Goal: Task Accomplishment & Management: Manage account settings

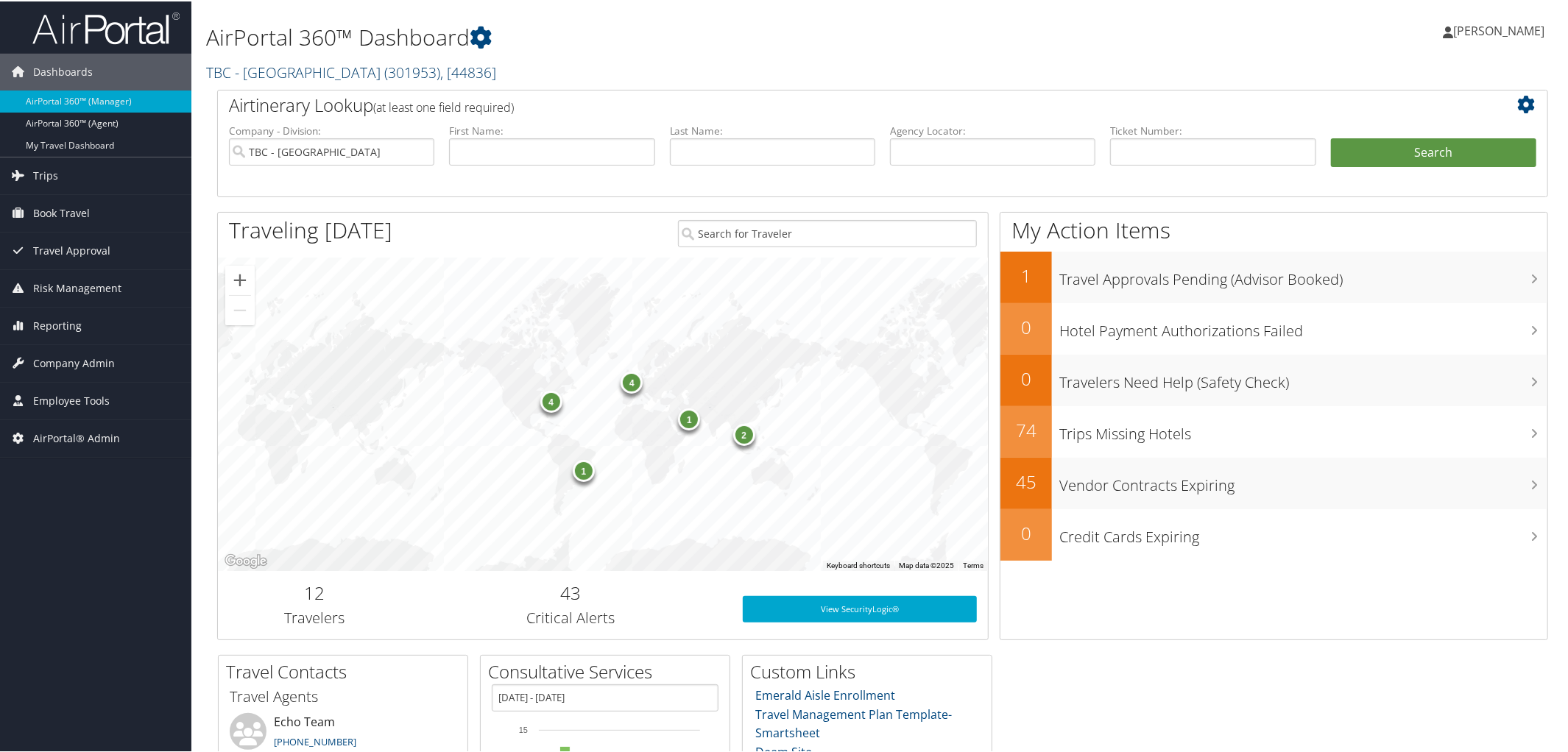
click at [327, 70] on link "TBC - [GEOGRAPHIC_DATA] ( 301953 ) , [ 44836 ]" at bounding box center [351, 71] width 290 height 20
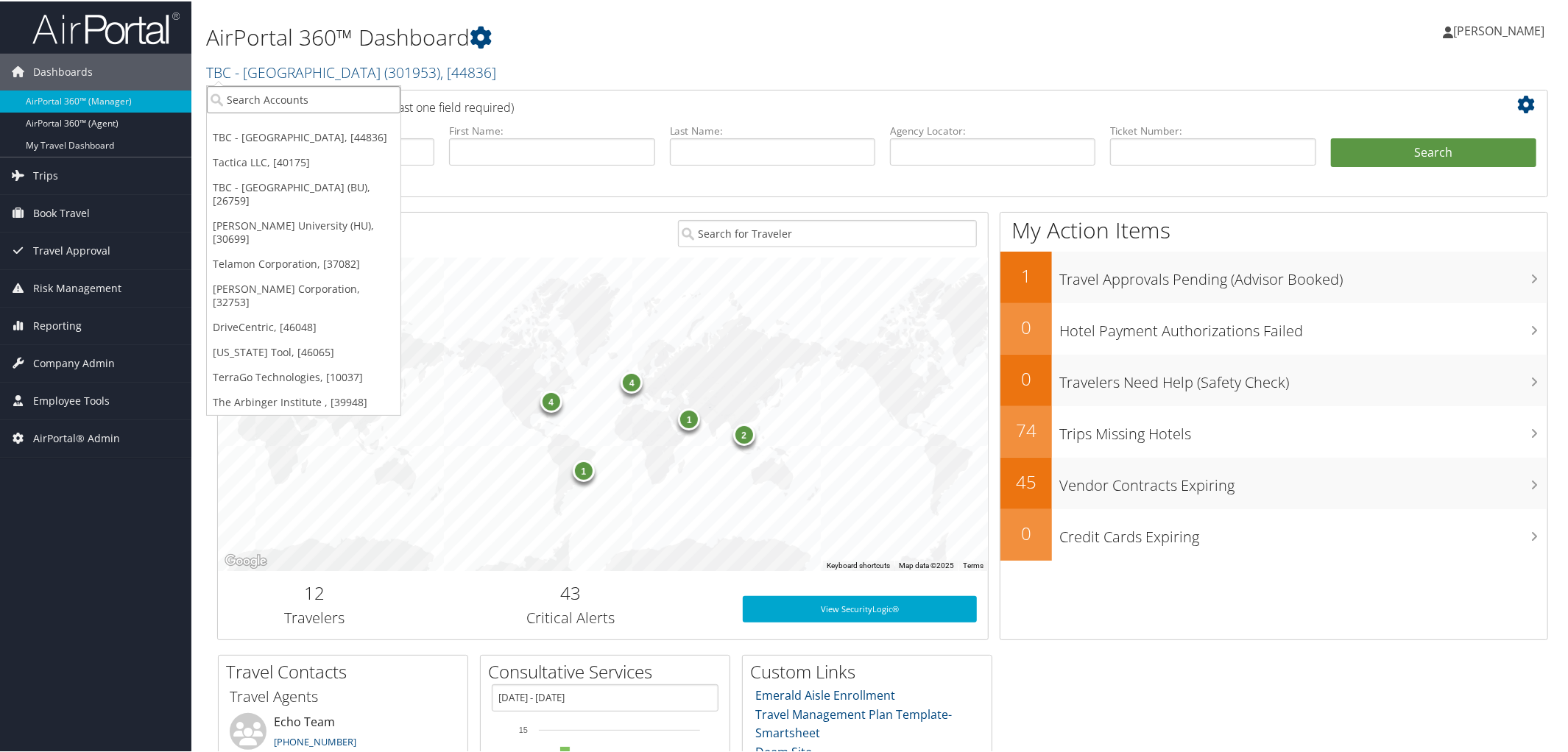
click at [302, 98] on input "search" at bounding box center [303, 98] width 194 height 27
type input "301166"
click at [293, 123] on div "Big West Oil (301166), [33355]" at bounding box center [303, 125] width 211 height 13
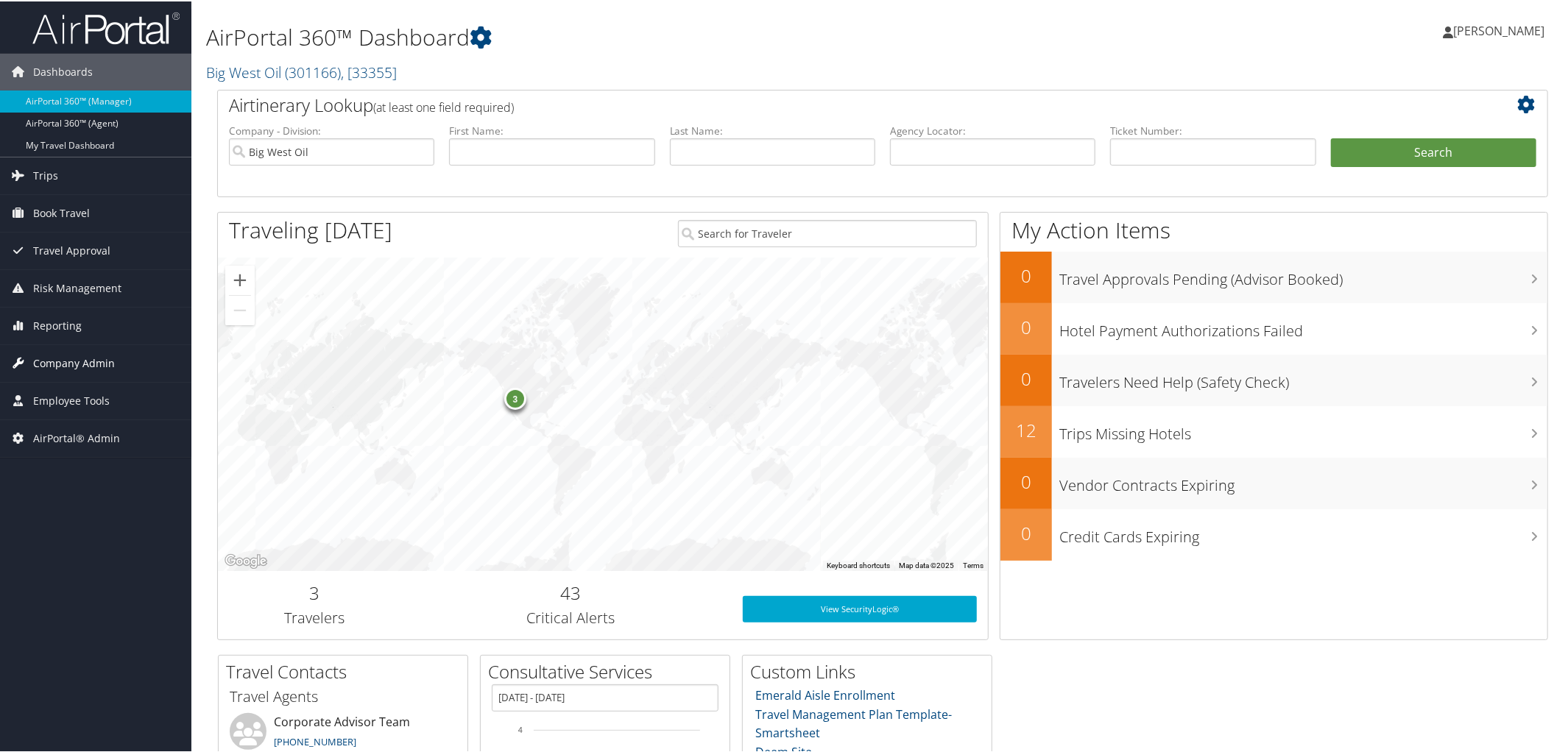
click at [75, 362] on span "Company Admin" at bounding box center [74, 362] width 82 height 37
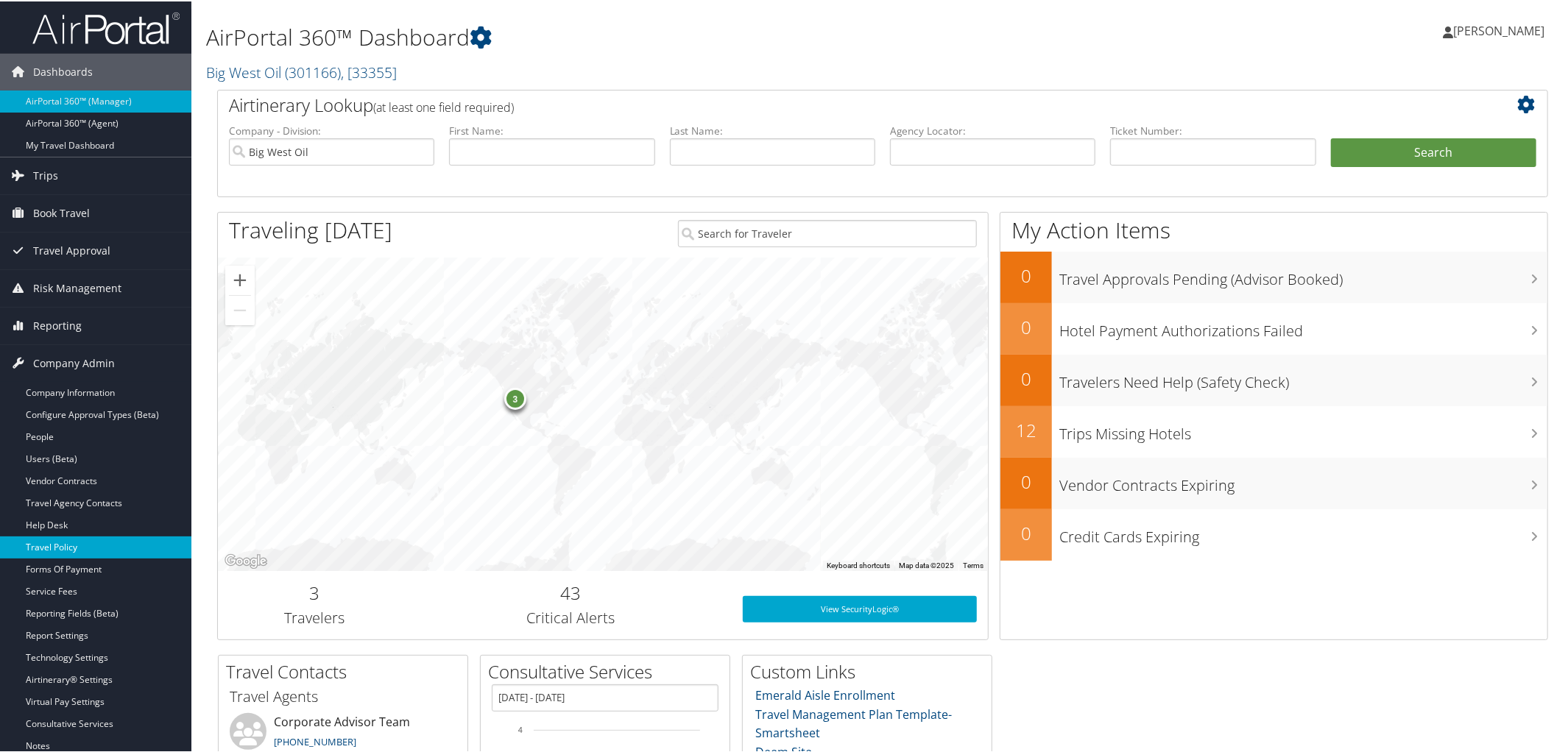
click at [106, 546] on link "Travel Policy" at bounding box center [95, 546] width 191 height 22
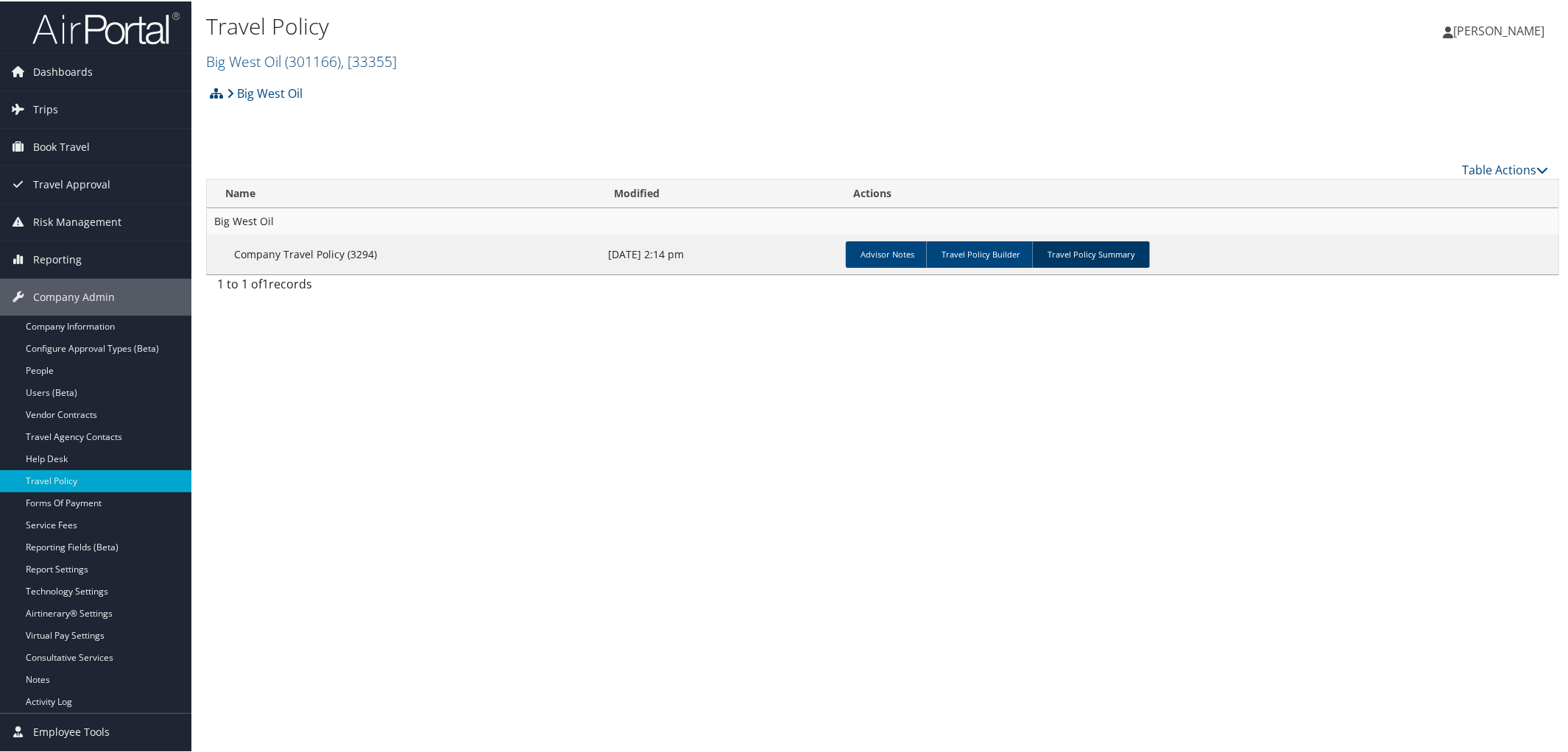
click at [1083, 254] on link "Travel Policy Summary" at bounding box center [1091, 253] width 118 height 27
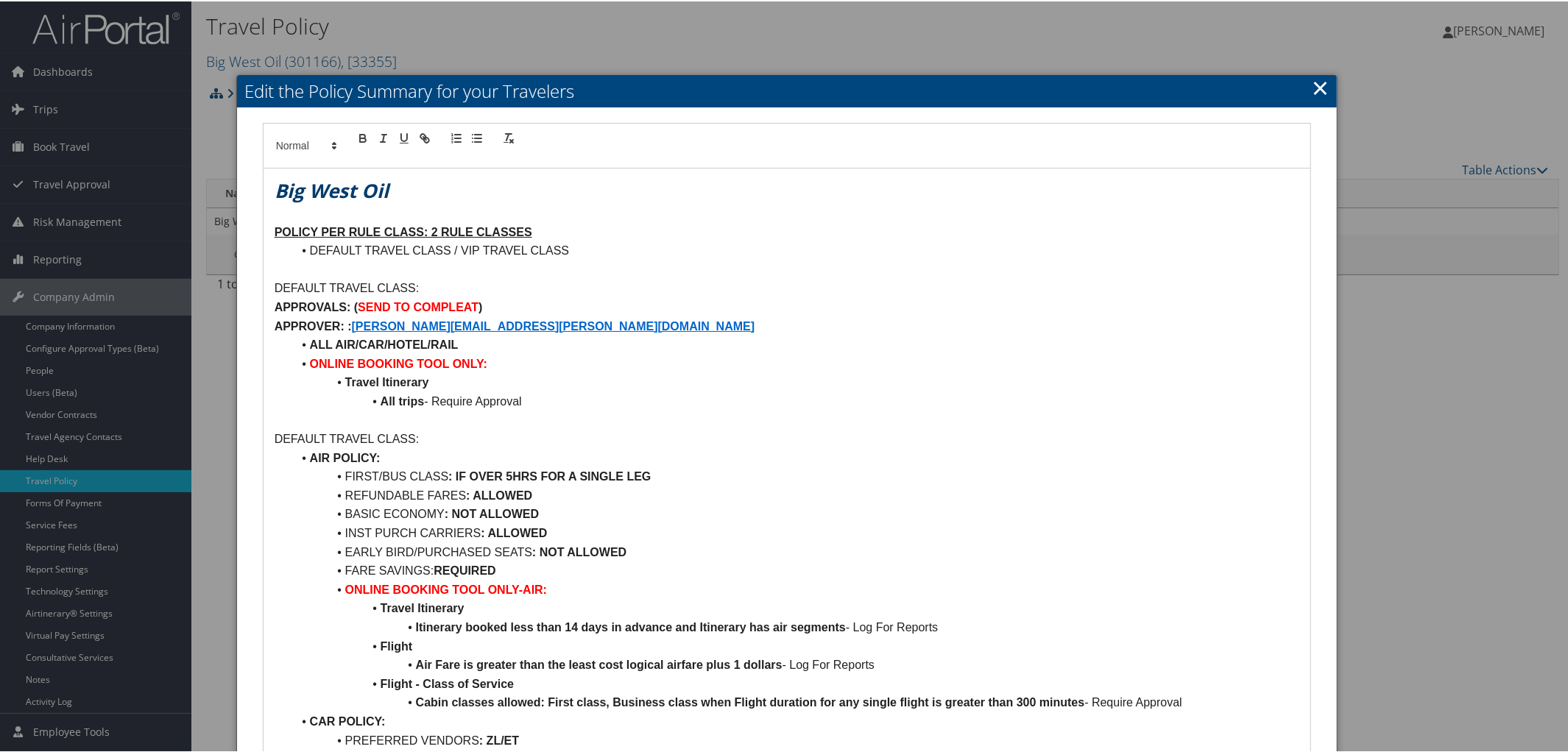
click at [446, 316] on p "APPROVER: : MIKE.SWANSON@BIGWESTOIL.COM" at bounding box center [787, 325] width 1025 height 19
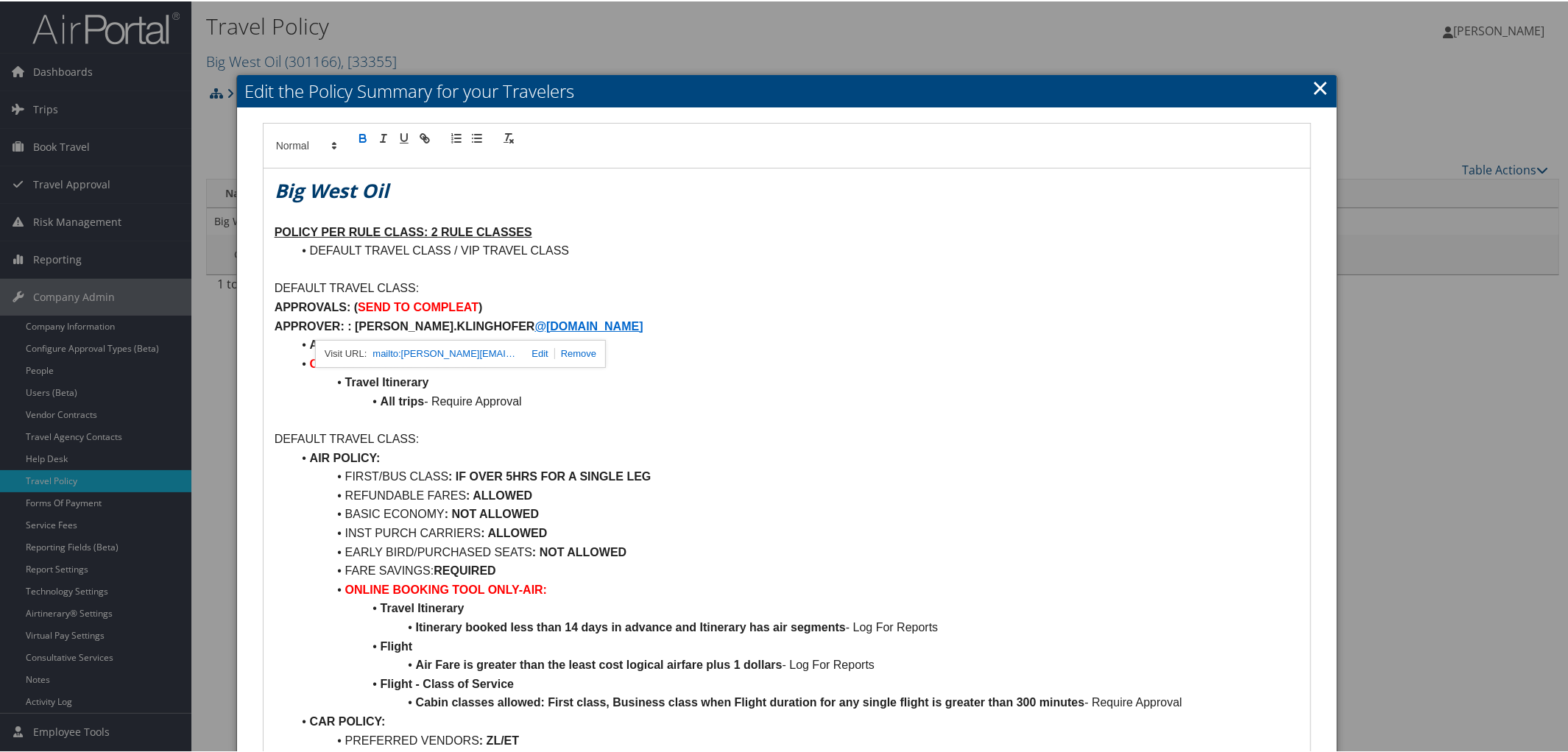
click at [546, 347] on link at bounding box center [537, 352] width 35 height 11
type input "mailto:MIKE.SWANSON@BIGWESTOIL.COM"
click at [564, 348] on link at bounding box center [556, 352] width 34 height 11
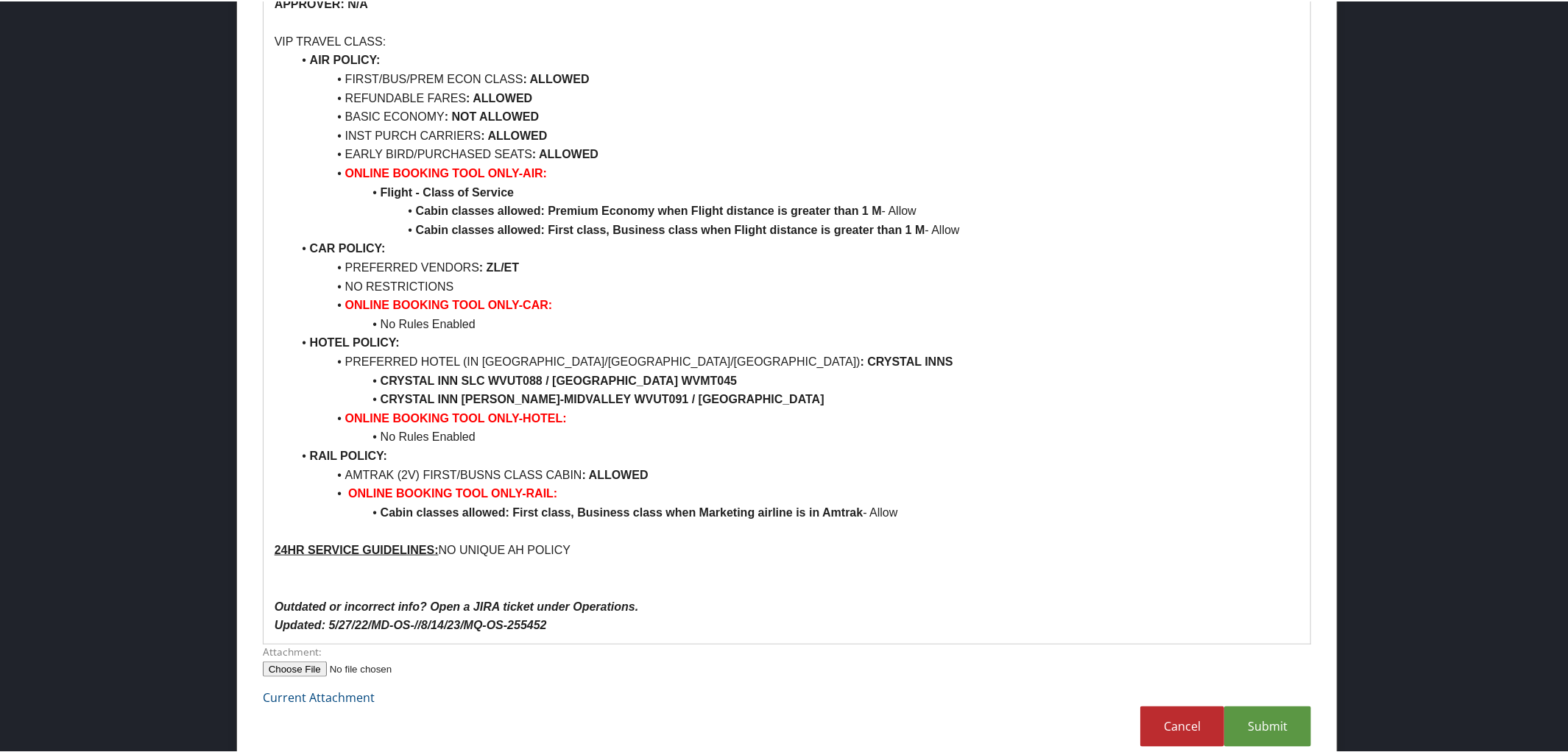
scroll to position [1079, 0]
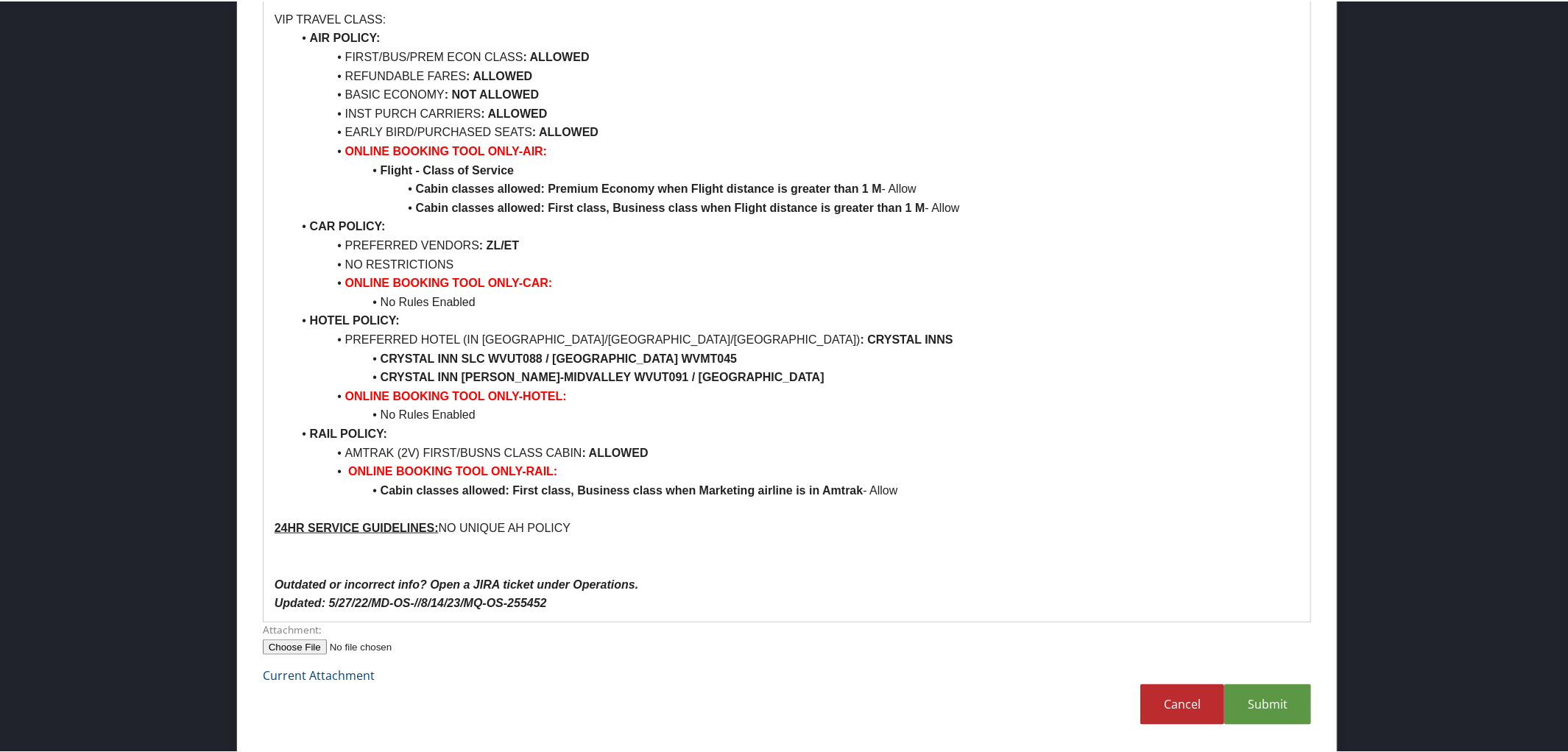
click at [574, 599] on p "Updated: 5/27/22/MD-OS-//8/14/23/MQ-OS-255452" at bounding box center [787, 601] width 1025 height 19
click at [1270, 705] on link "Submit" at bounding box center [1267, 703] width 87 height 40
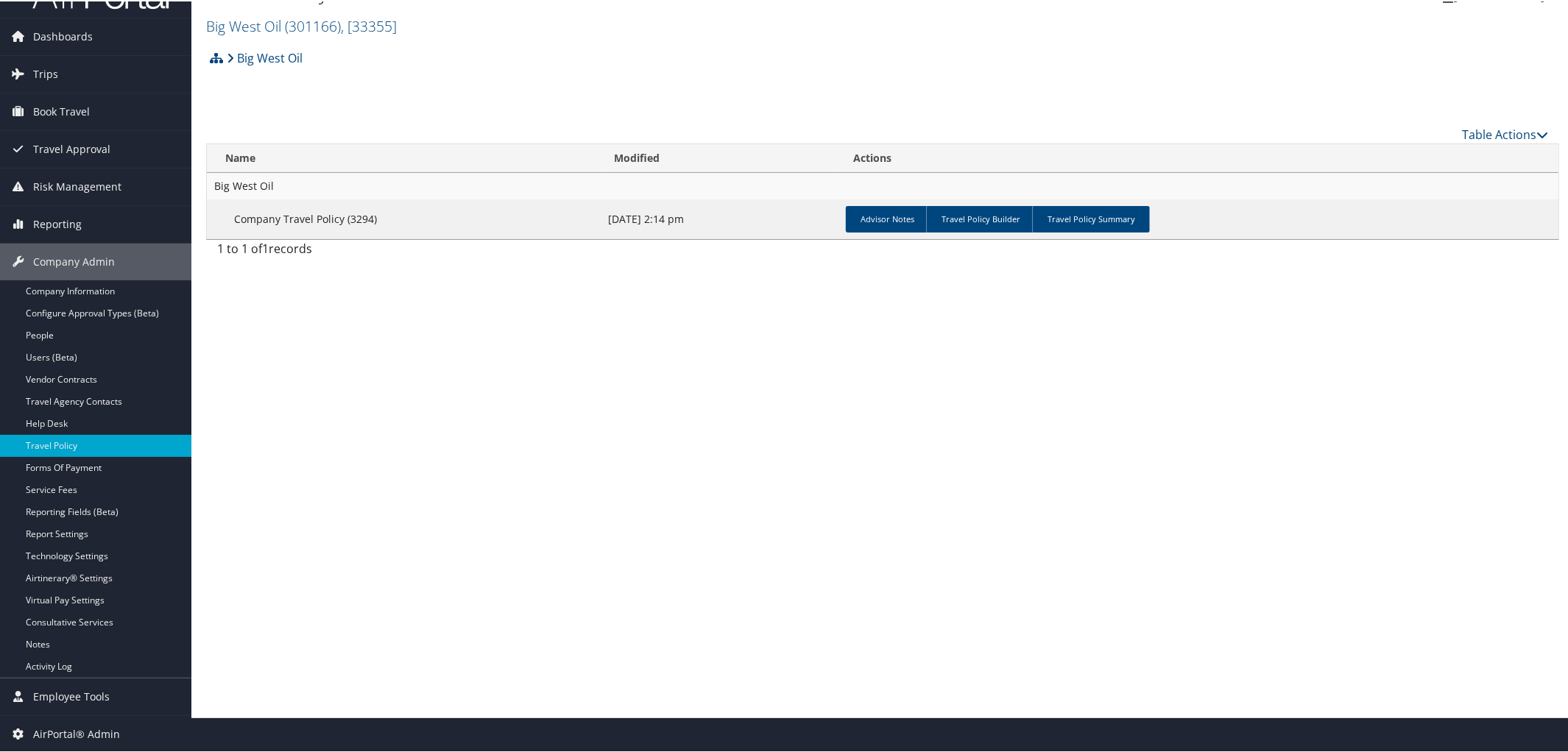
scroll to position [35, 0]
click at [1083, 215] on link "Travel Policy Summary" at bounding box center [1091, 219] width 118 height 27
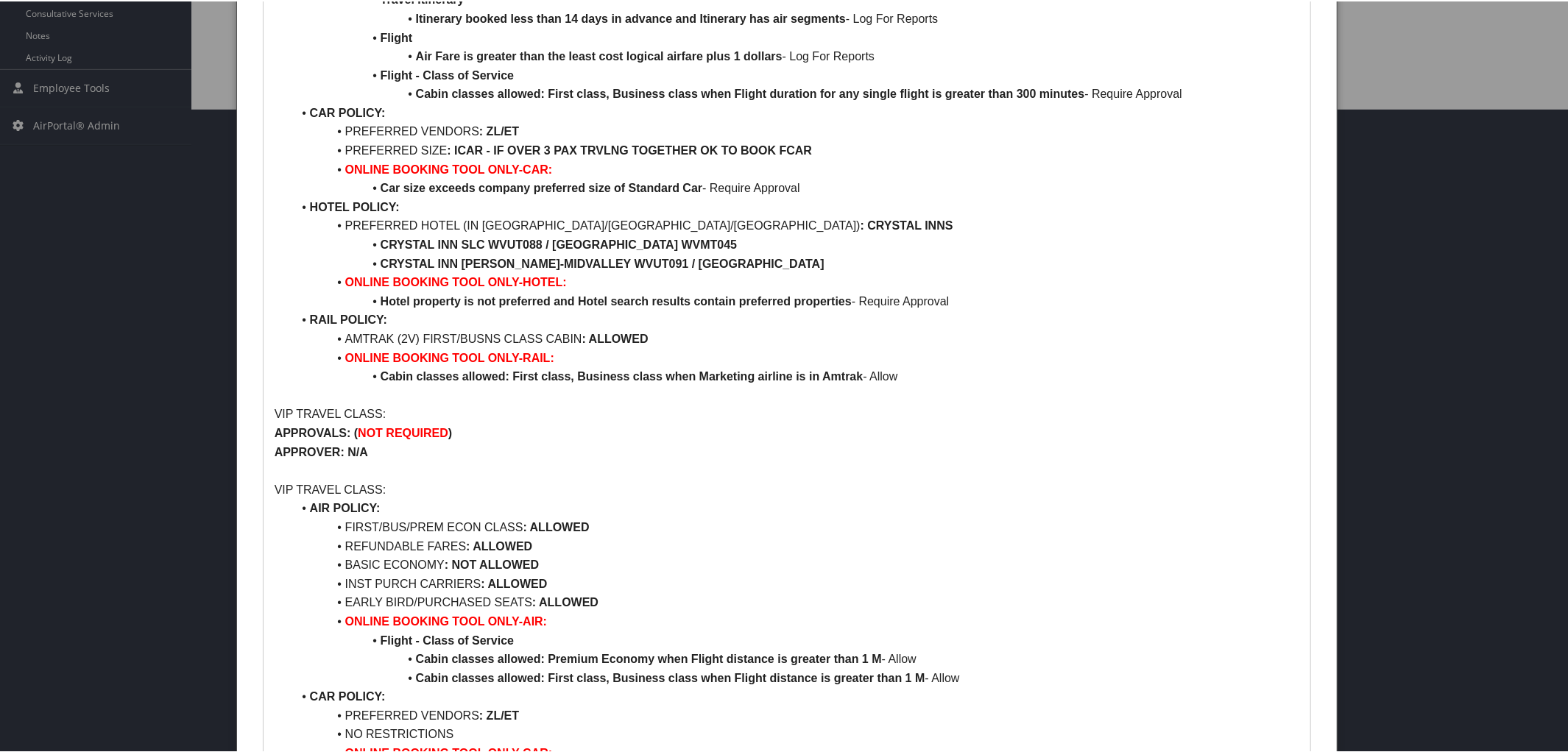
scroll to position [1115, 0]
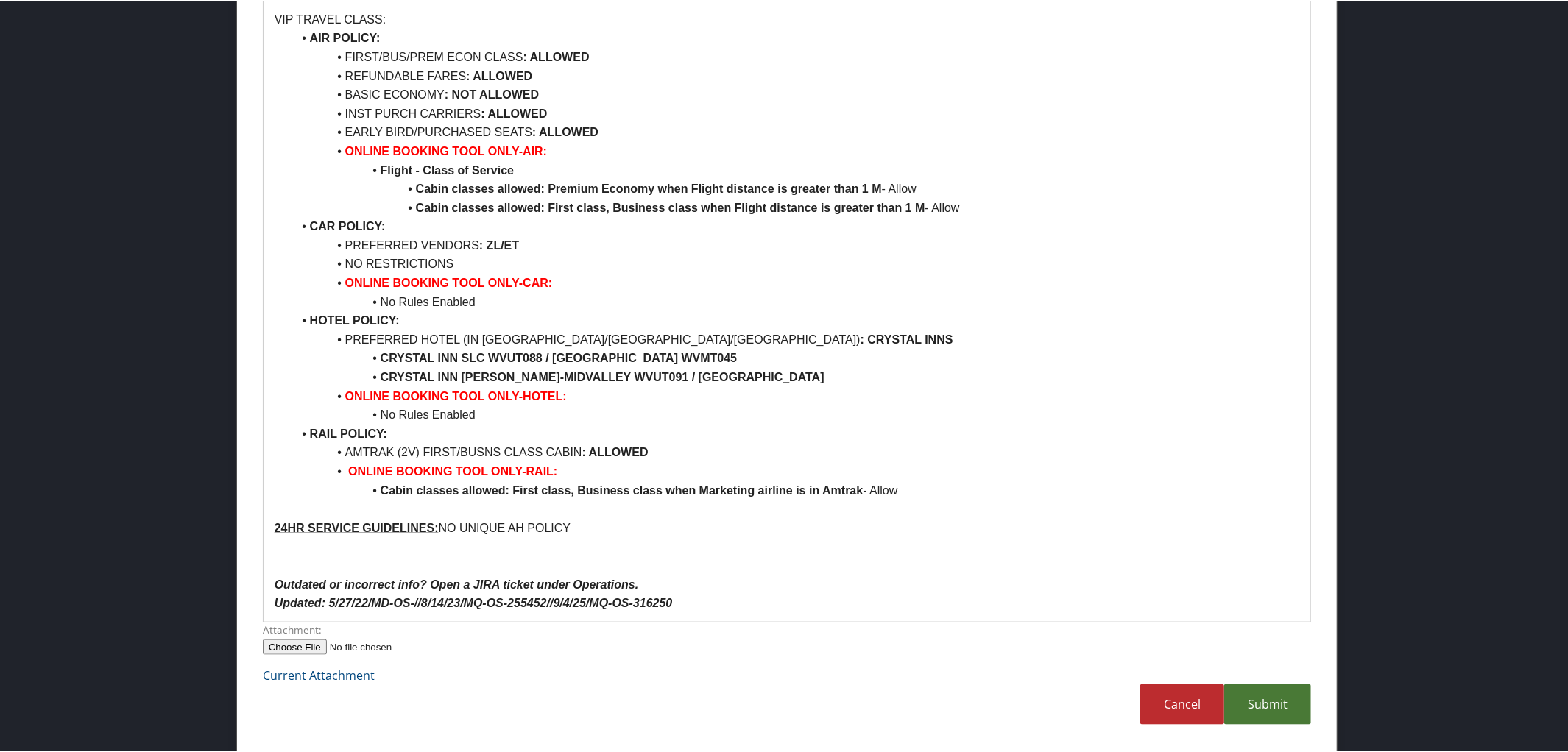
click at [1270, 713] on link "Submit" at bounding box center [1267, 703] width 87 height 40
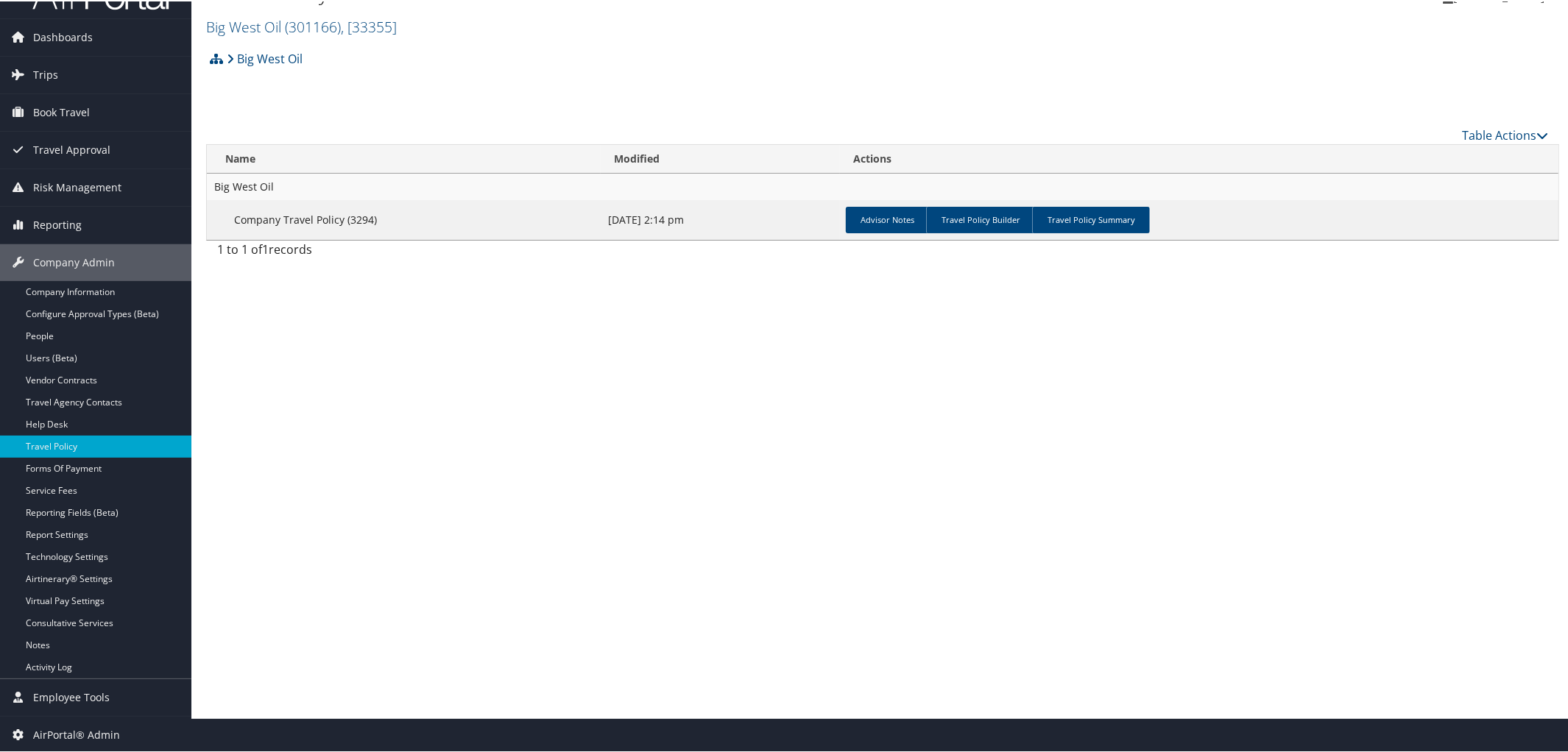
scroll to position [0, 0]
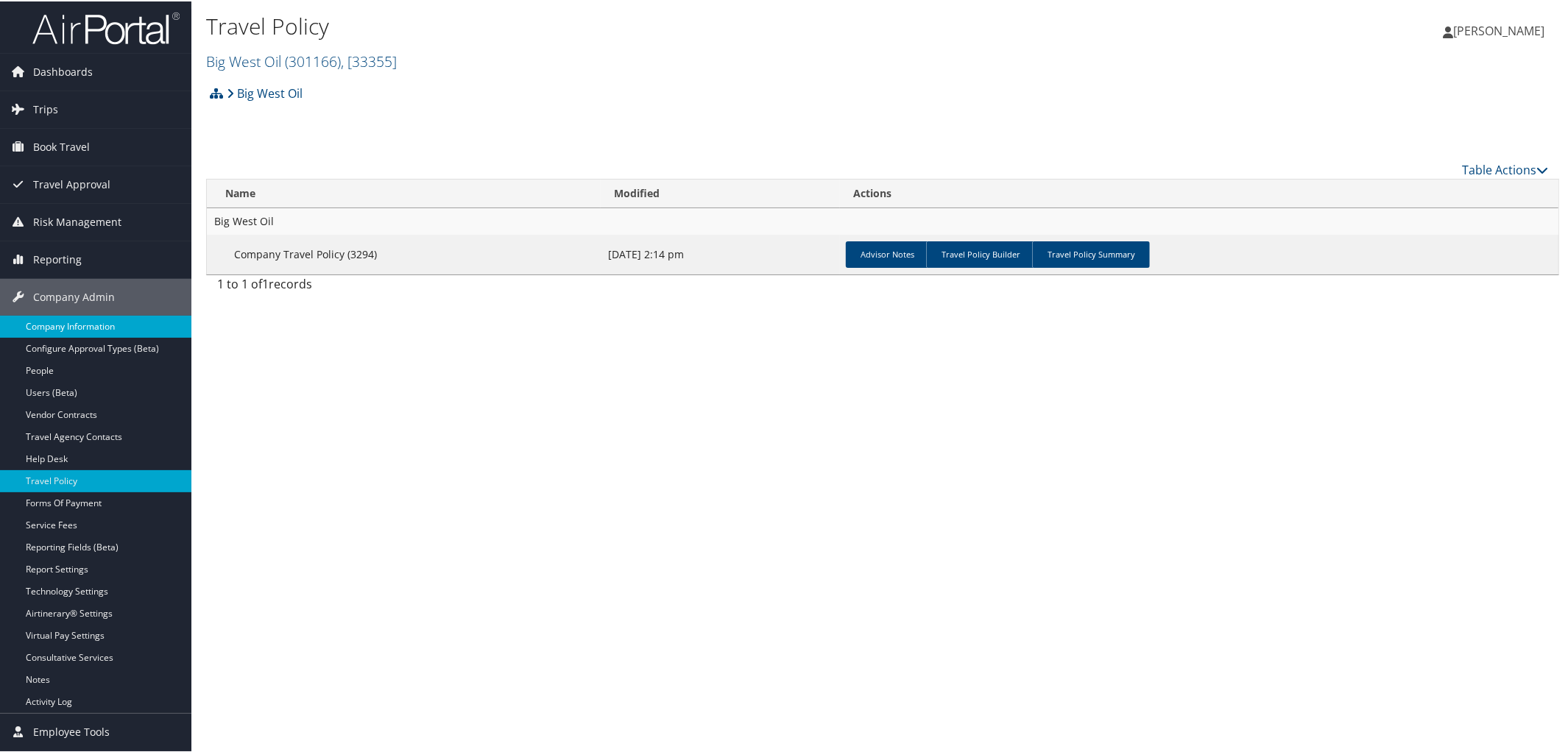
click at [55, 325] on link "Company Information" at bounding box center [95, 325] width 191 height 22
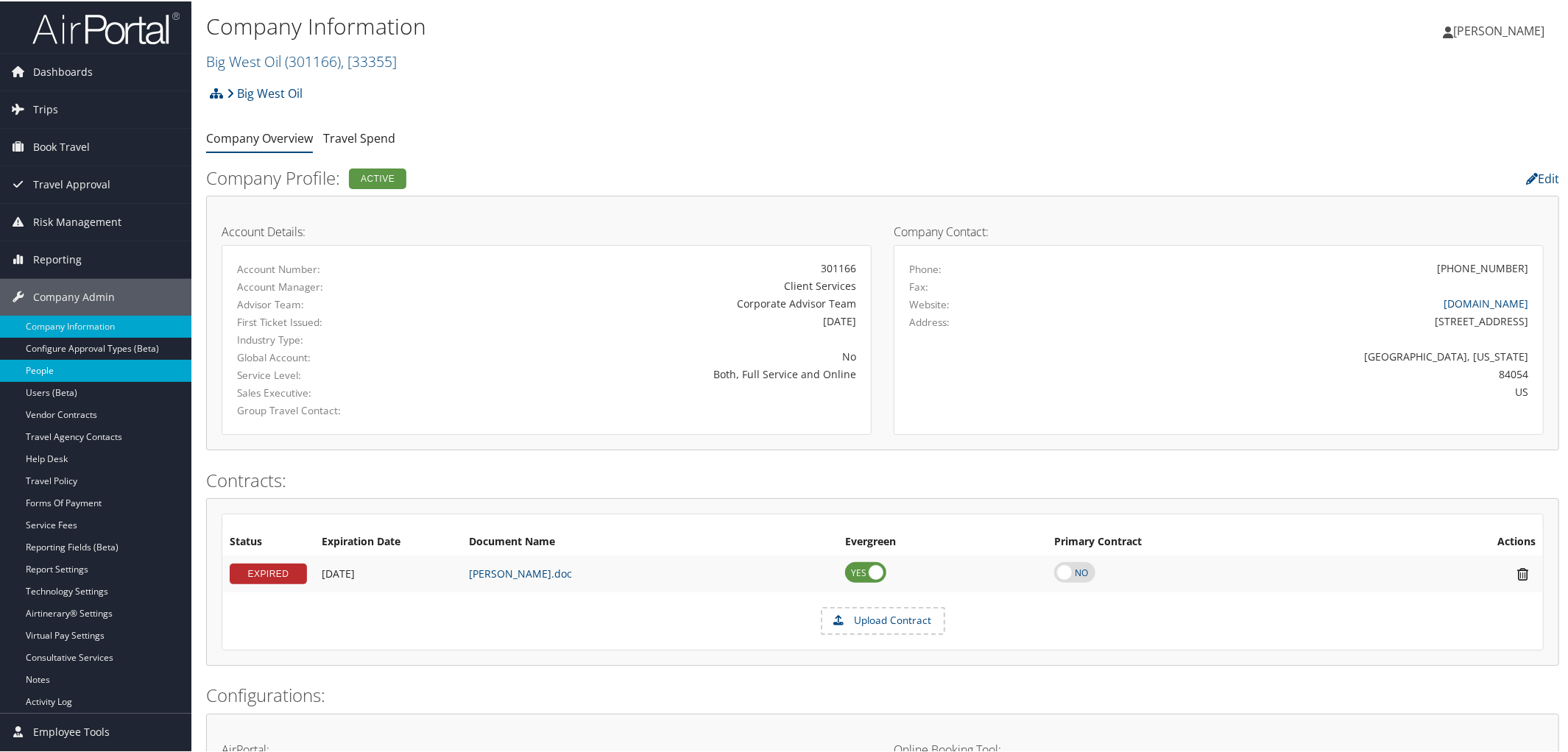
click at [74, 376] on link "People" at bounding box center [95, 369] width 191 height 22
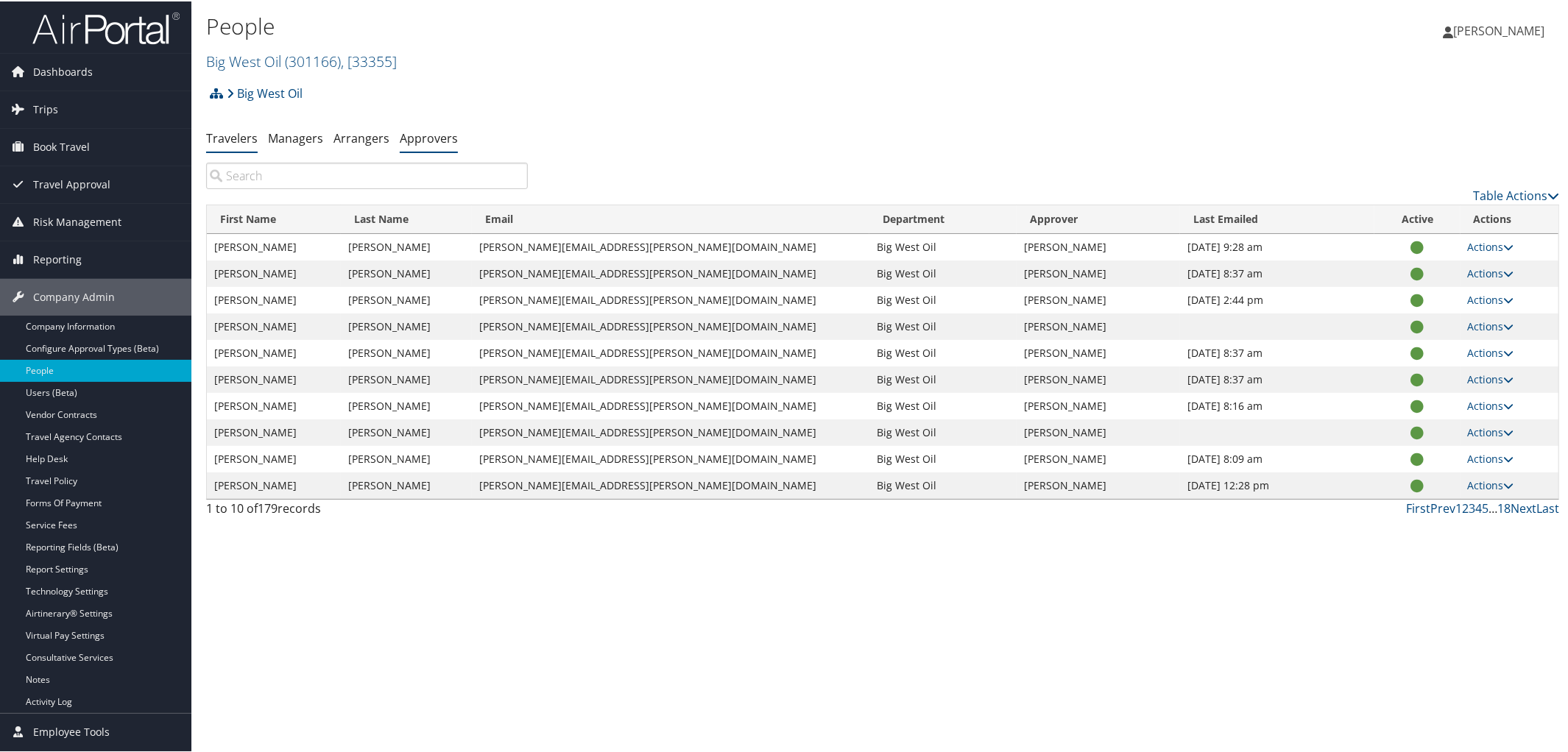
click at [434, 137] on link "Approvers" at bounding box center [428, 137] width 58 height 16
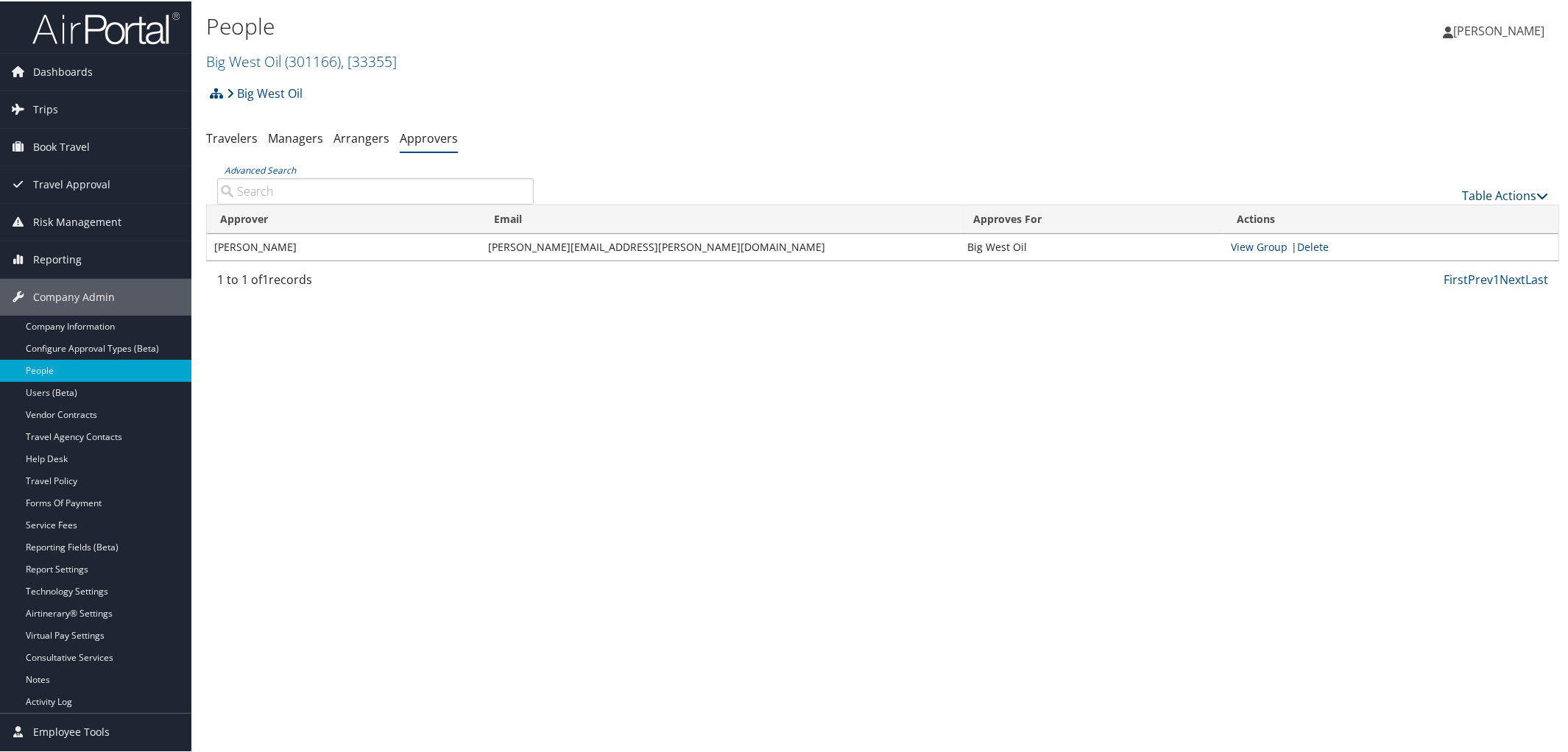
click at [1536, 194] on icon at bounding box center [1541, 194] width 12 height 12
click at [1413, 210] on link "Add An Approver" at bounding box center [1456, 217] width 194 height 25
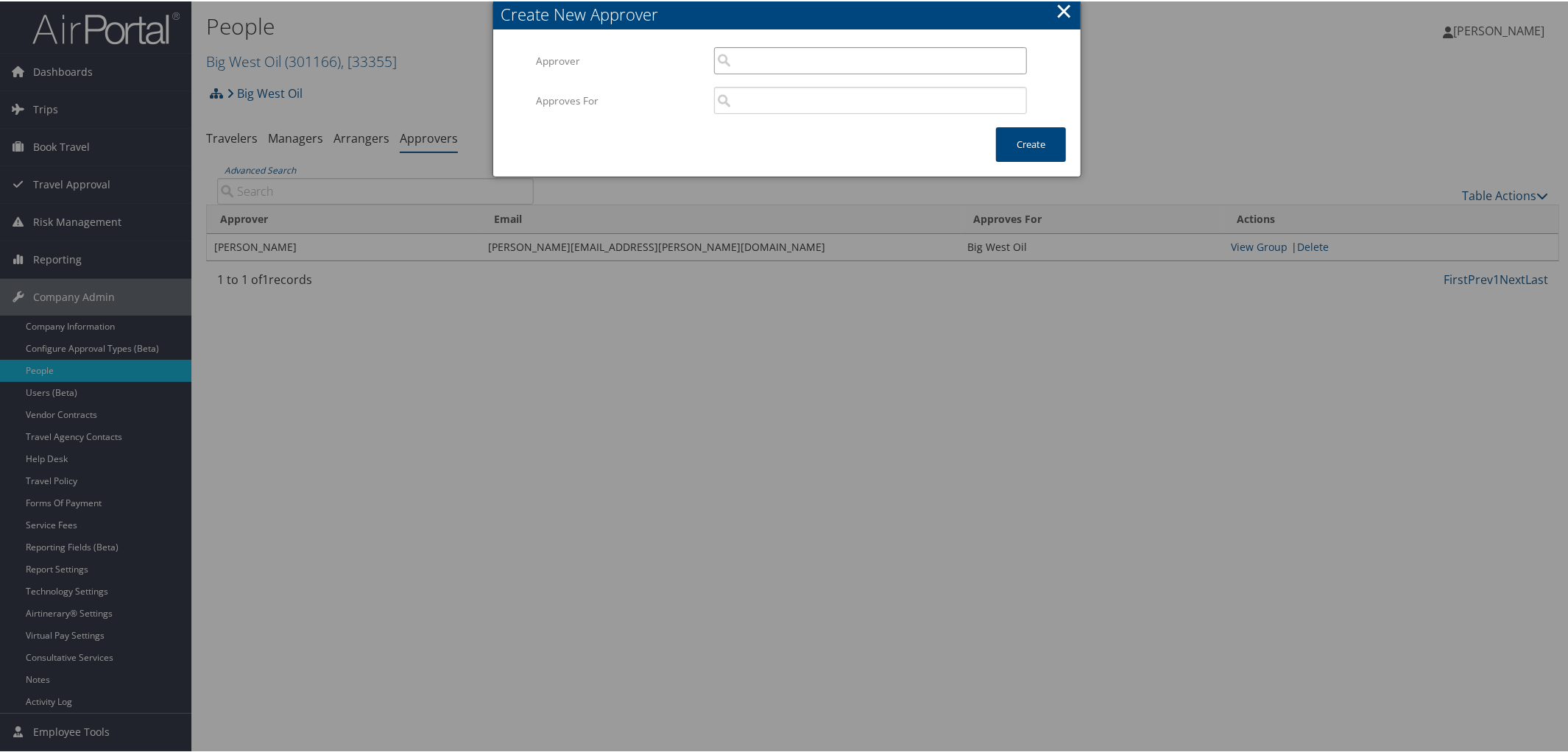
click at [827, 70] on input "search" at bounding box center [870, 59] width 313 height 27
click at [831, 77] on div "Alec Klinghoffer (alec.klinghoffer@bigwestoil.com) User" at bounding box center [872, 94] width 307 height 38
type input "Alec Klinghoffer"
click at [812, 94] on input "search" at bounding box center [870, 99] width 313 height 27
click at [778, 133] on div "Big West Oil (301166)" at bounding box center [872, 127] width 307 height 14
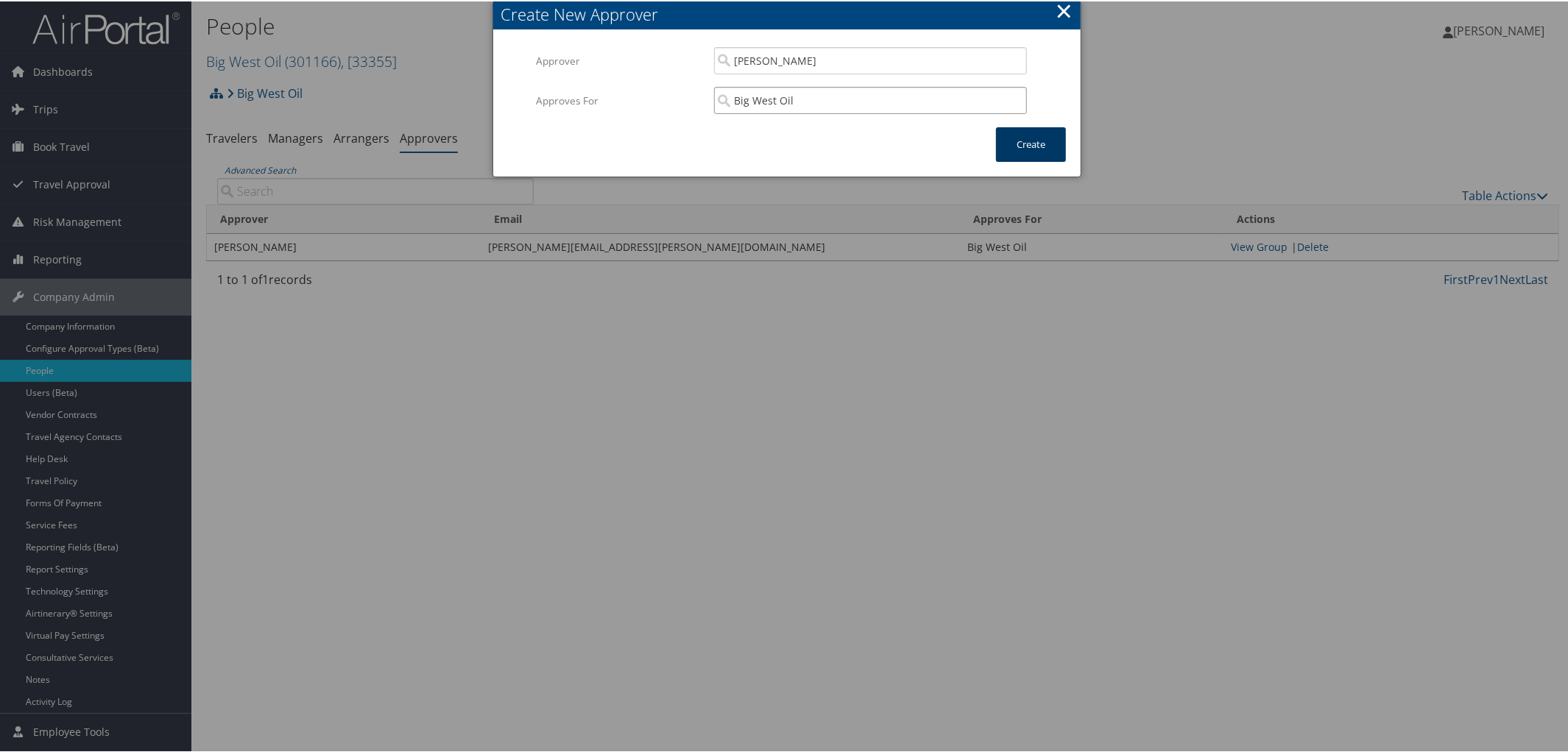
type input "Big West Oil"
click at [1027, 140] on button "Create" at bounding box center [1031, 143] width 70 height 35
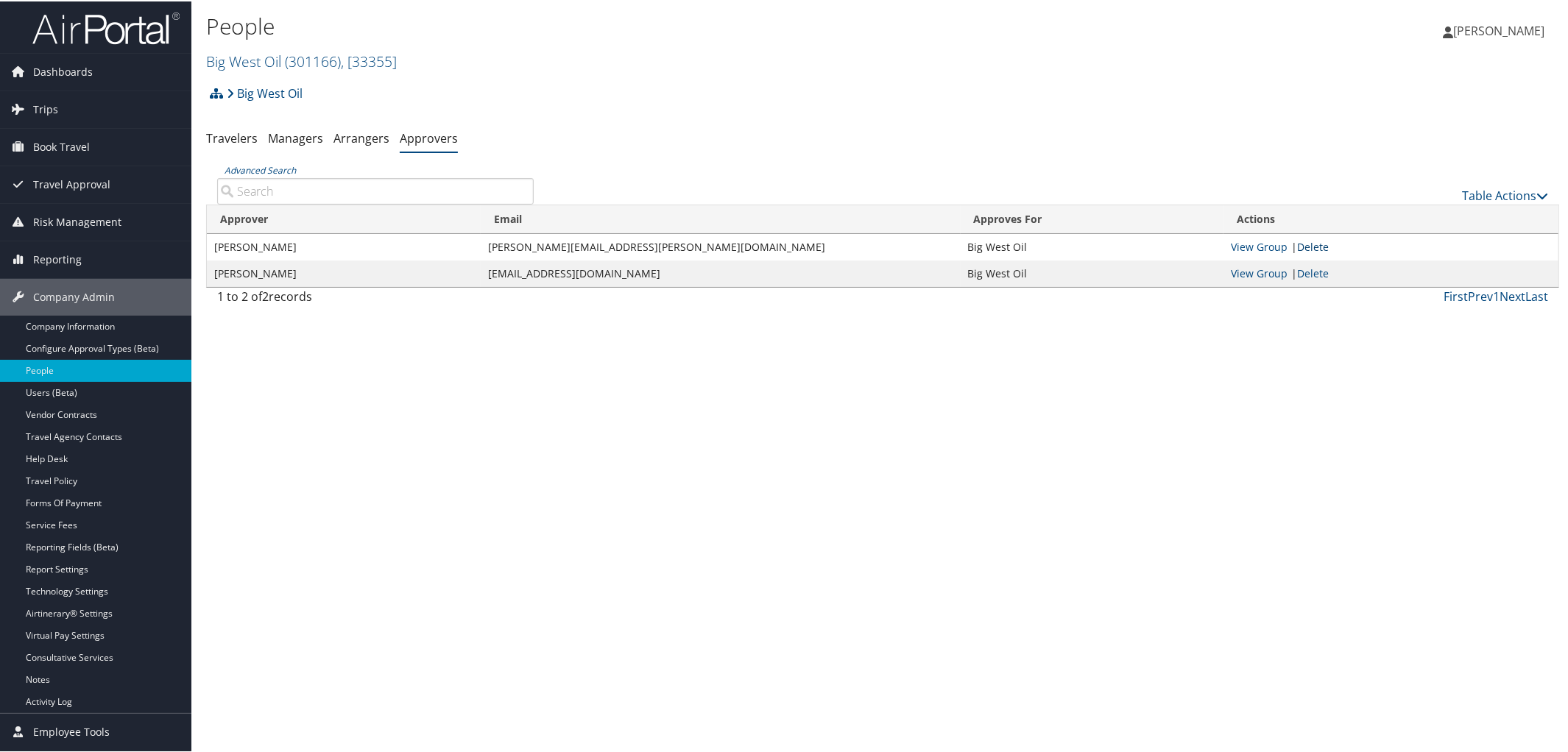
click at [1307, 244] on link "Delete" at bounding box center [1312, 246] width 31 height 14
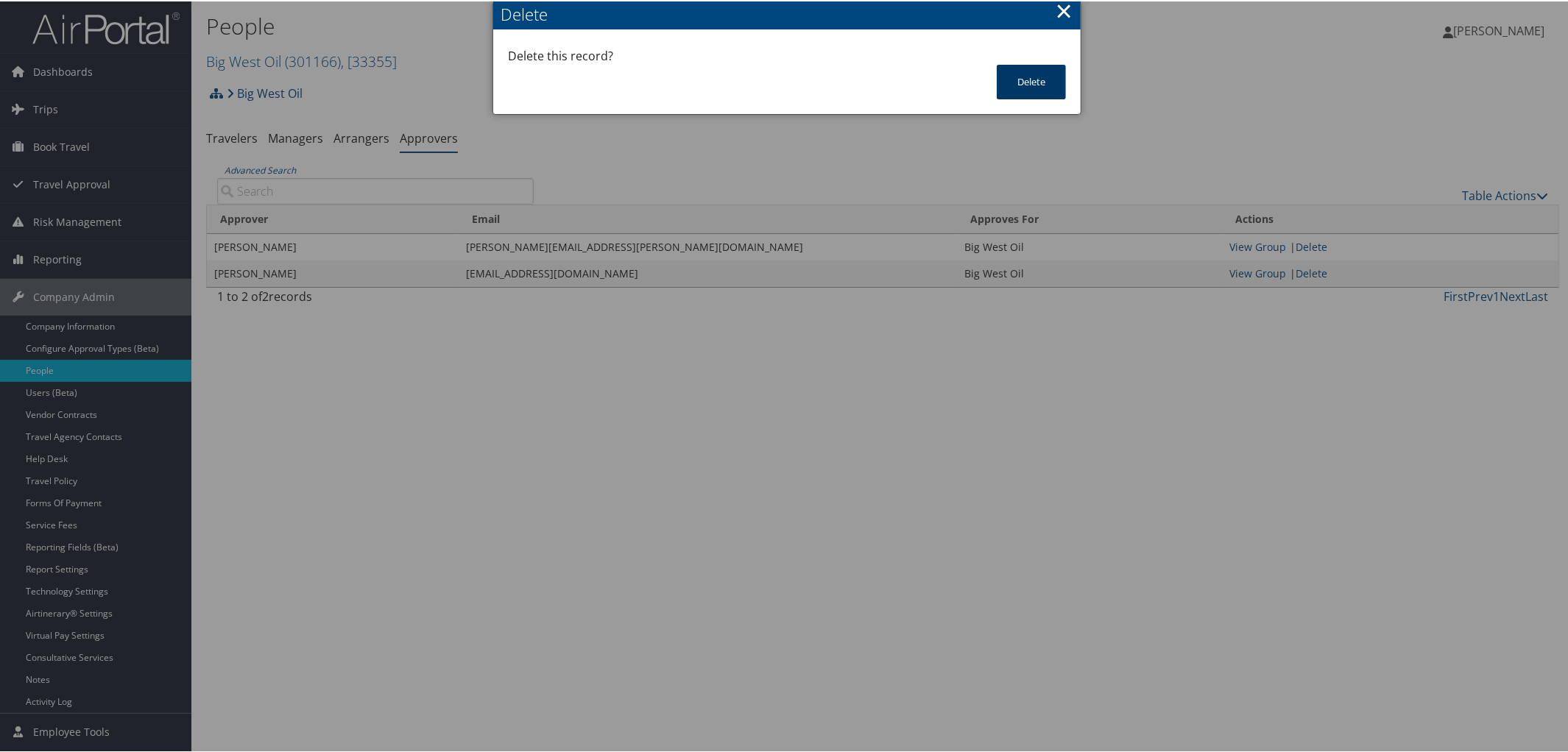
click at [1028, 77] on button "Delete" at bounding box center [1030, 81] width 69 height 35
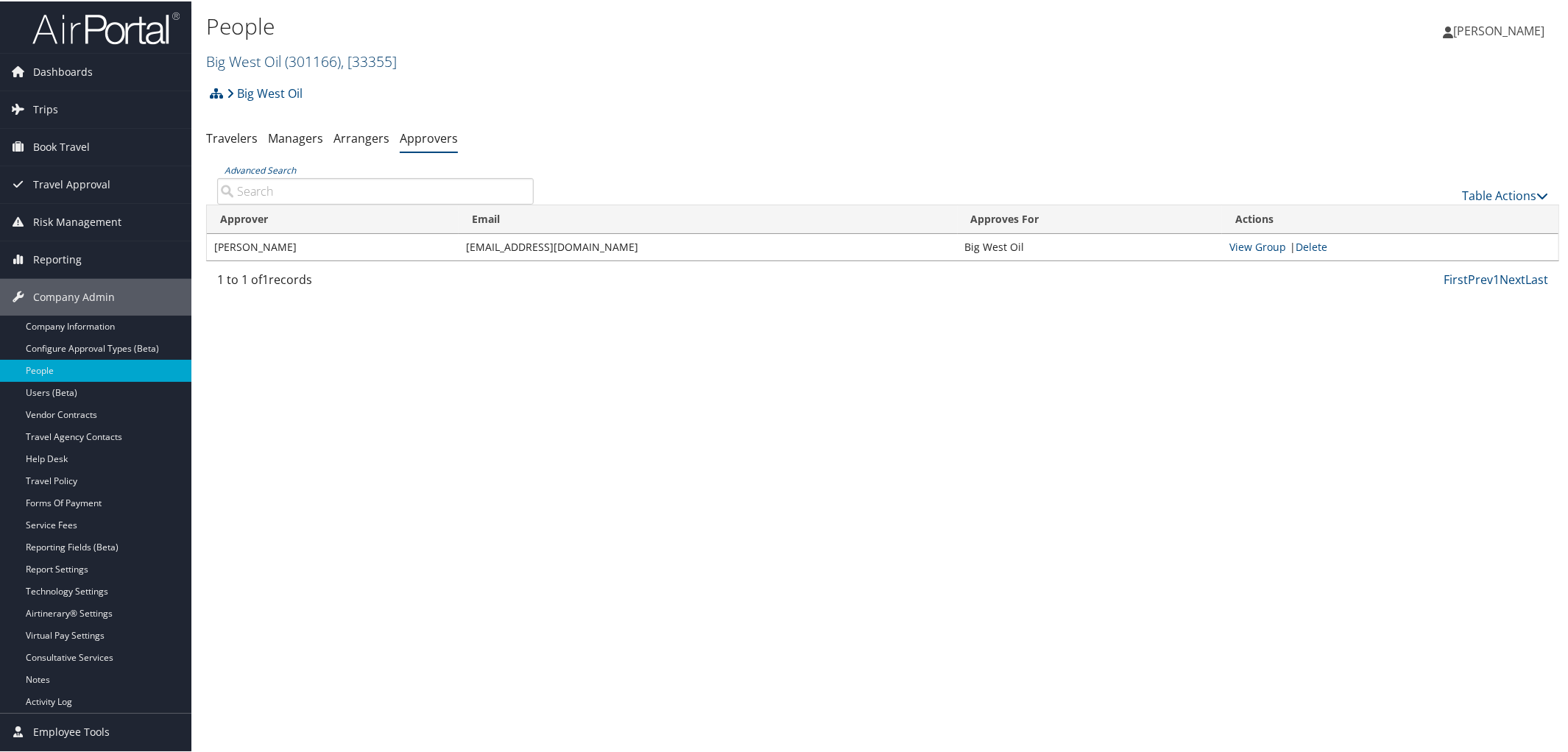
click at [329, 68] on span "( 301166 )" at bounding box center [312, 60] width 56 height 20
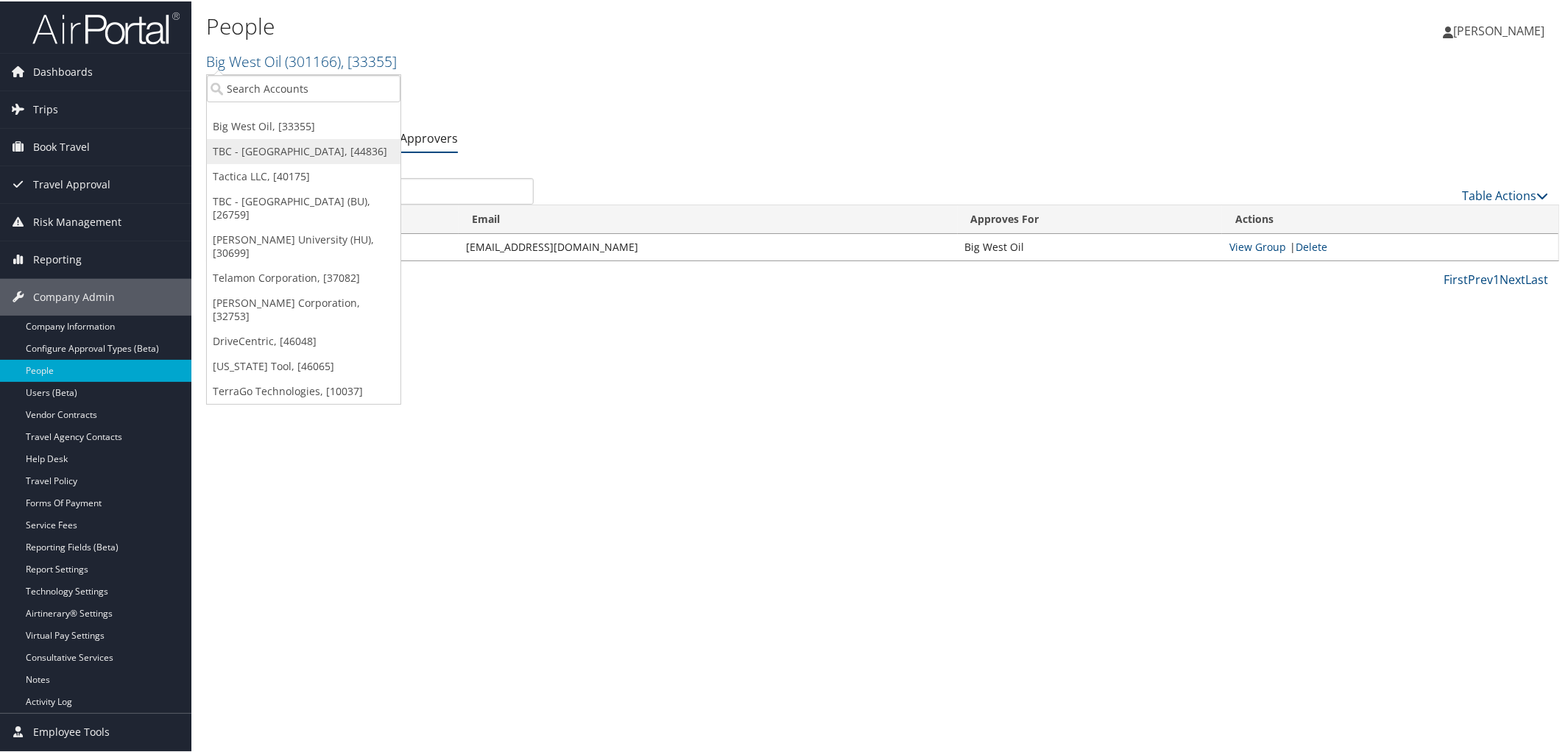
click at [311, 162] on link "TBC - [GEOGRAPHIC_DATA], [44836]" at bounding box center [303, 150] width 194 height 25
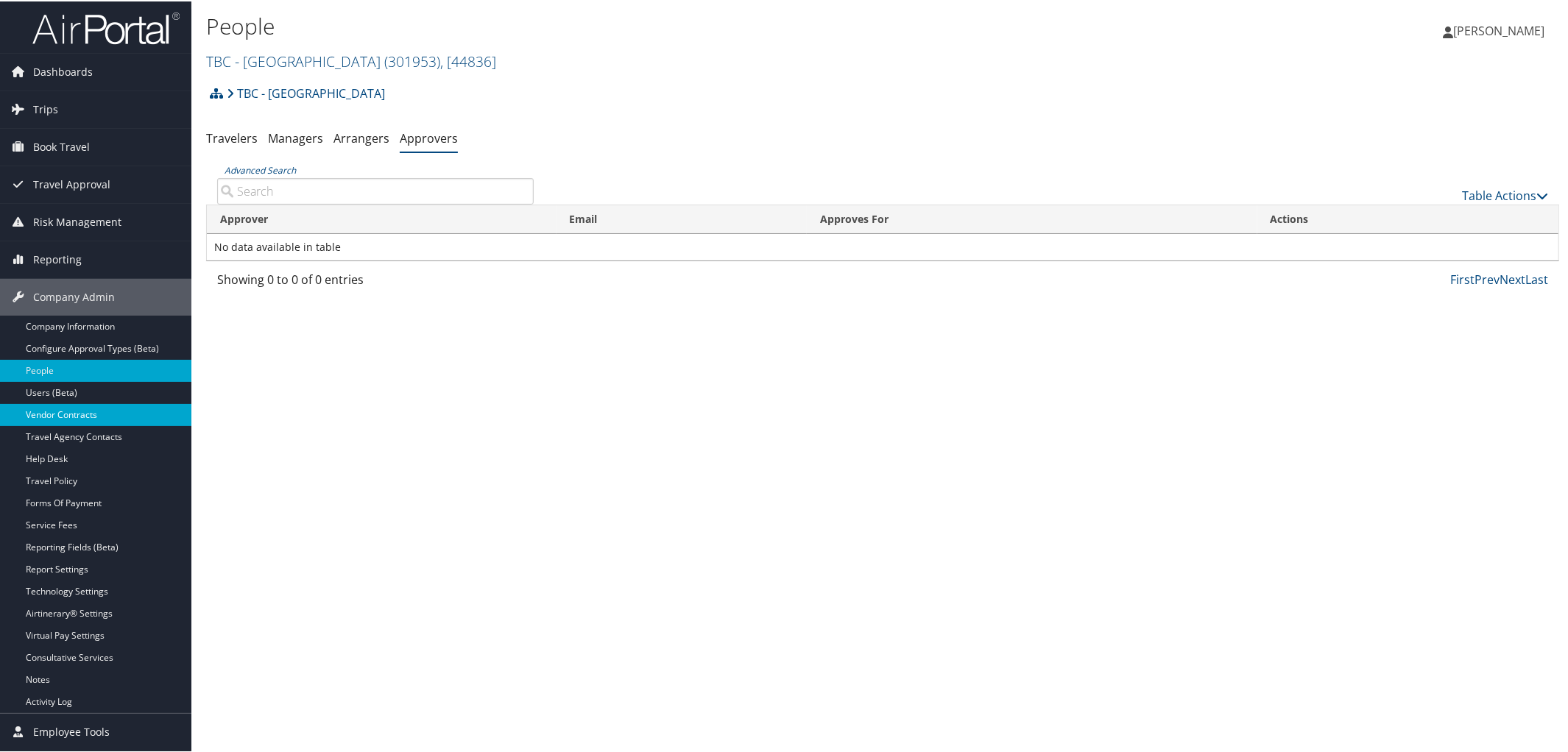
click at [118, 408] on link "Vendor Contracts" at bounding box center [95, 414] width 191 height 22
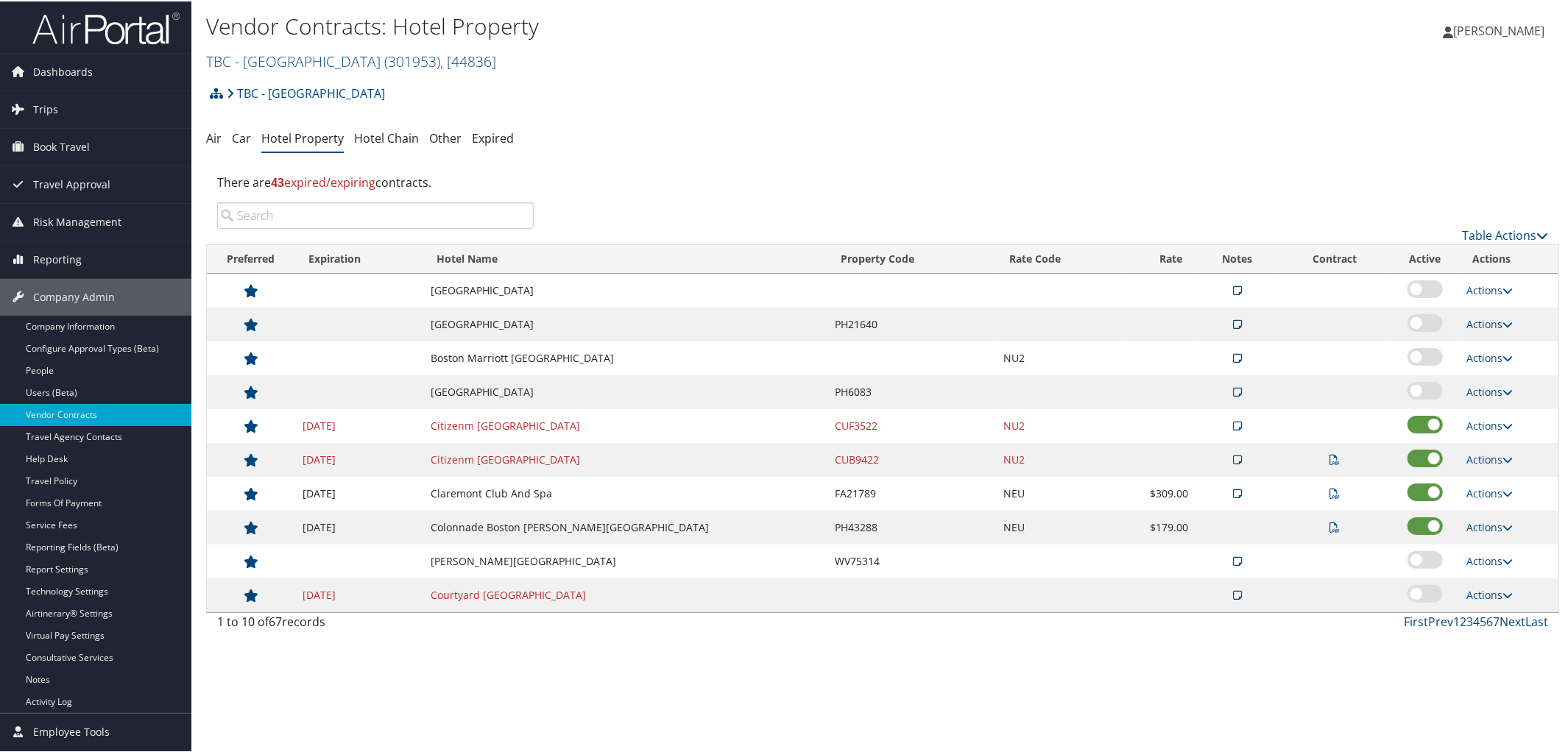
click at [1501, 628] on link "Next" at bounding box center [1511, 620] width 26 height 16
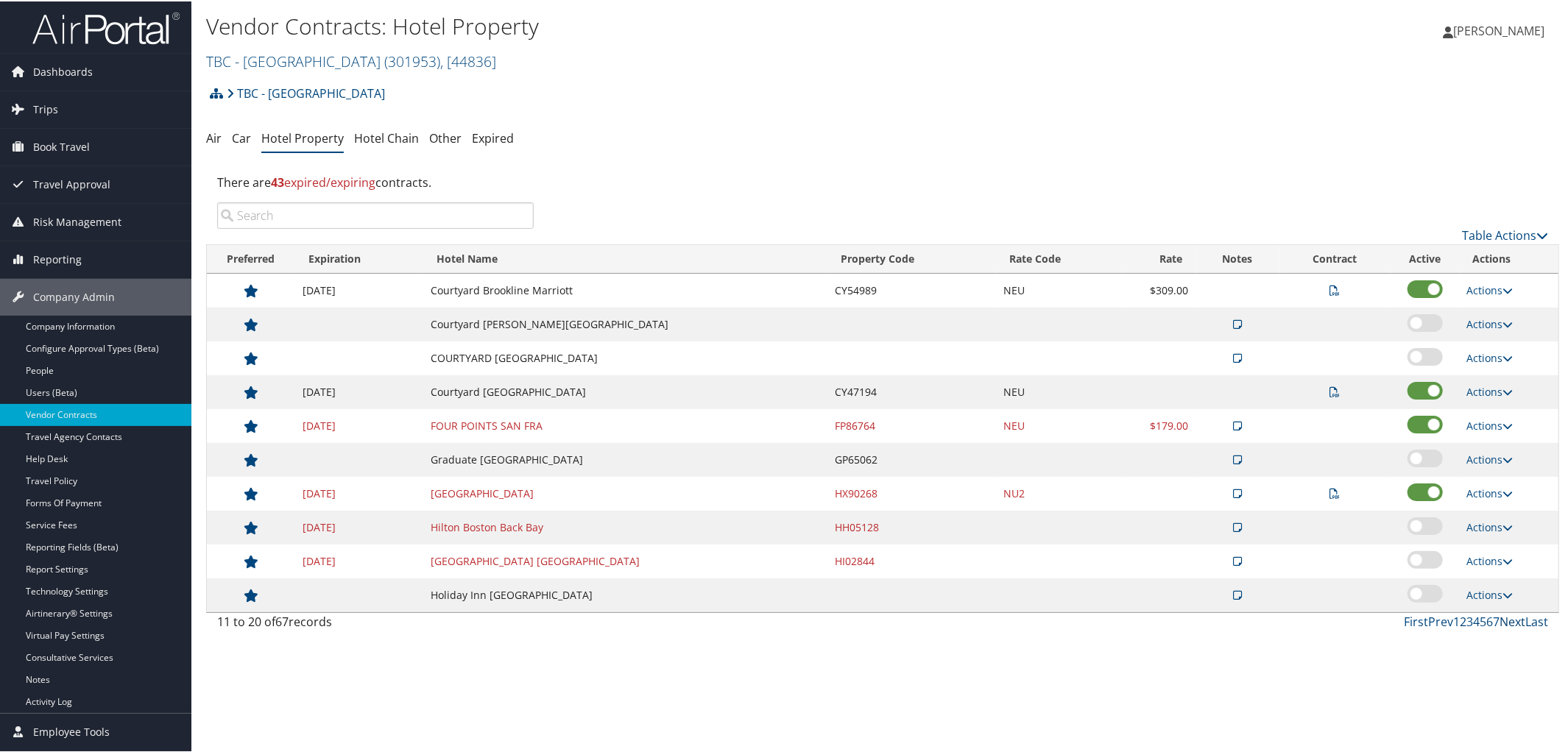
click at [1506, 627] on link "Next" at bounding box center [1511, 620] width 26 height 16
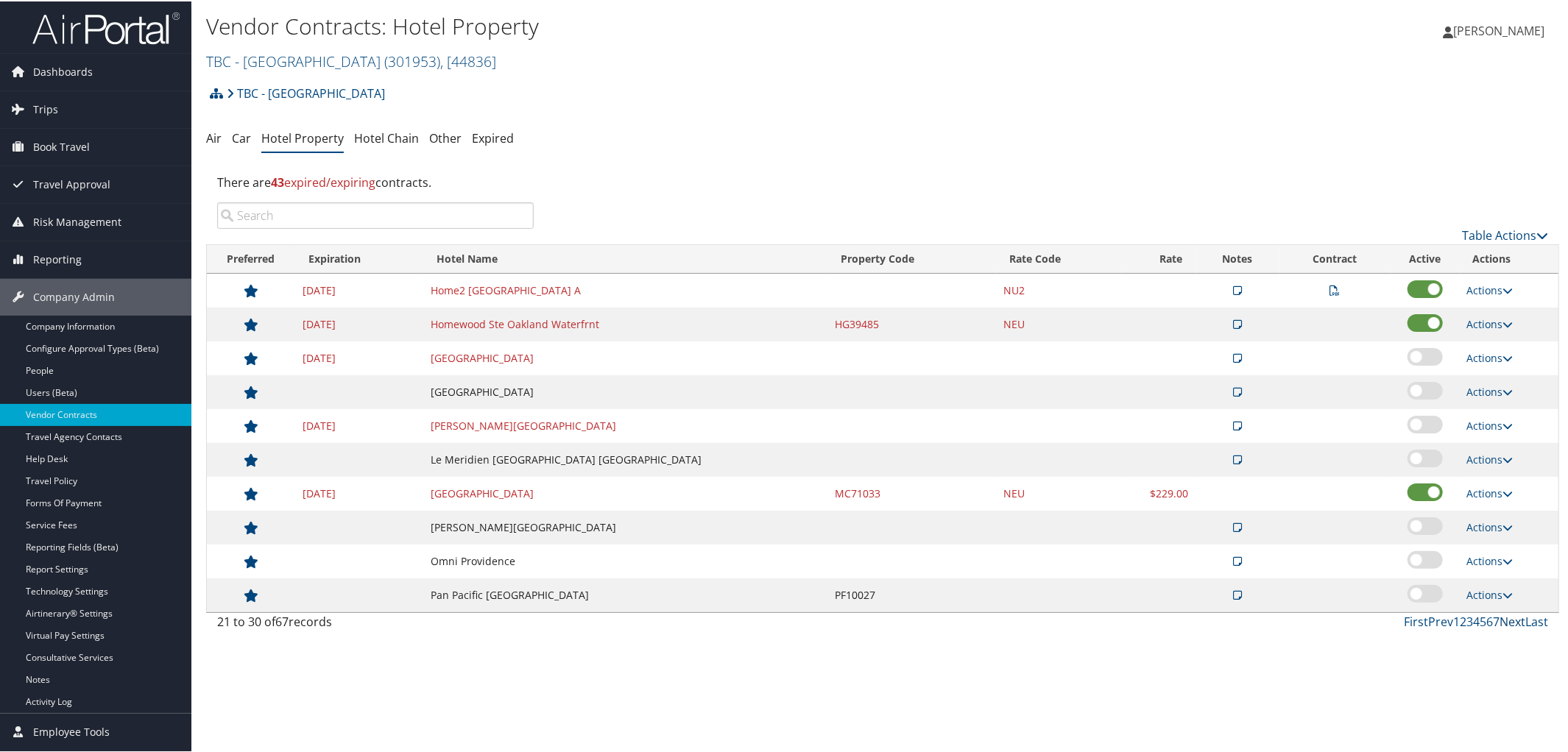
click at [1506, 622] on link "Next" at bounding box center [1511, 620] width 26 height 16
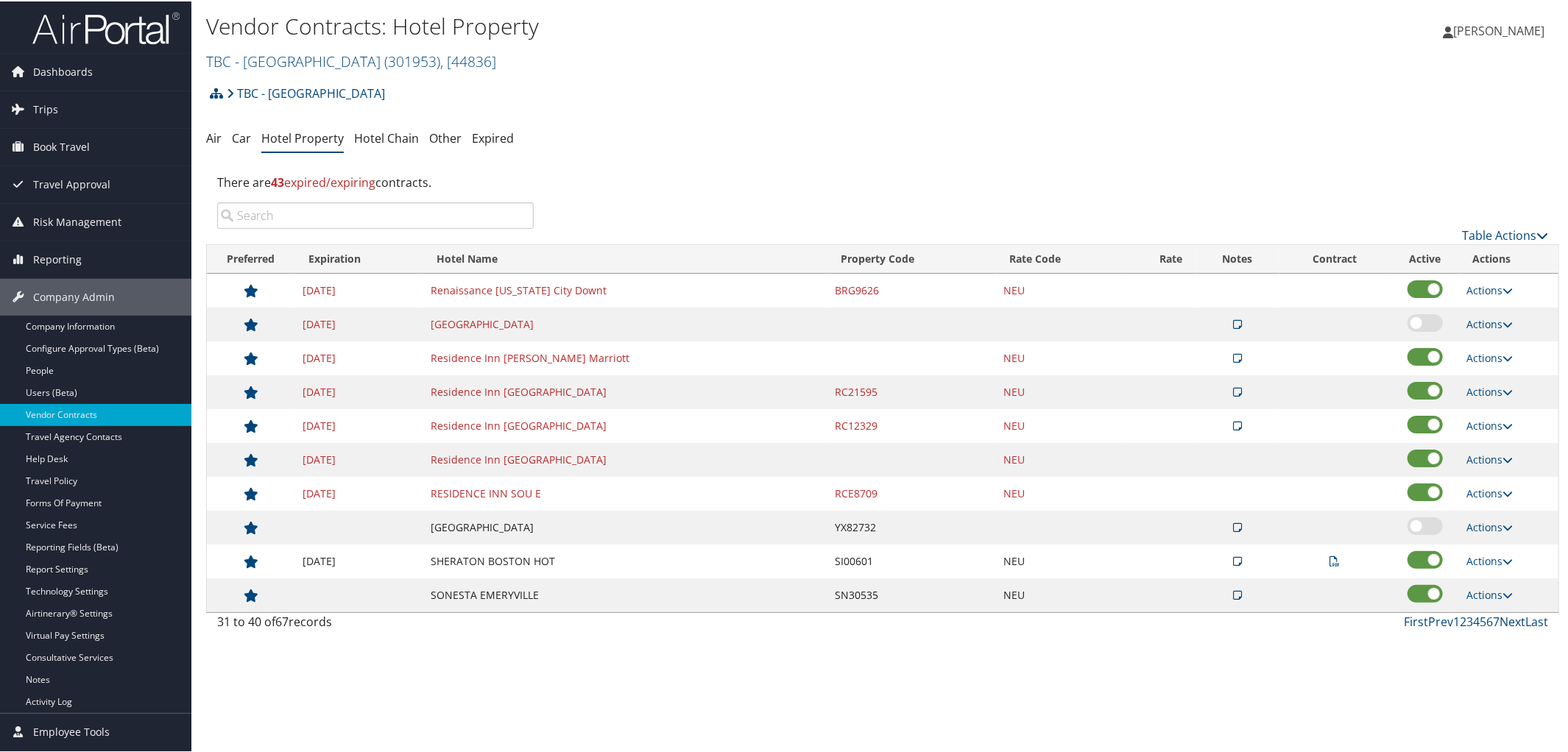
click at [1506, 622] on link "Next" at bounding box center [1511, 620] width 26 height 16
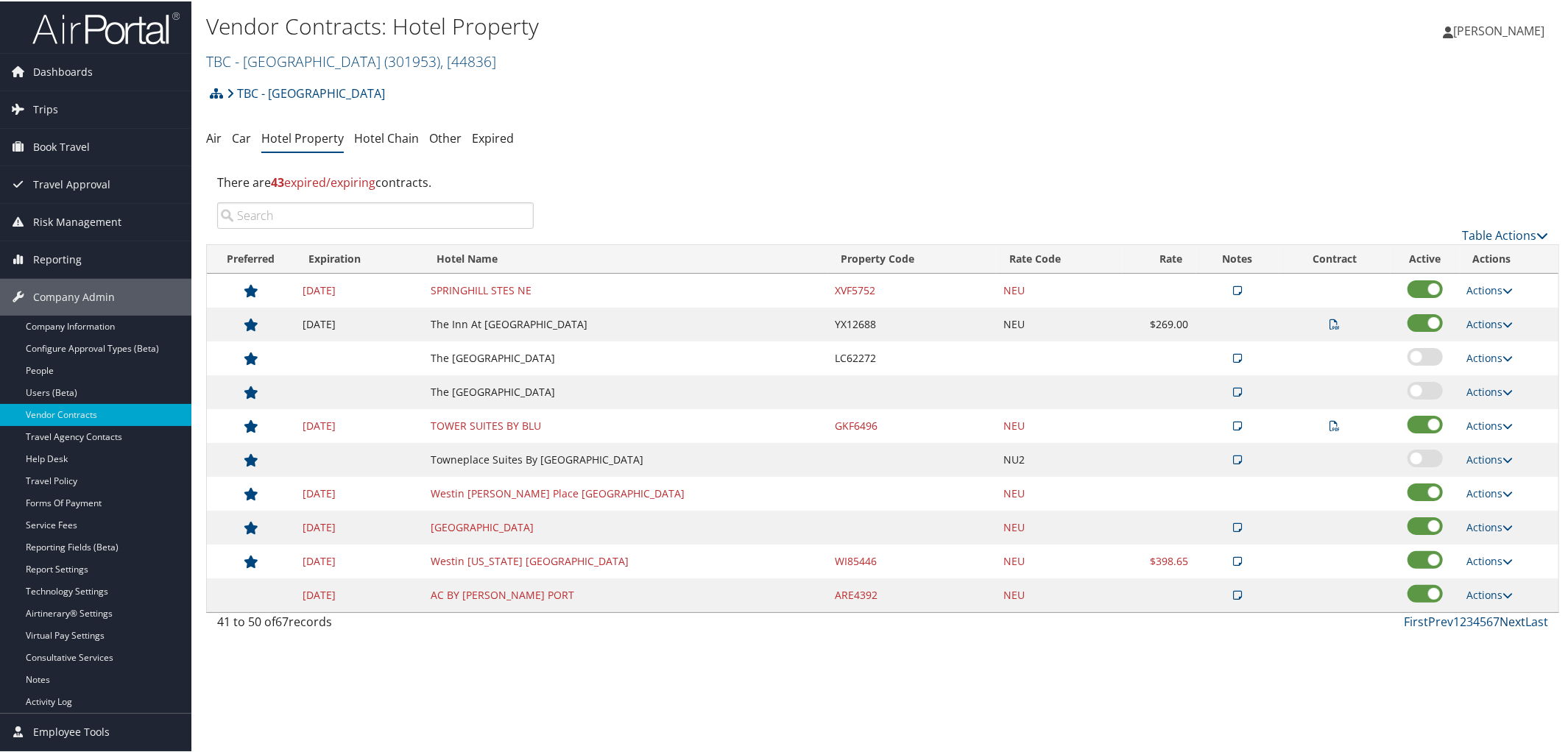
click at [1506, 622] on link "Next" at bounding box center [1511, 620] width 26 height 16
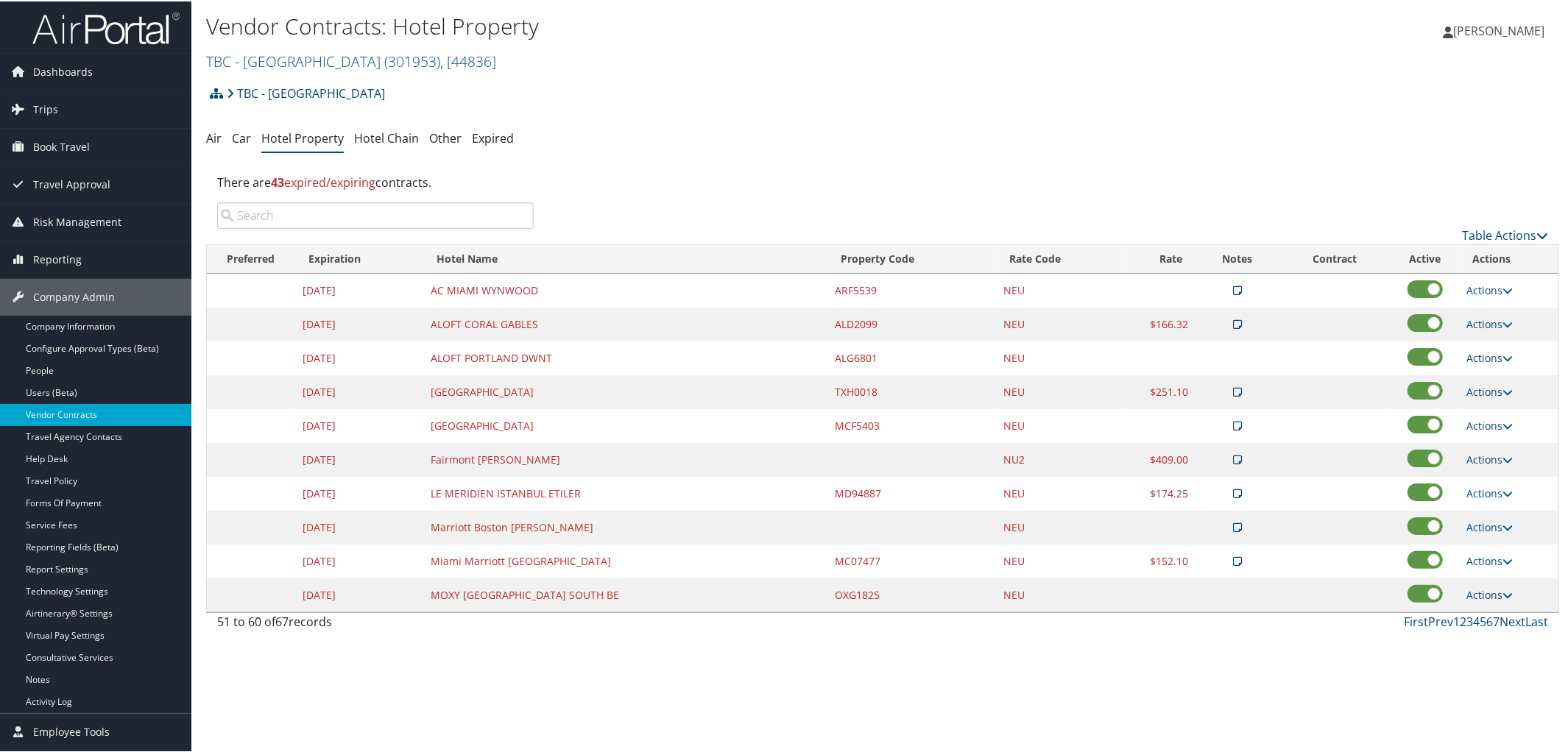
click at [1503, 622] on link "Next" at bounding box center [1511, 620] width 26 height 16
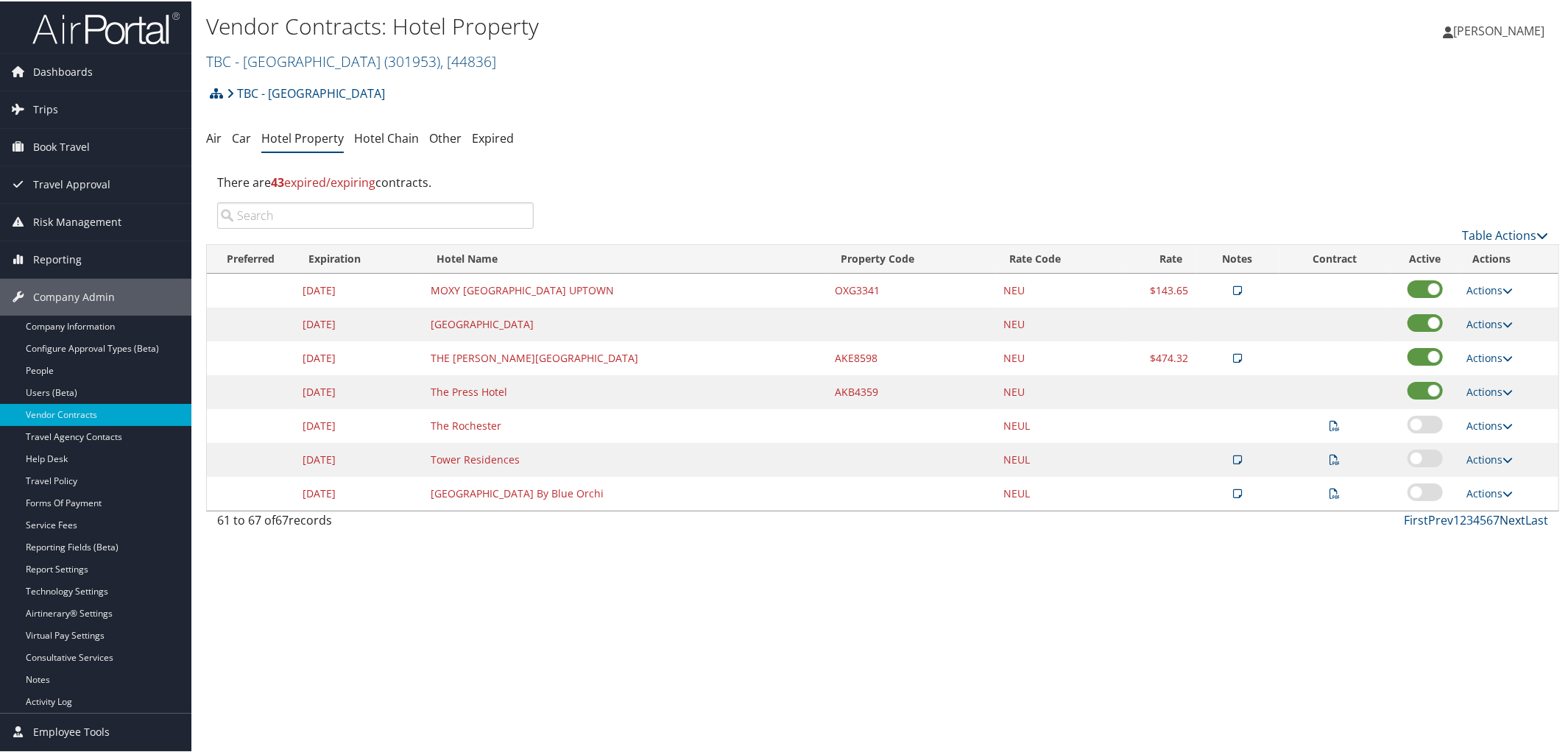
click at [1503, 526] on link "Next" at bounding box center [1511, 519] width 26 height 16
click at [1503, 521] on link "Next" at bounding box center [1511, 519] width 26 height 16
click at [1429, 522] on link "Prev" at bounding box center [1441, 519] width 25 height 16
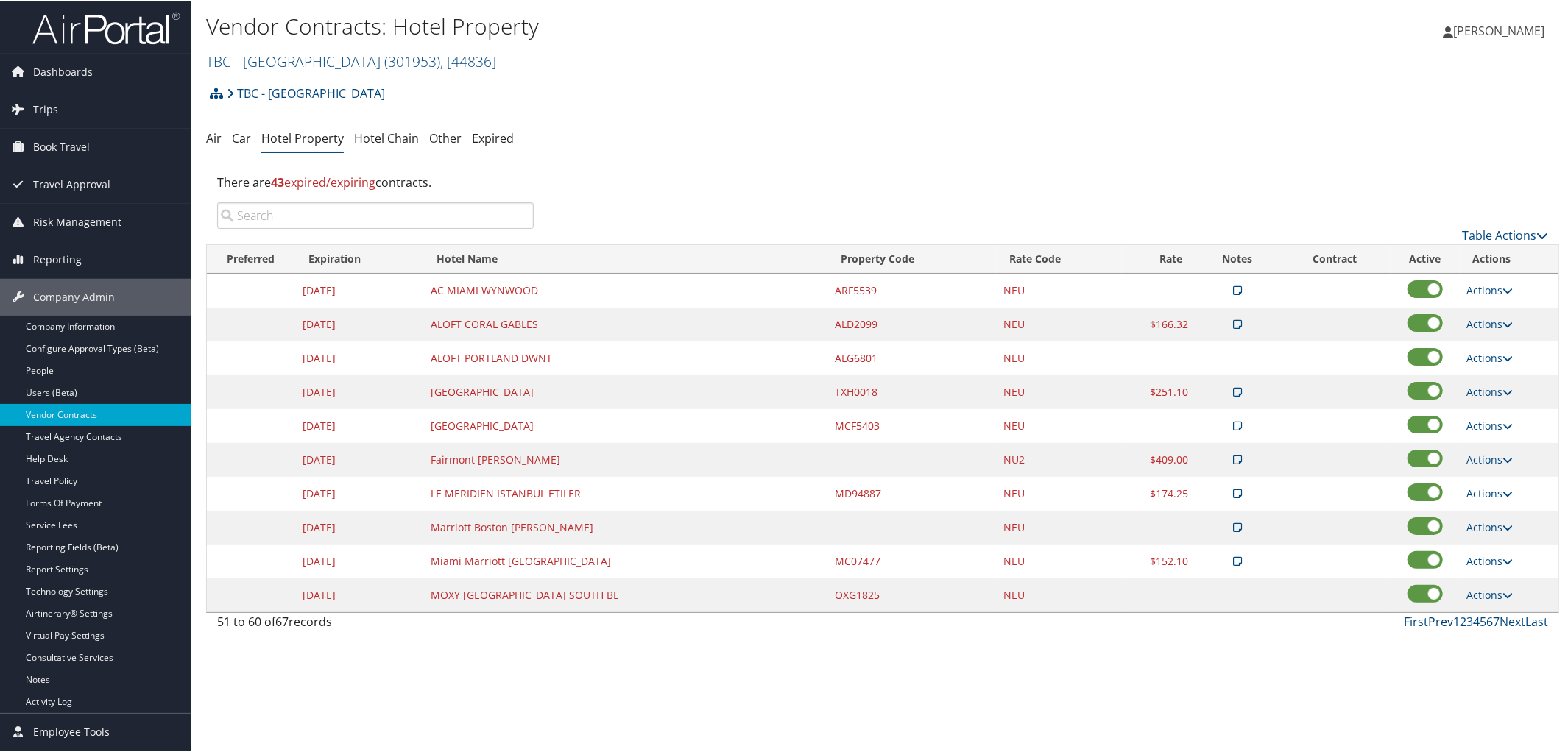
click at [1435, 625] on link "Prev" at bounding box center [1441, 620] width 25 height 16
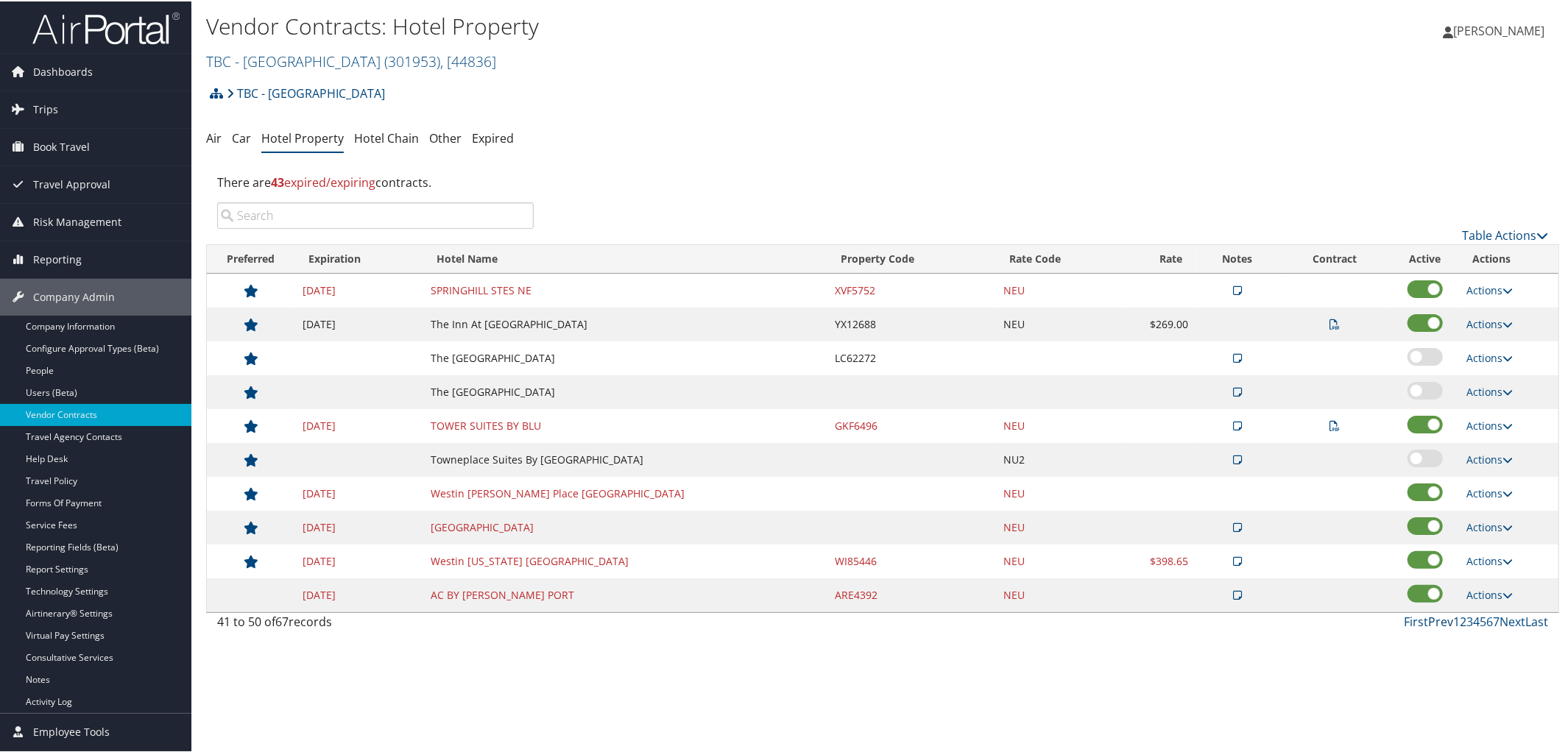
click at [1435, 625] on link "Prev" at bounding box center [1441, 620] width 25 height 16
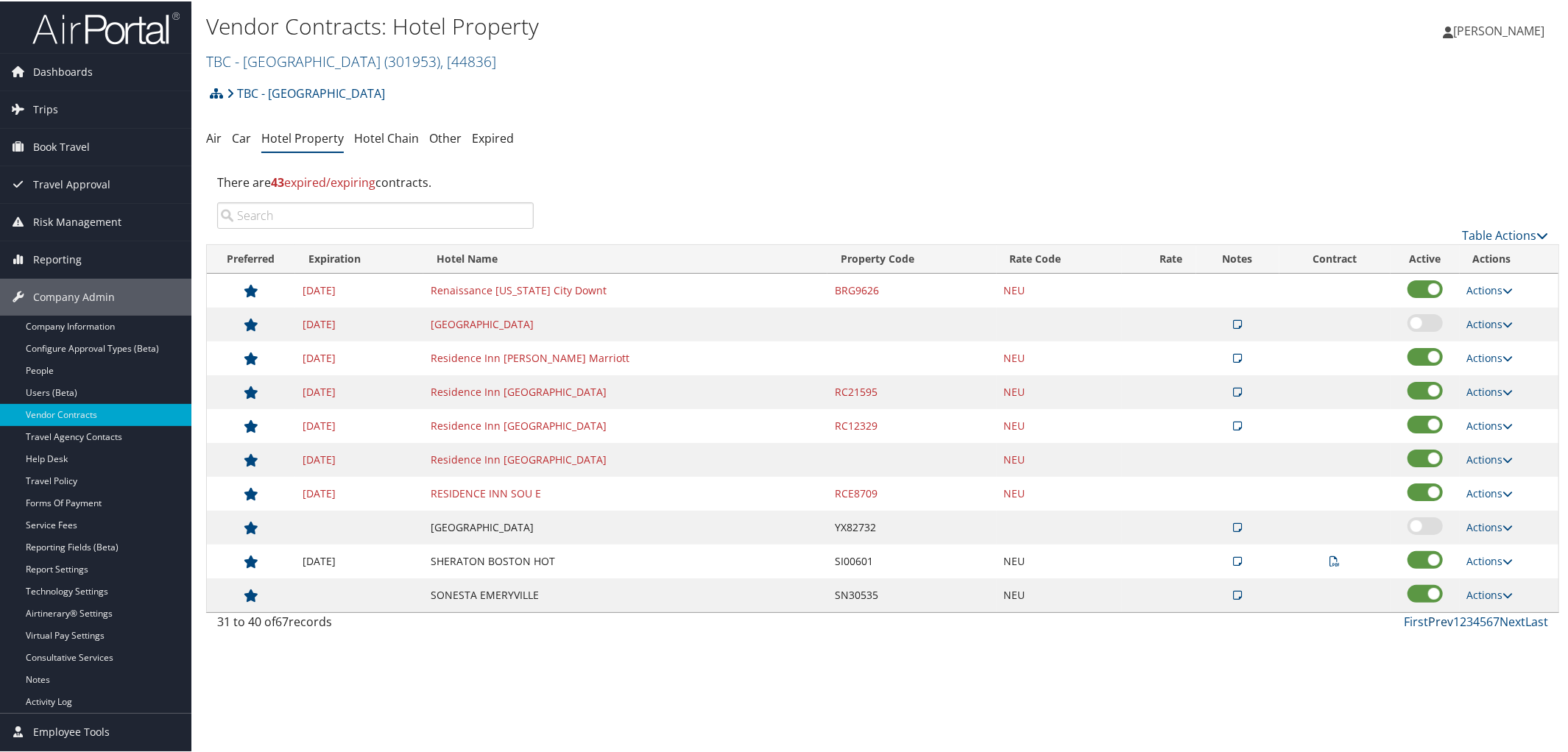
click at [1435, 625] on link "Prev" at bounding box center [1441, 620] width 25 height 16
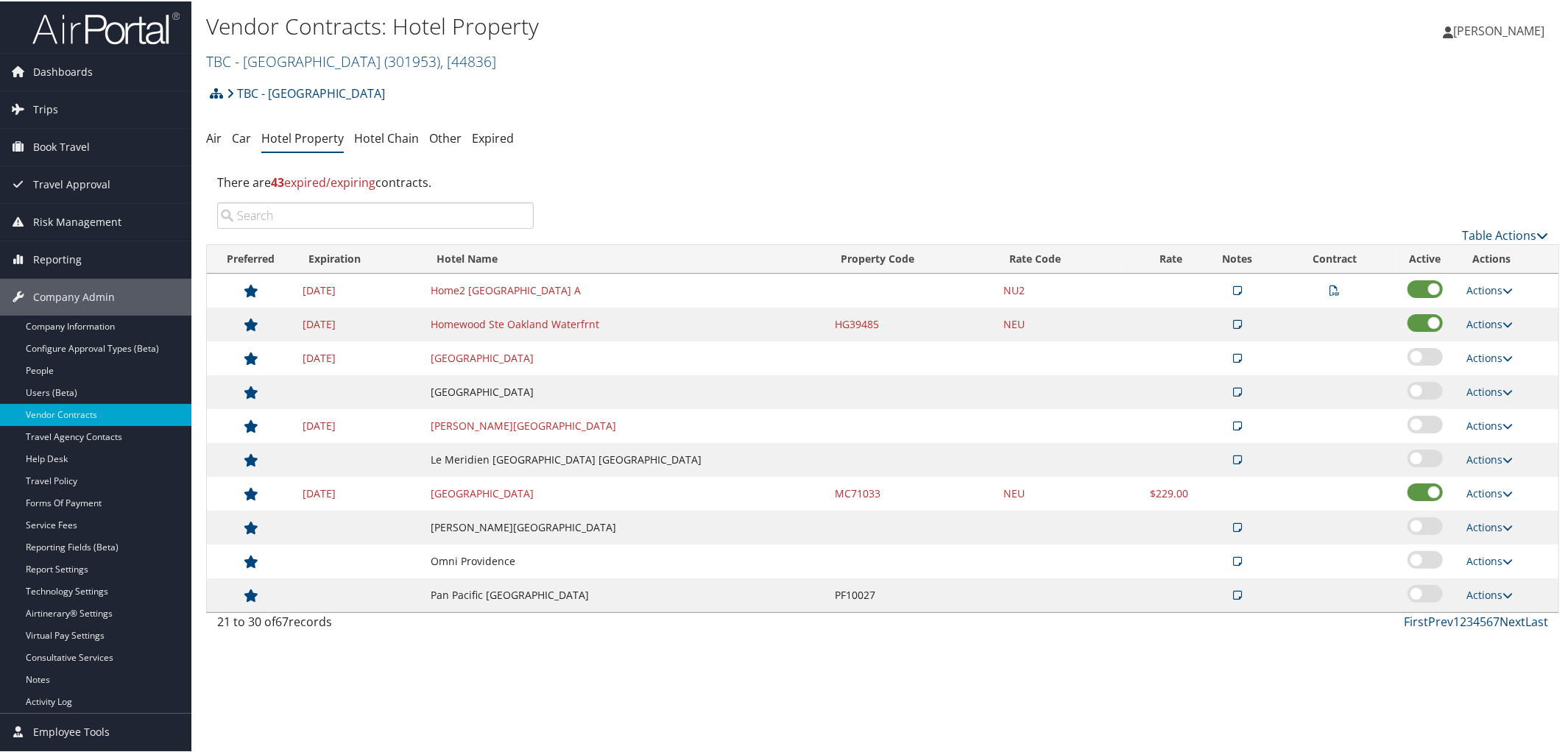
click at [1508, 627] on link "Next" at bounding box center [1511, 620] width 26 height 16
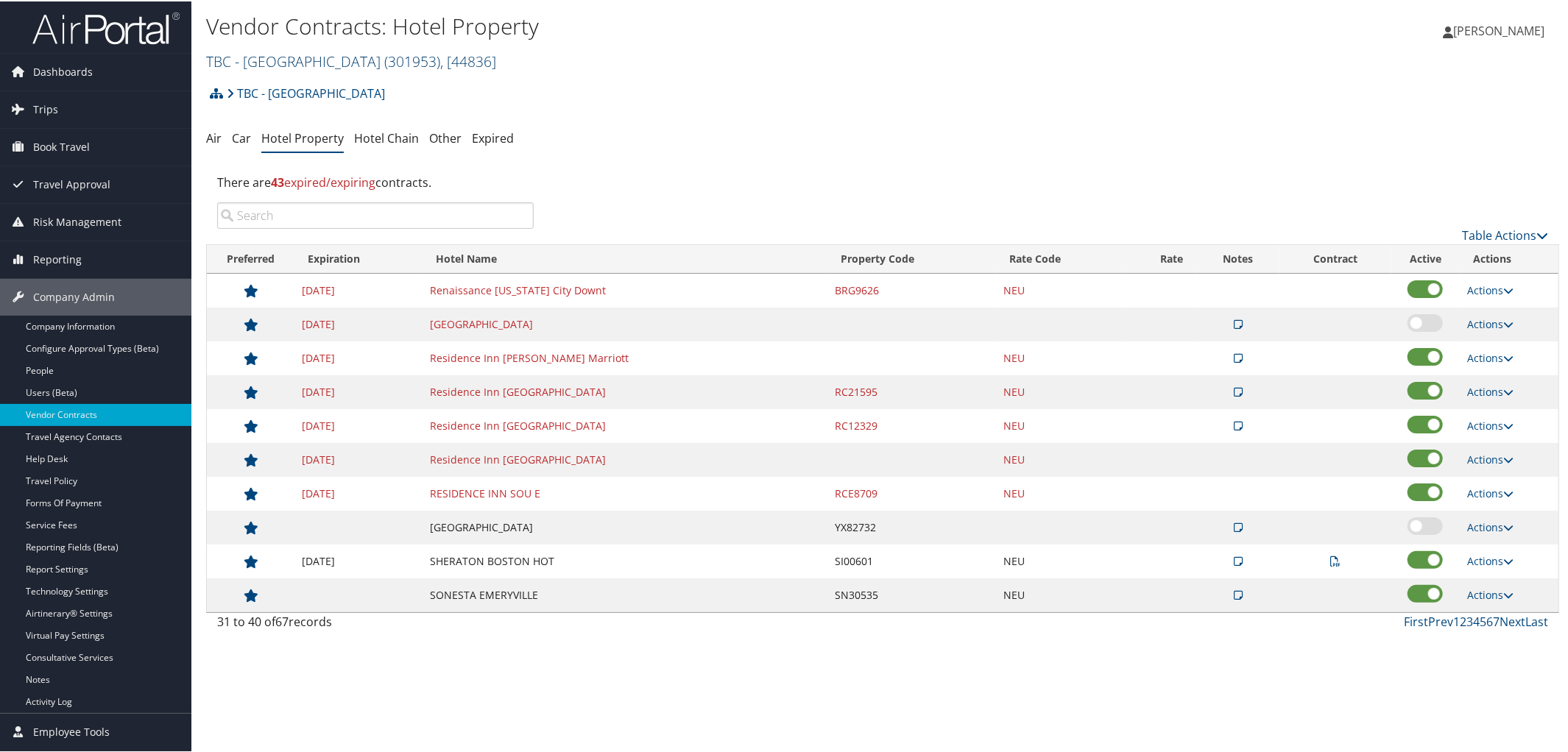
click at [352, 62] on link "TBC - [GEOGRAPHIC_DATA] ( 301953 ) , [ 44836 ]" at bounding box center [351, 60] width 290 height 20
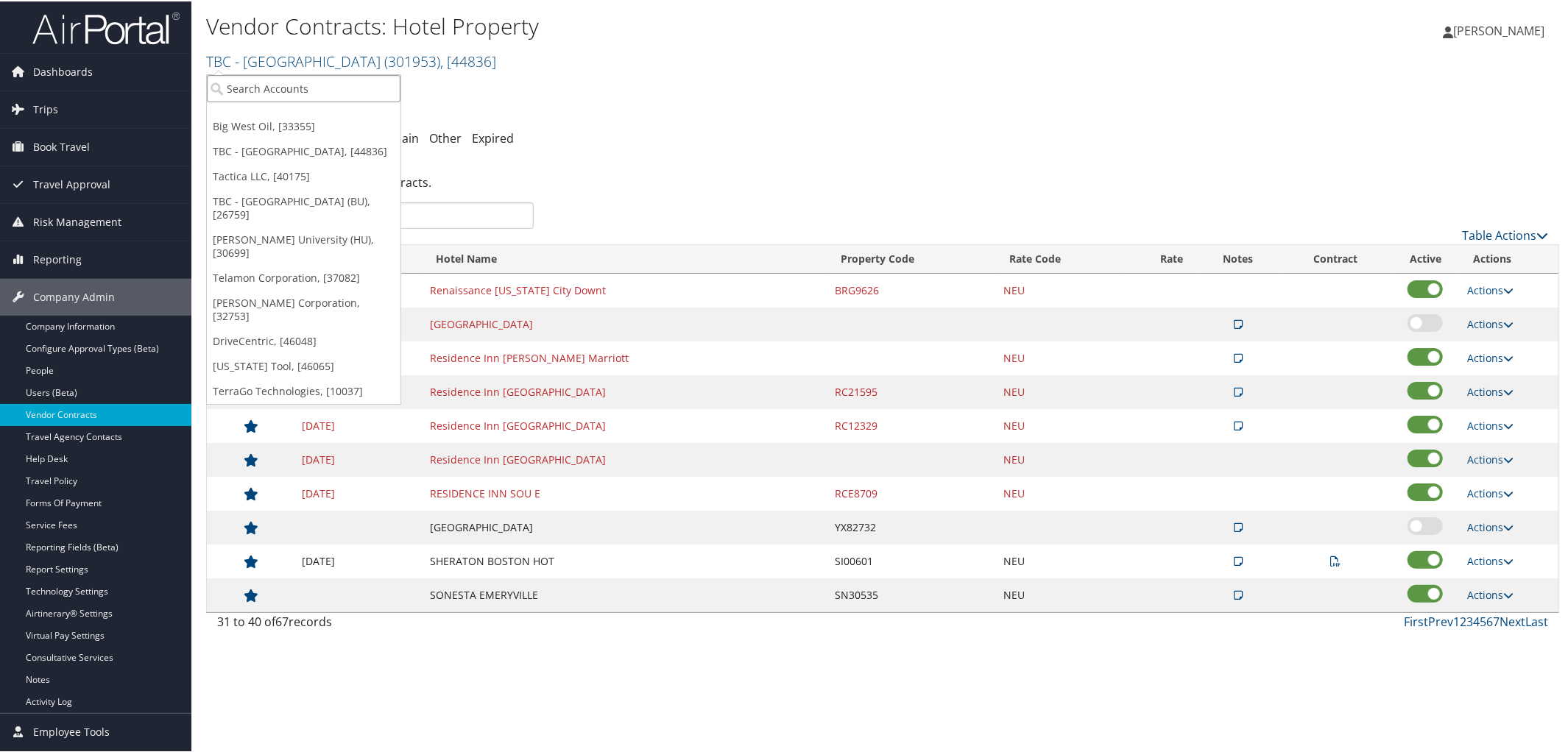
click at [364, 89] on input "search" at bounding box center [303, 87] width 194 height 27
type input "301167"
click at [342, 118] on div "CCY Architects (301167), [33341]" at bounding box center [311, 114] width 225 height 13
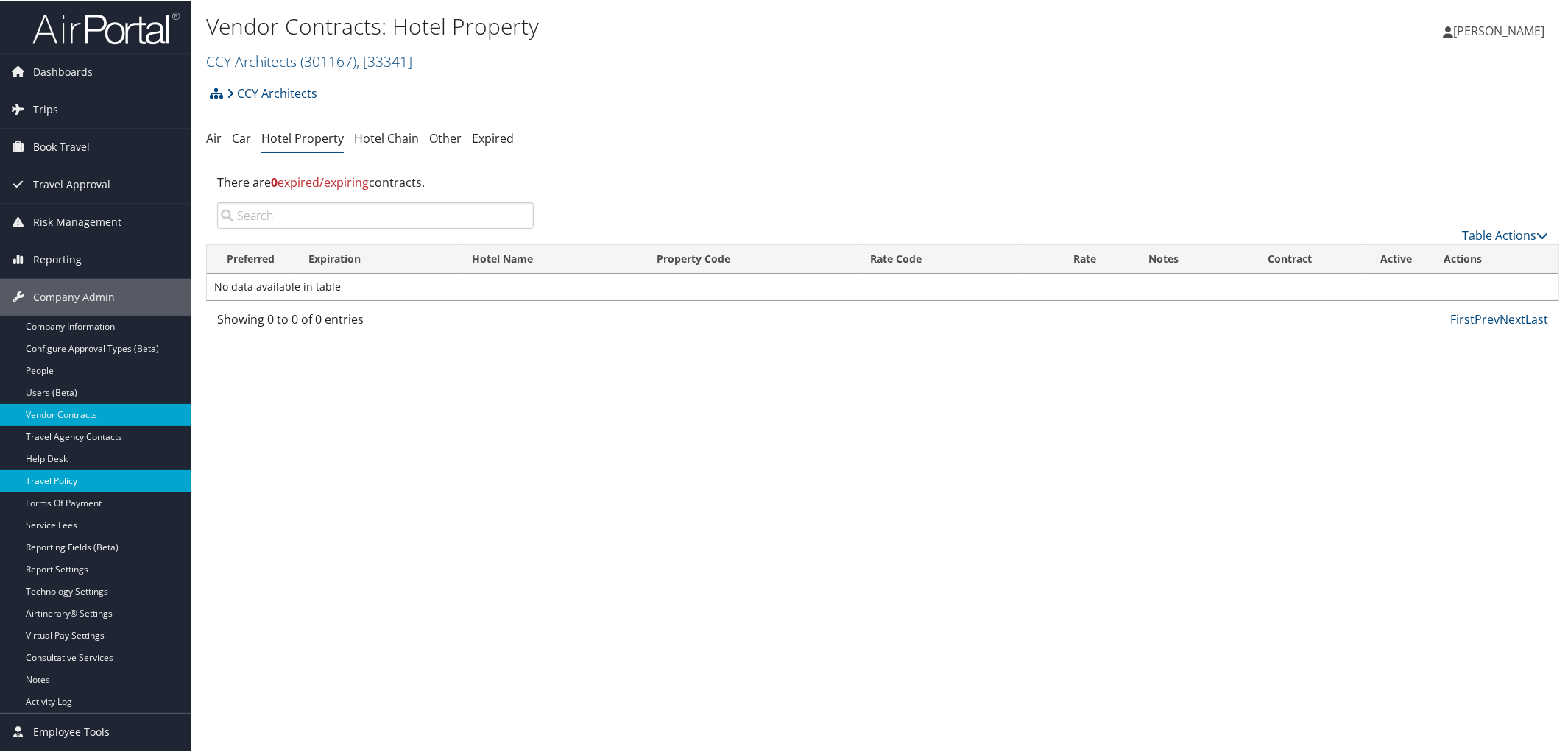
click at [49, 481] on link "Travel Policy" at bounding box center [95, 479] width 191 height 22
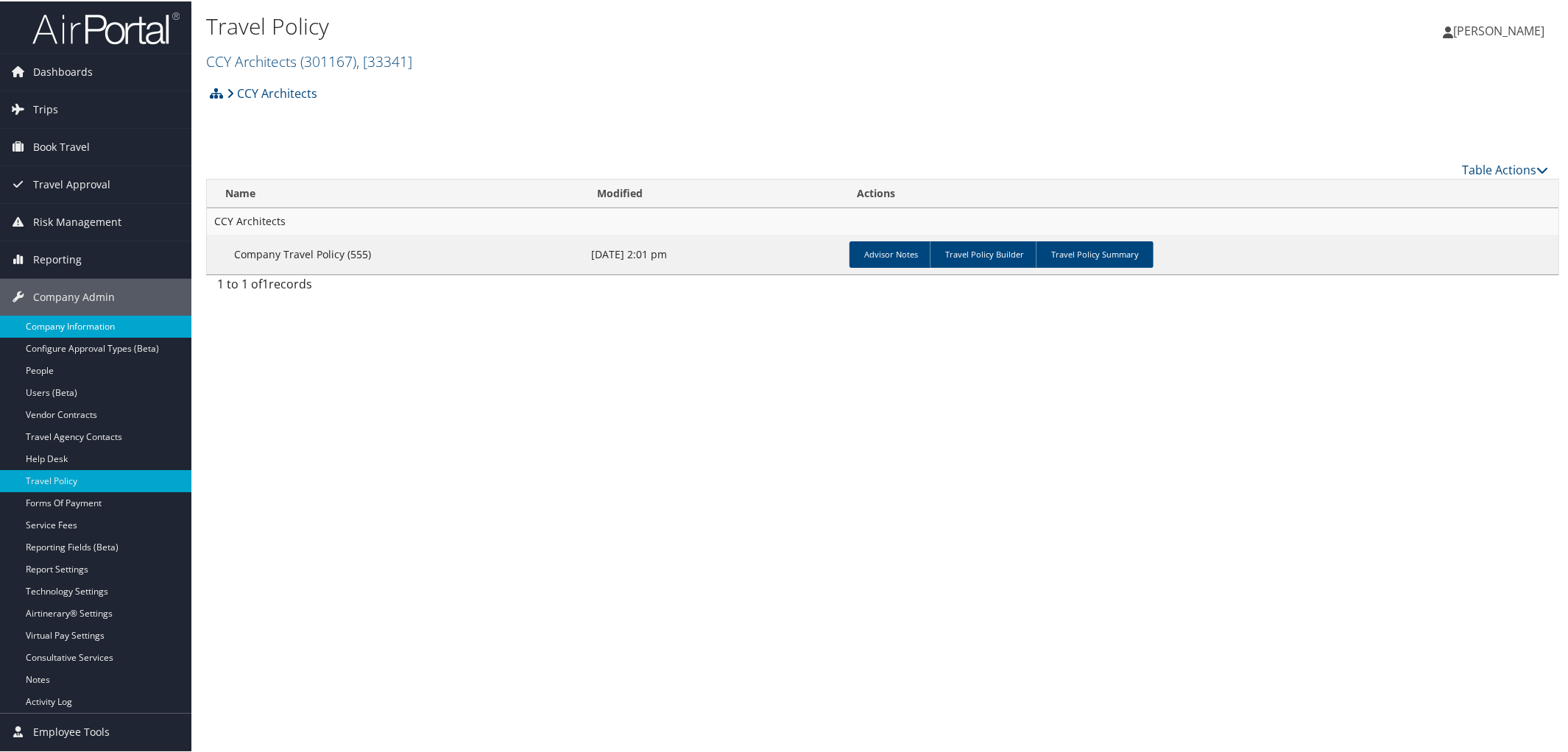
click at [81, 319] on link "Company Information" at bounding box center [95, 325] width 191 height 22
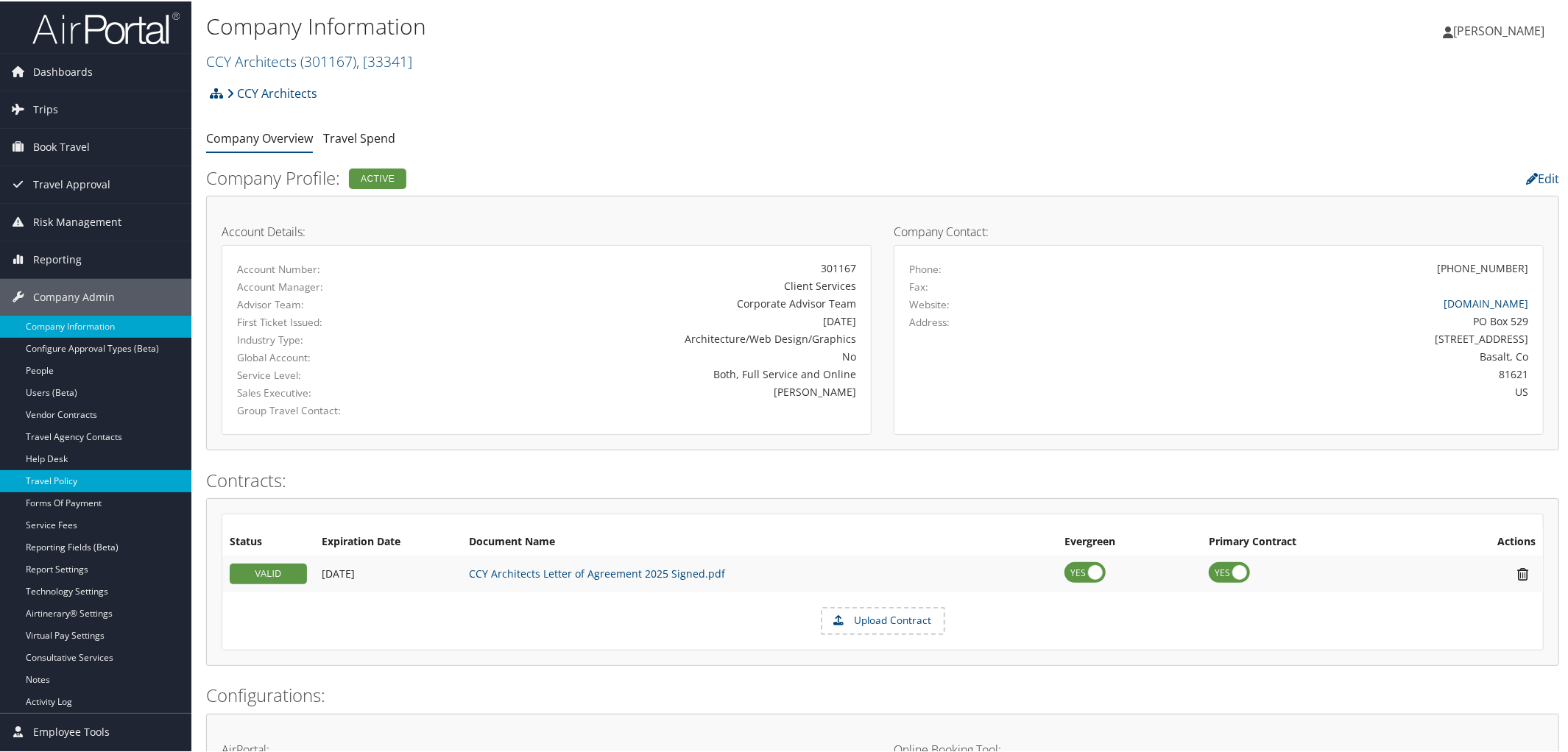
click at [104, 477] on link "Travel Policy" at bounding box center [95, 479] width 191 height 22
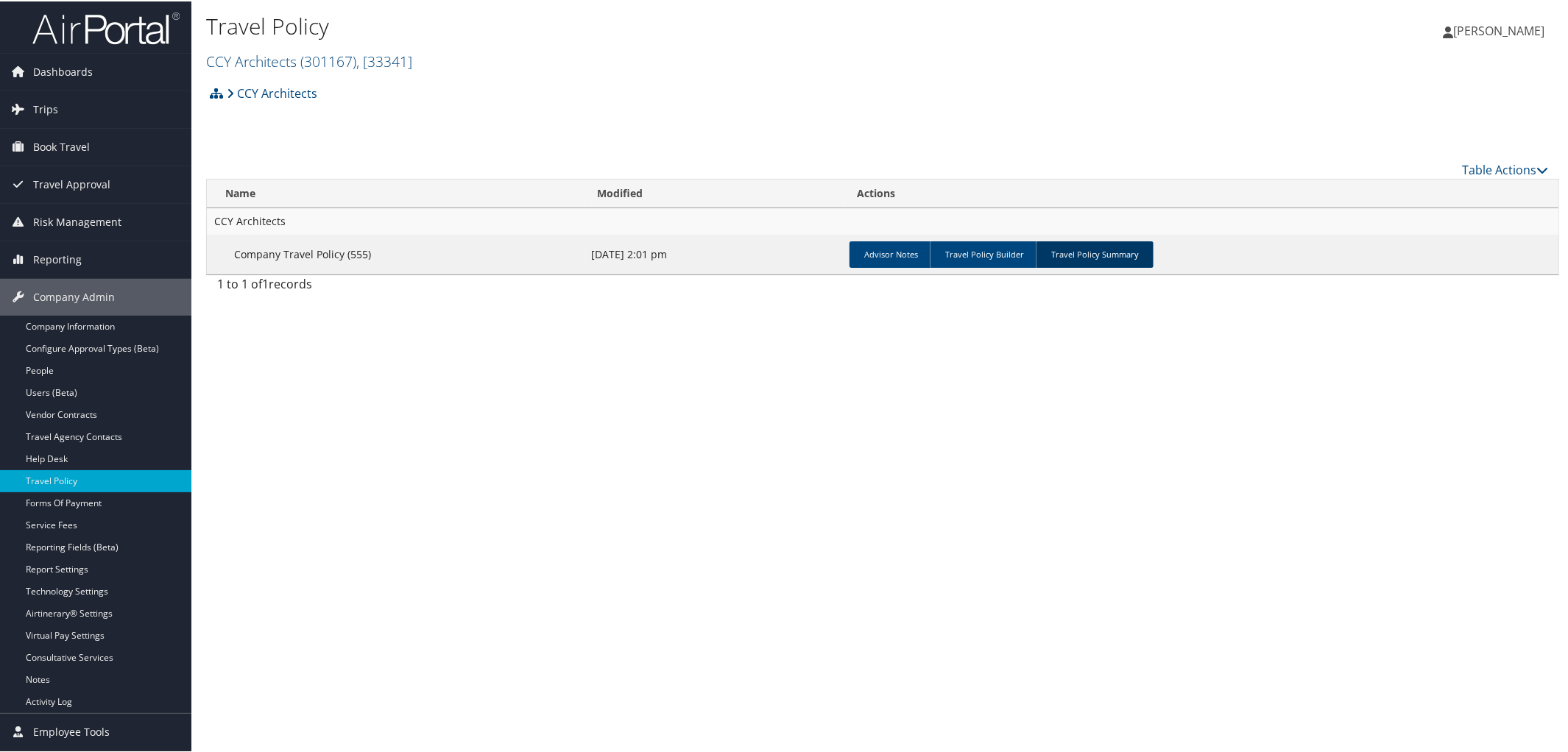
click at [1088, 249] on link "Travel Policy Summary" at bounding box center [1094, 253] width 118 height 27
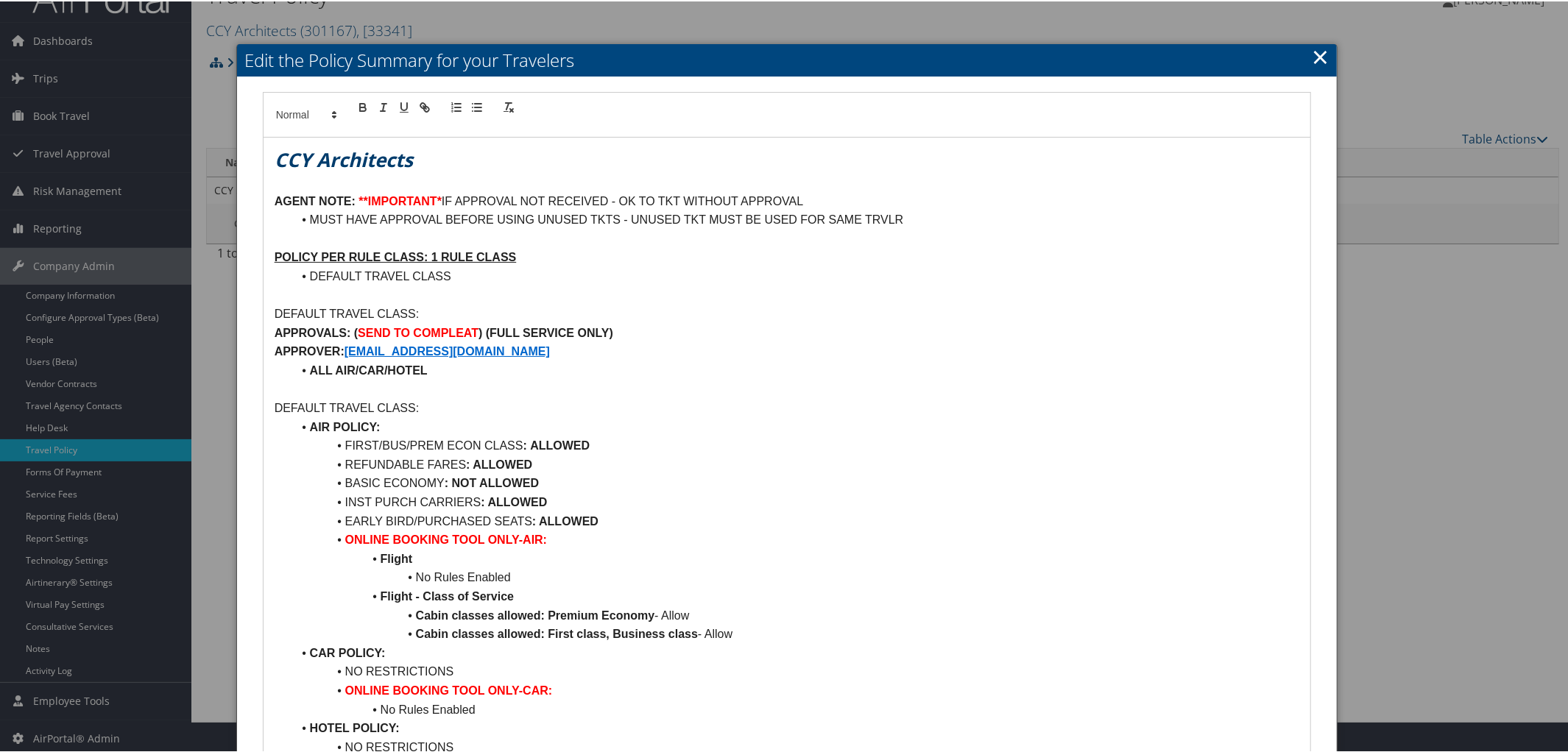
scroll to position [97, 0]
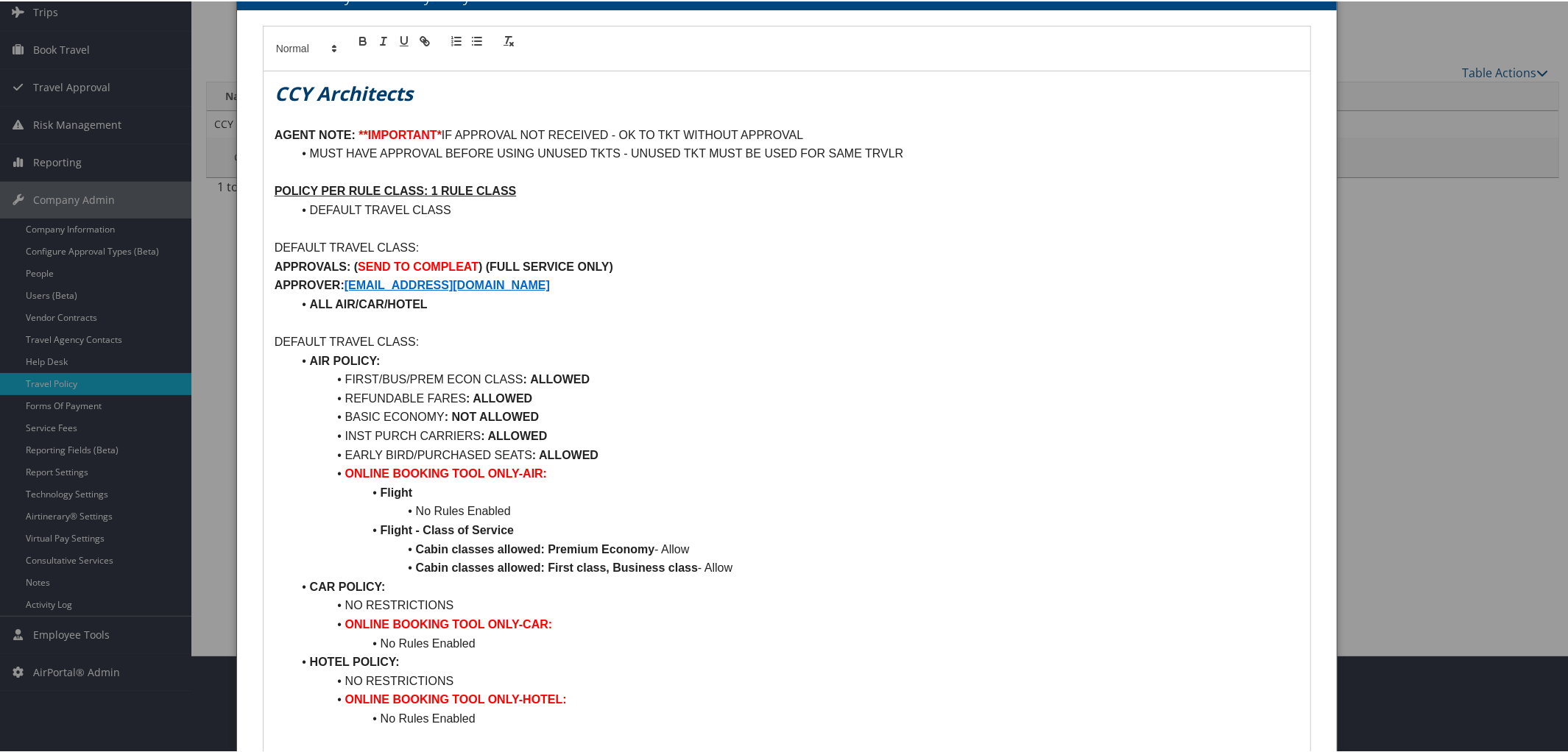
click at [478, 260] on strong ") (FULL SERVICE ONLY)" at bounding box center [546, 266] width 135 height 13
click at [365, 259] on strong "SNOT REQUIRED" at bounding box center [407, 266] width 98 height 13
click at [563, 287] on p "APPROVER: ASWATTS@CCYARCHITECTS.COM" at bounding box center [787, 284] width 1025 height 19
drag, startPoint x: 304, startPoint y: 302, endPoint x: 517, endPoint y: 296, distance: 213.1
click at [517, 296] on li "ALL AIR/CAR/HOTEL" at bounding box center [796, 302] width 1008 height 19
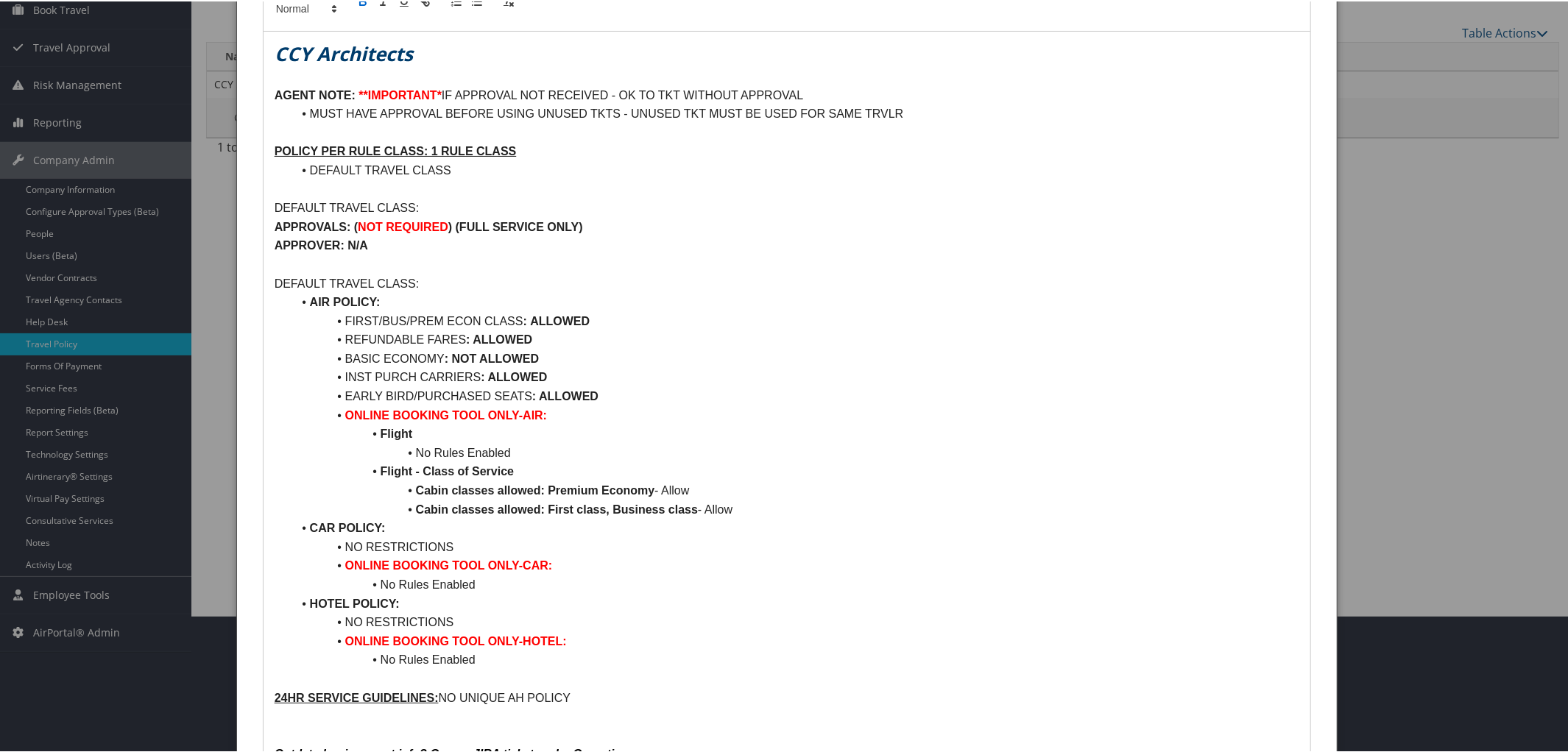
scroll to position [297, 0]
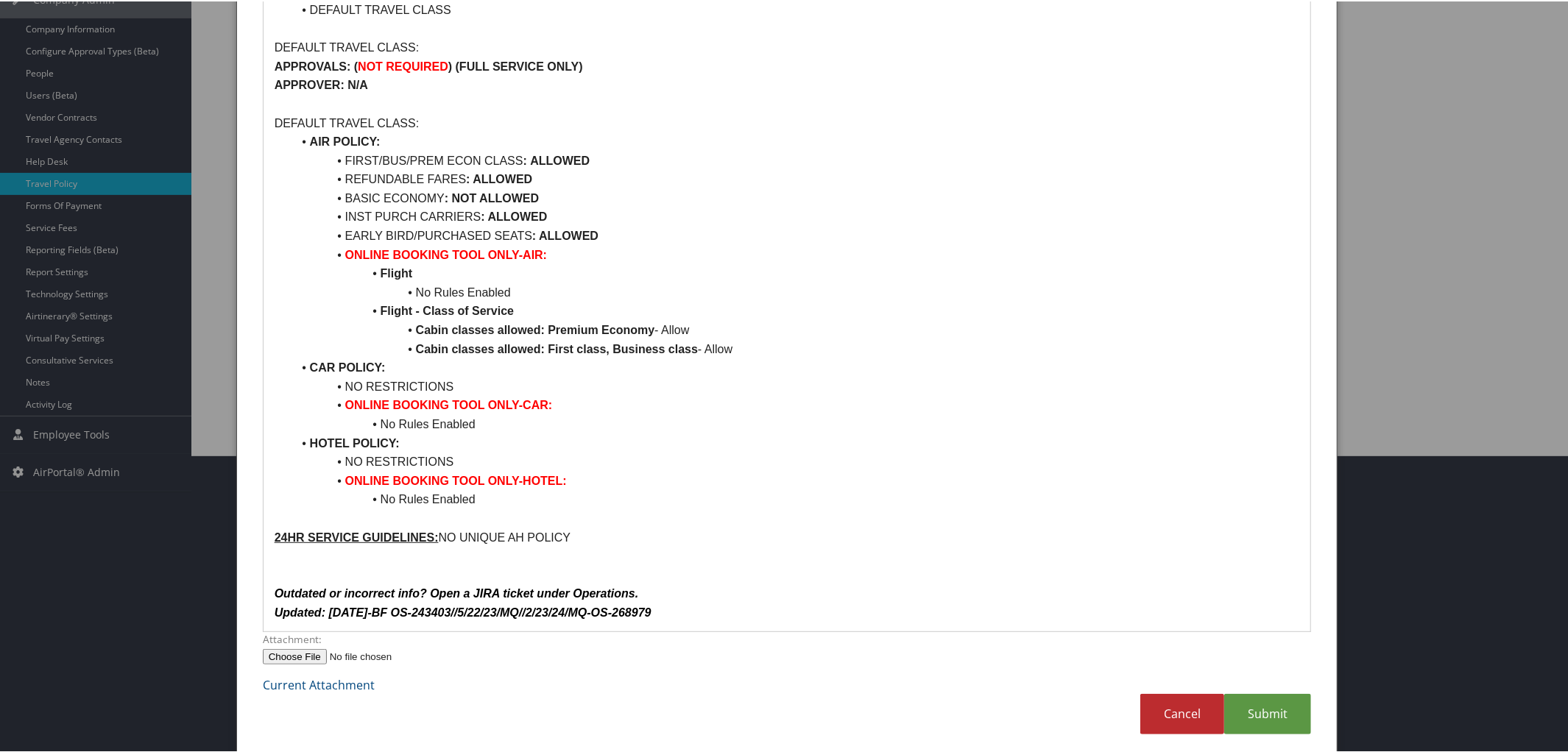
click at [685, 621] on div "CCY Architects AGENT NOTE: **IMPORTANT* IF APPROVAL NOT RECEIVED - OK TO TKT WI…" at bounding box center [787, 249] width 1047 height 760
click at [1266, 708] on link "Submit" at bounding box center [1267, 713] width 87 height 40
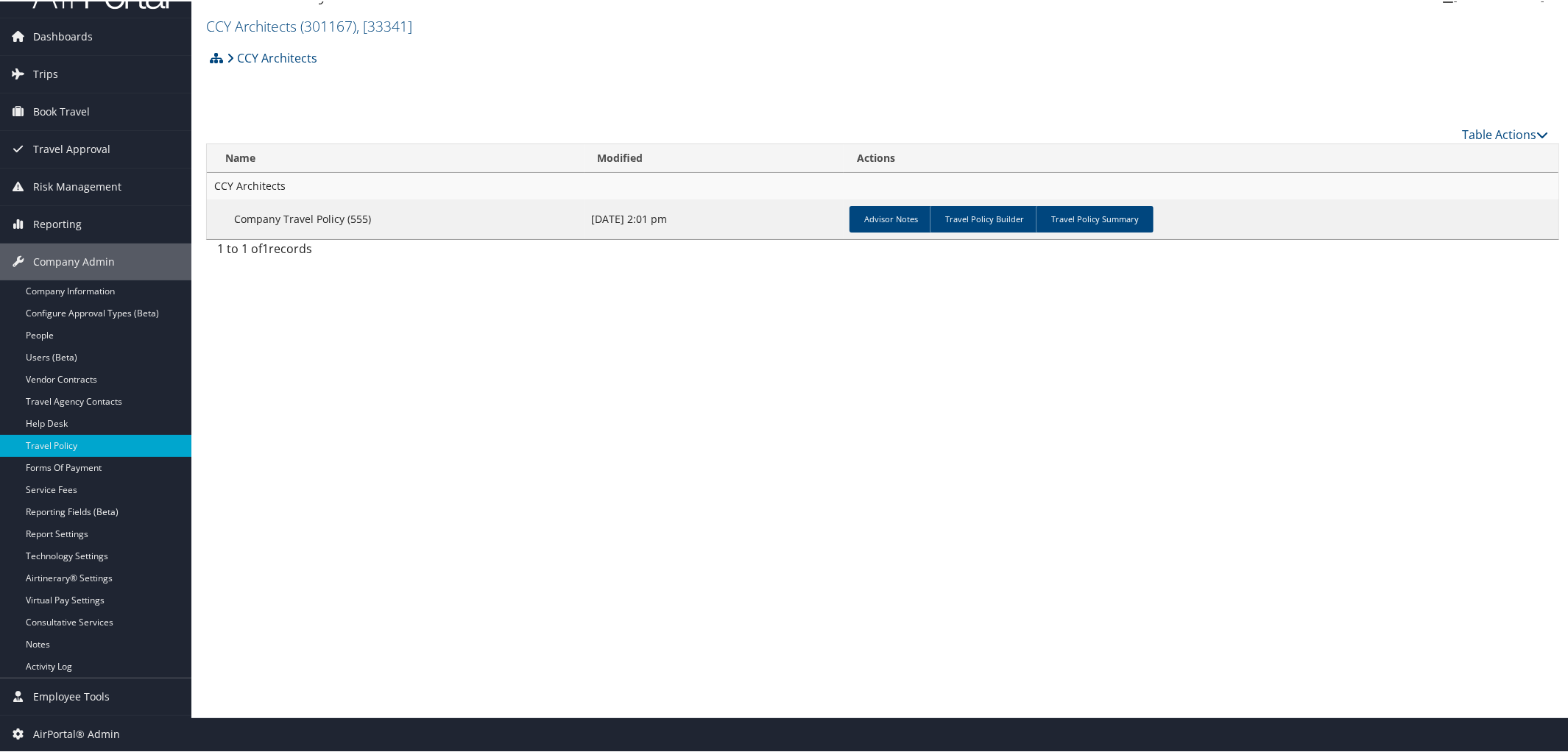
scroll to position [35, 0]
click at [980, 213] on link "Travel Policy Builder" at bounding box center [984, 219] width 109 height 27
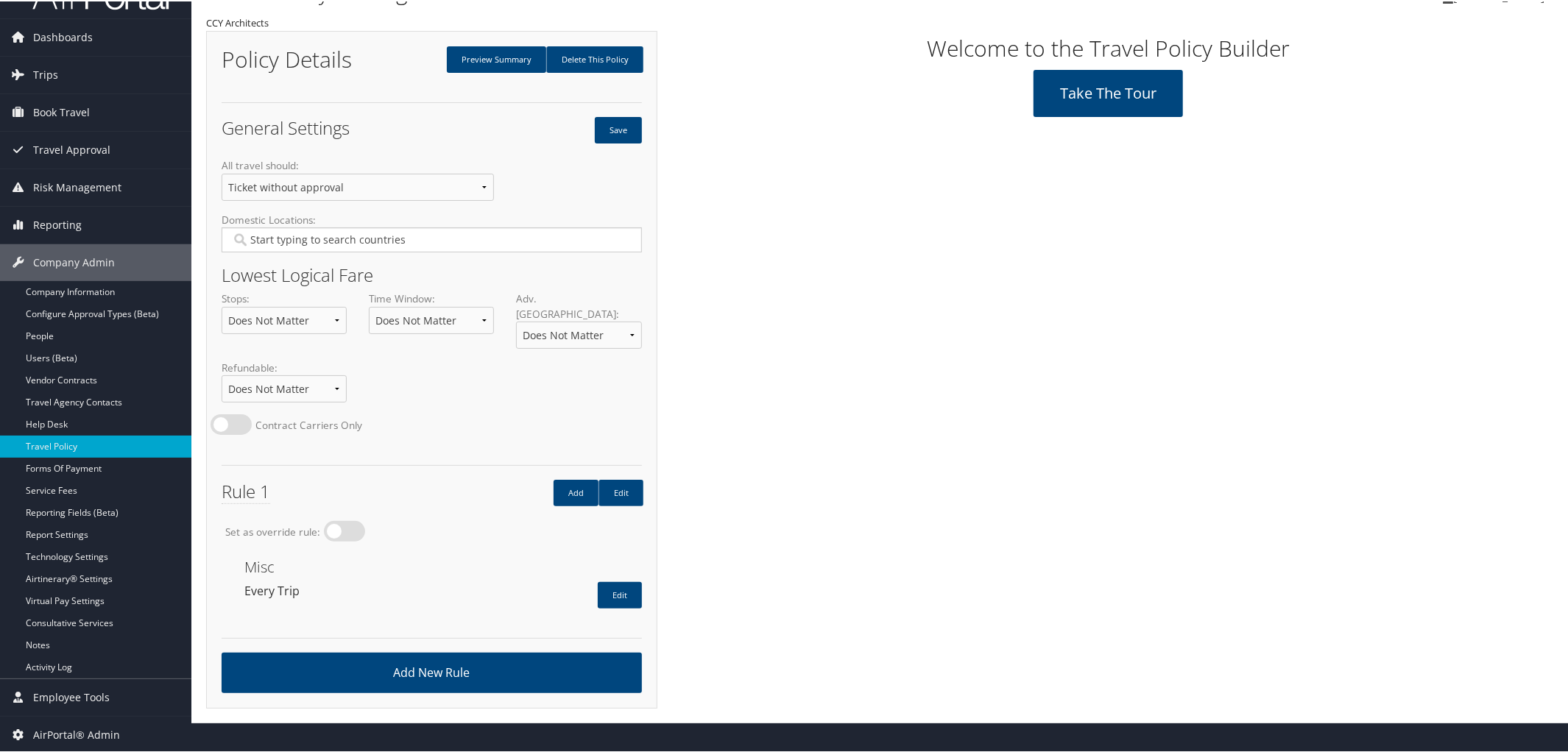
scroll to position [13, 0]
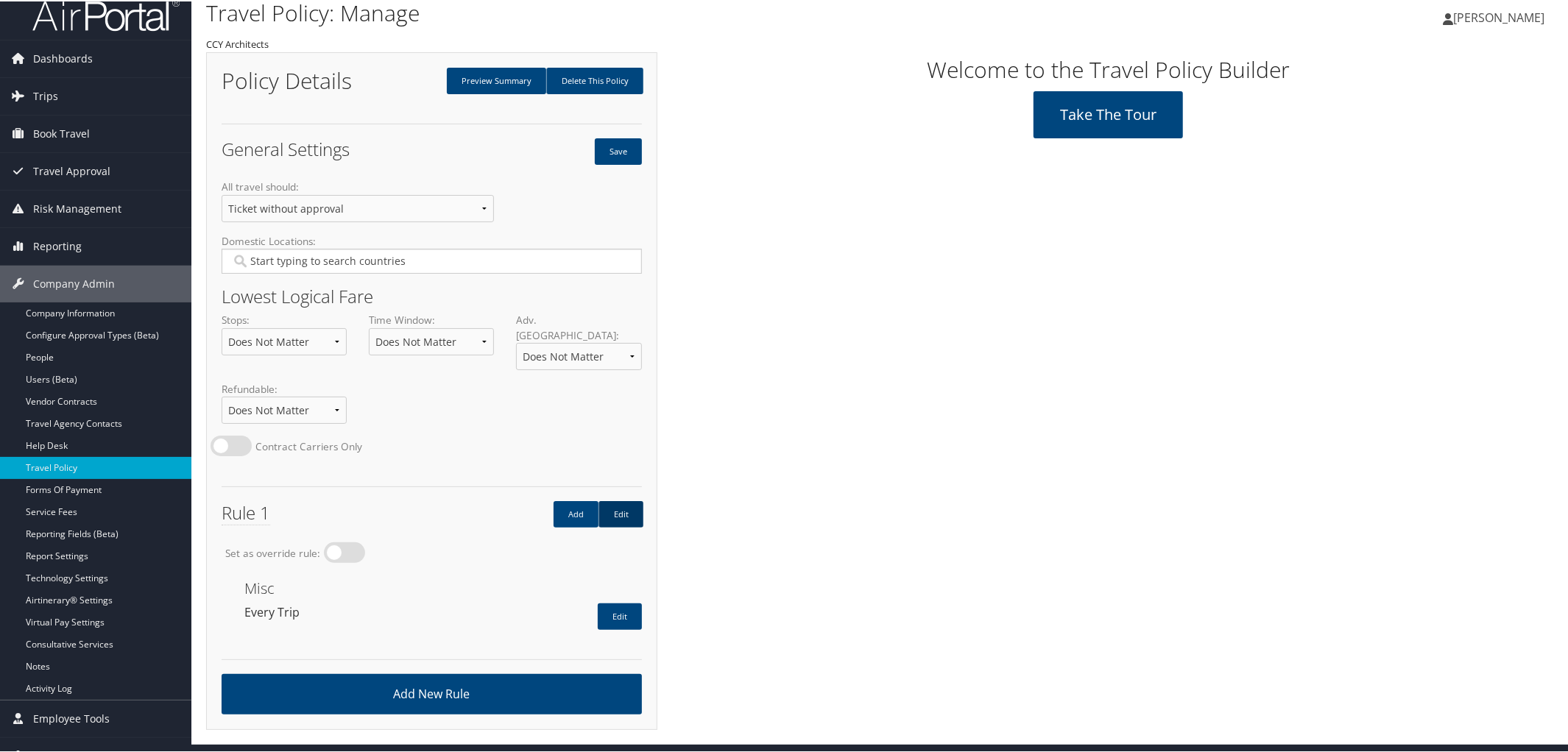
click at [620, 500] on link "Edit" at bounding box center [621, 513] width 45 height 27
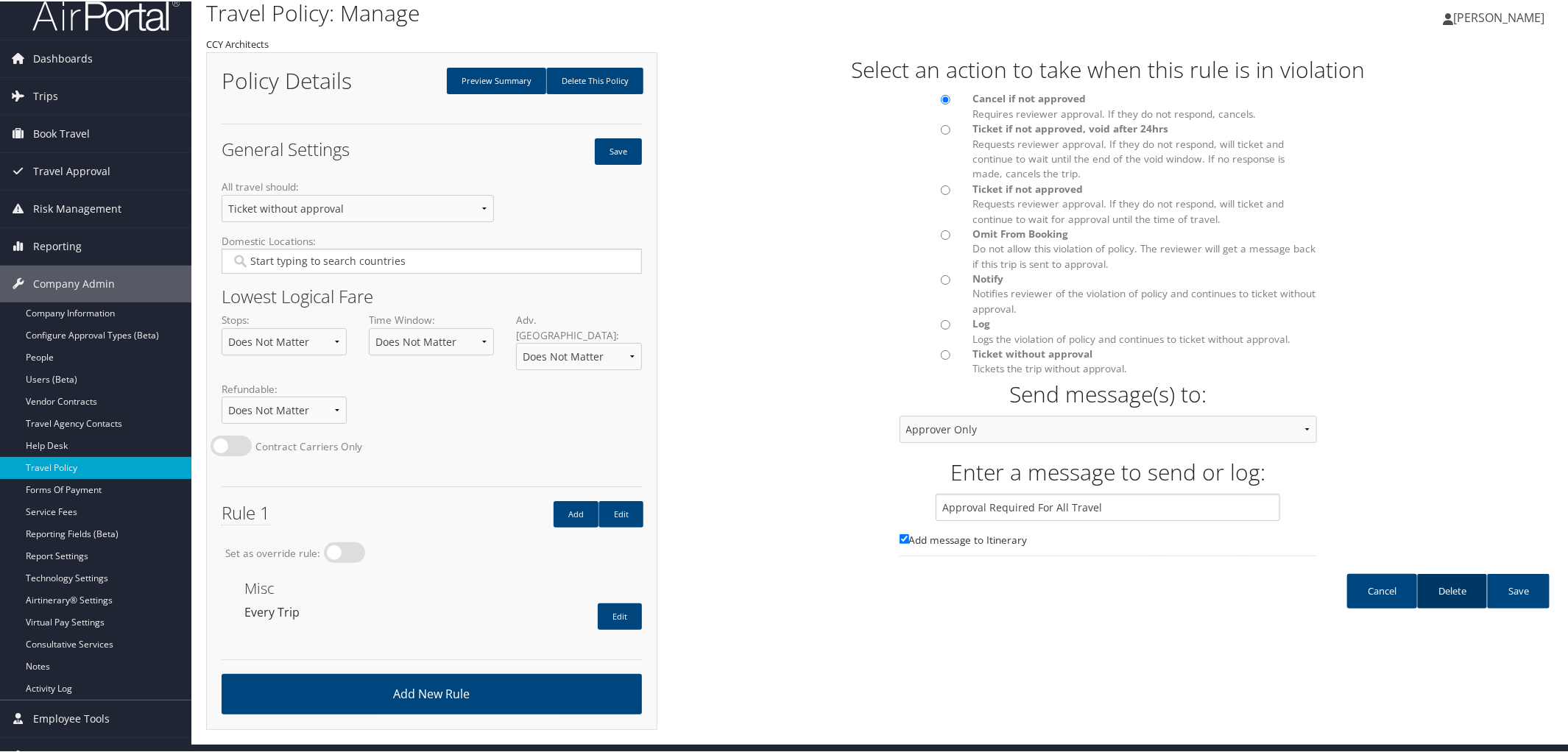
click at [1442, 589] on link "Delete" at bounding box center [1452, 590] width 70 height 35
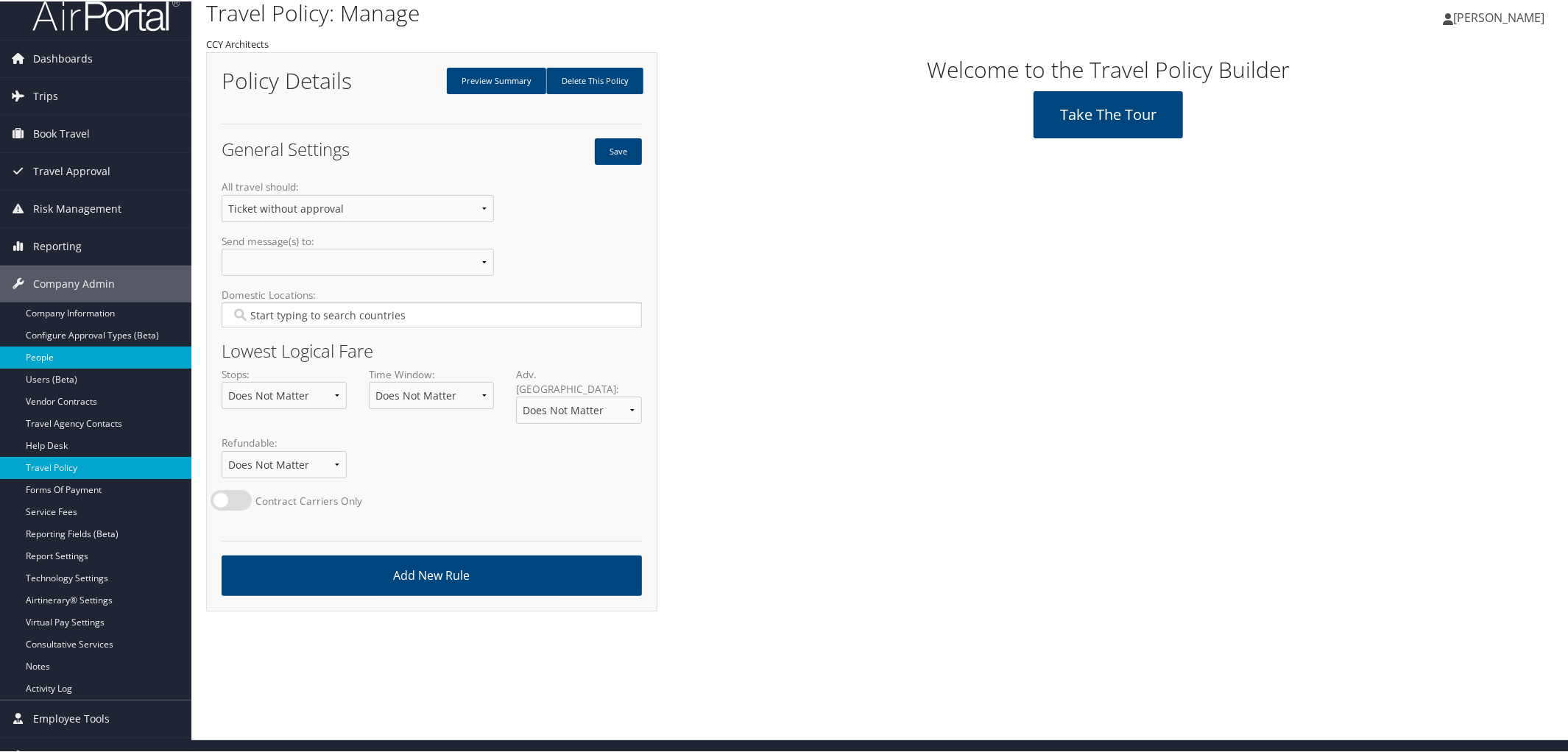
click at [59, 351] on link "People" at bounding box center [95, 356] width 191 height 22
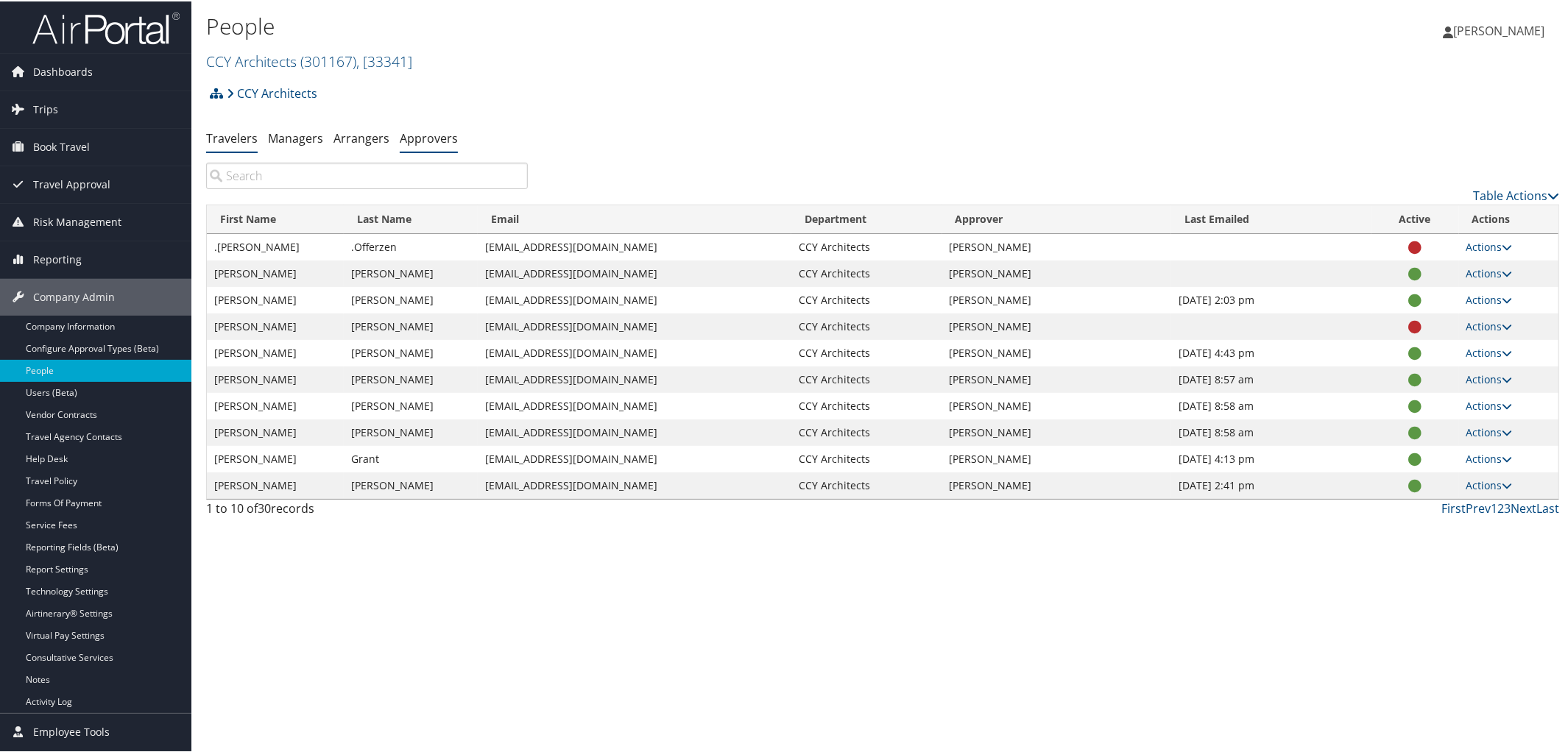
click at [423, 137] on link "Approvers" at bounding box center [428, 137] width 58 height 16
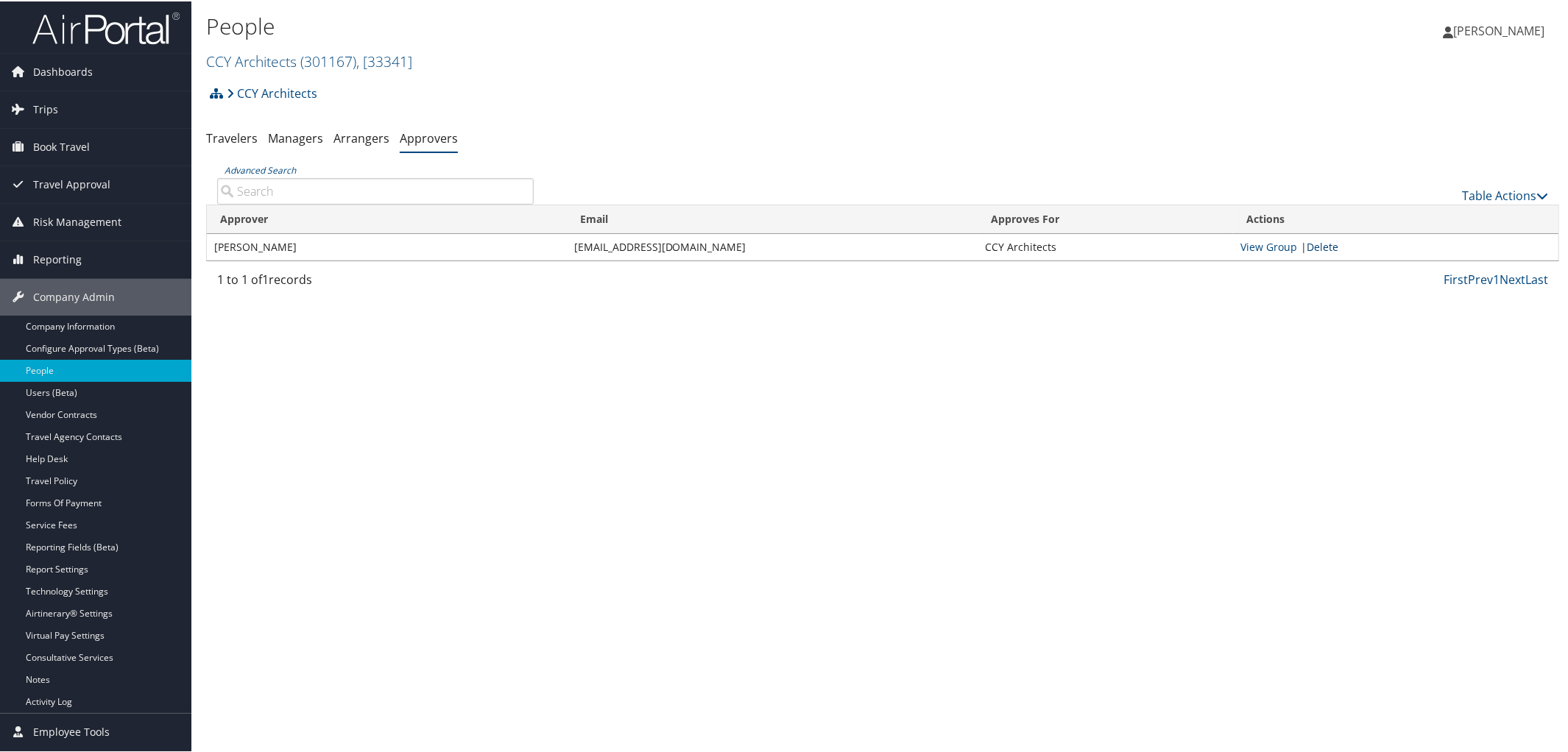
click at [1318, 245] on link "Delete" at bounding box center [1322, 246] width 31 height 14
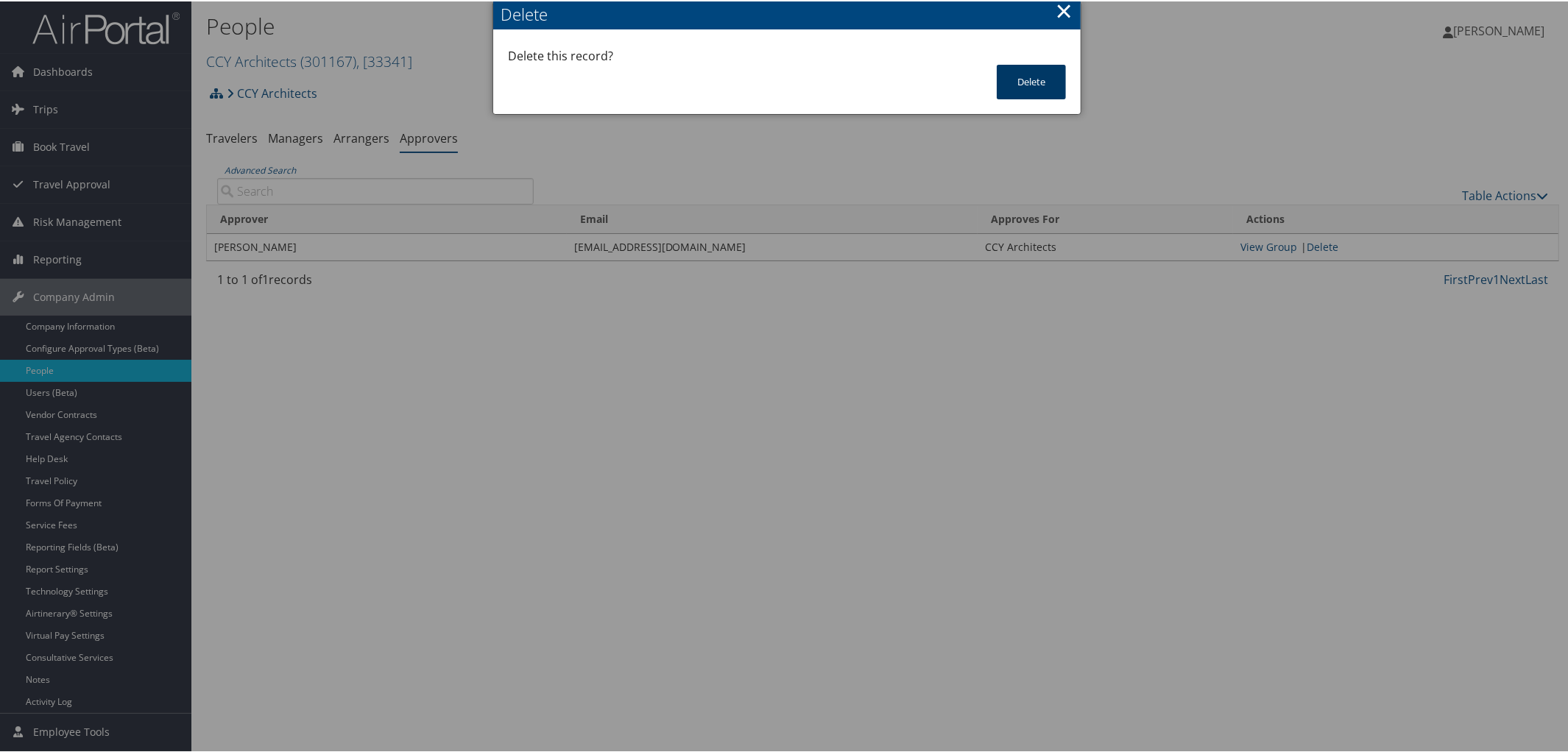
click at [1022, 72] on button "Delete" at bounding box center [1030, 81] width 69 height 35
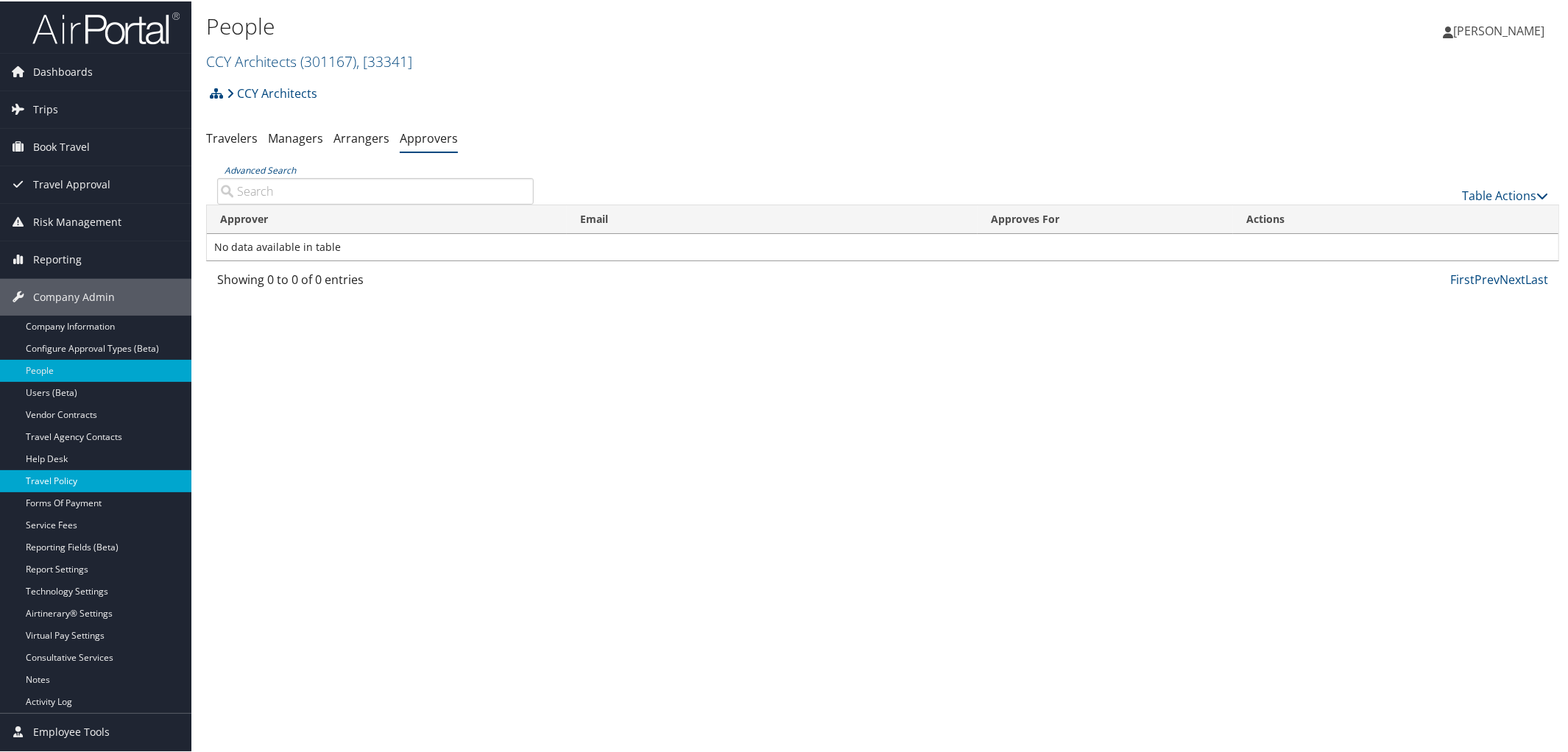
click at [63, 477] on link "Travel Policy" at bounding box center [95, 479] width 191 height 22
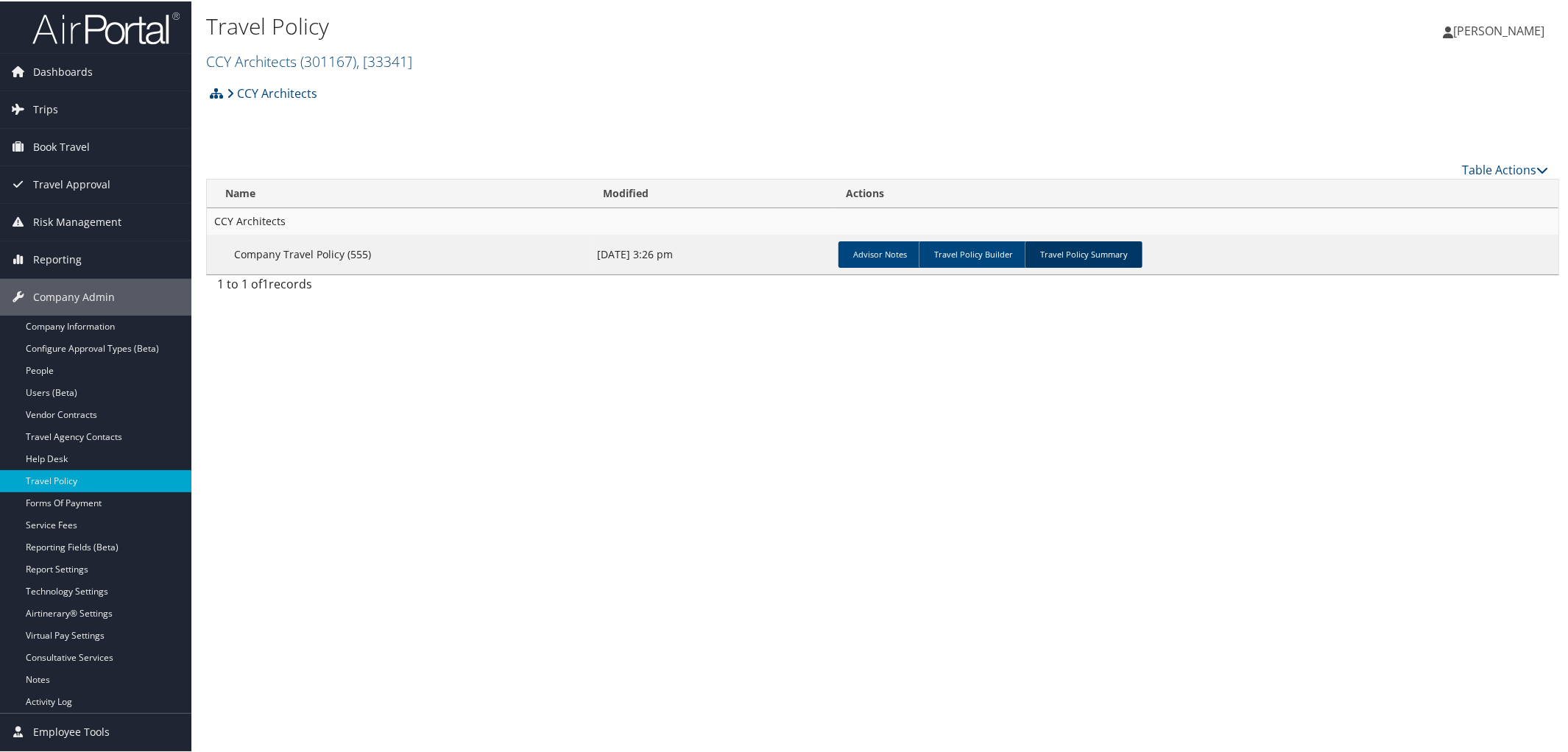
click at [1083, 242] on link "Travel Policy Summary" at bounding box center [1082, 253] width 118 height 27
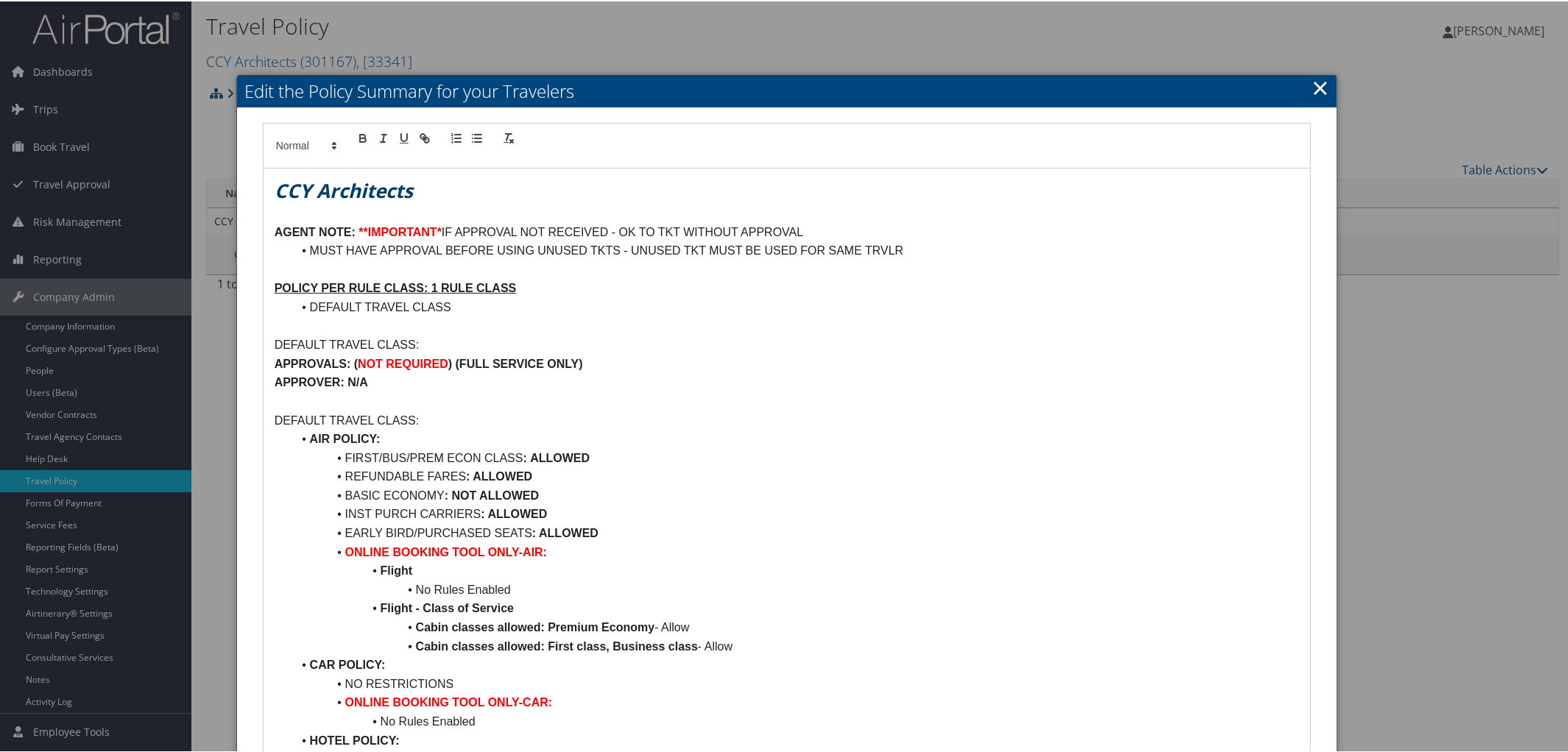
click at [600, 368] on p "APPROVALS: ( NOT REQUIRED ) (FULL SERVICE ONLY)" at bounding box center [787, 363] width 1025 height 19
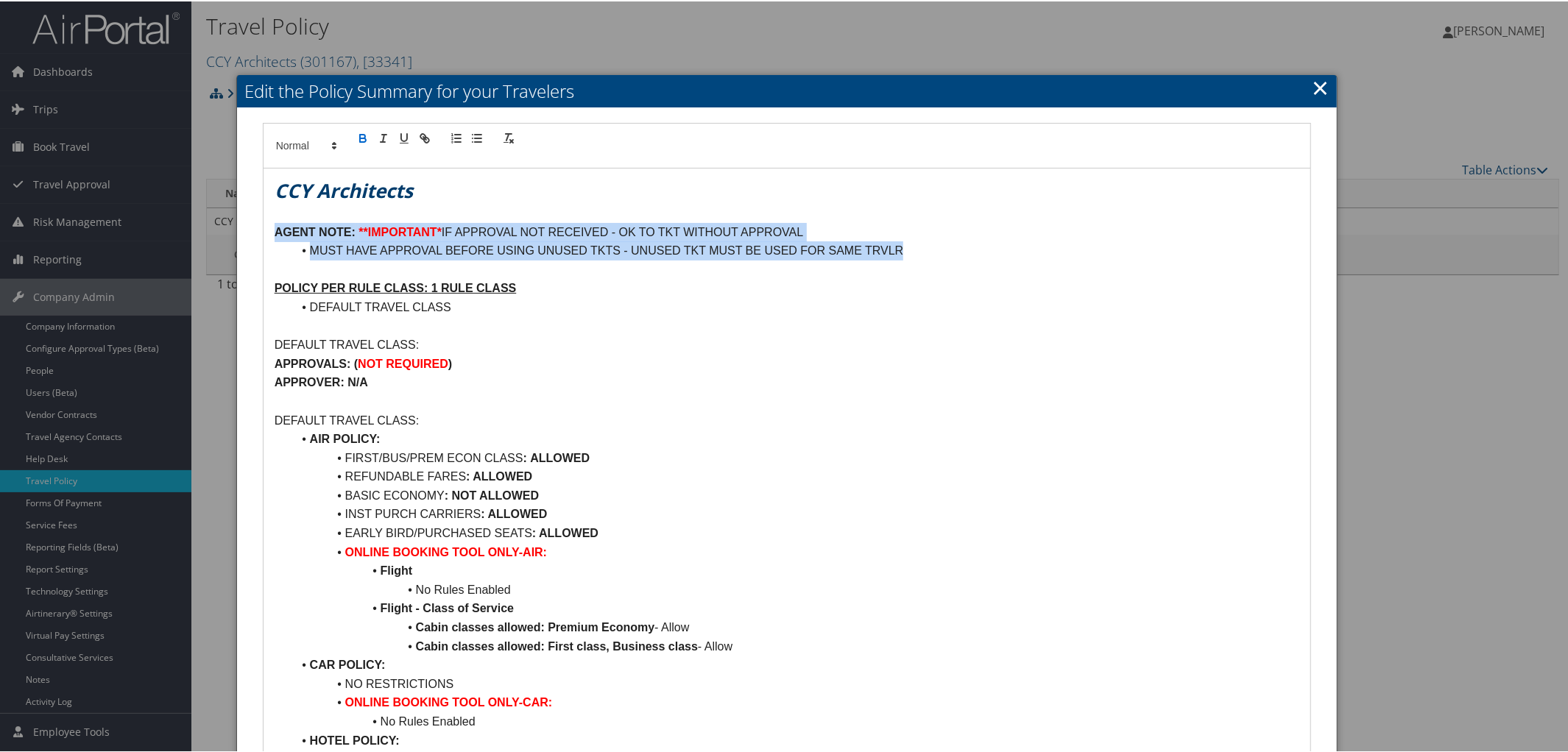
drag, startPoint x: 269, startPoint y: 227, endPoint x: 912, endPoint y: 243, distance: 643.2
click at [912, 243] on div "CCY Architects AGENT NOTE: **IMPORTANT* IF APPROVAL NOT RECEIVED - OK TO TKT WI…" at bounding box center [787, 547] width 1047 height 760
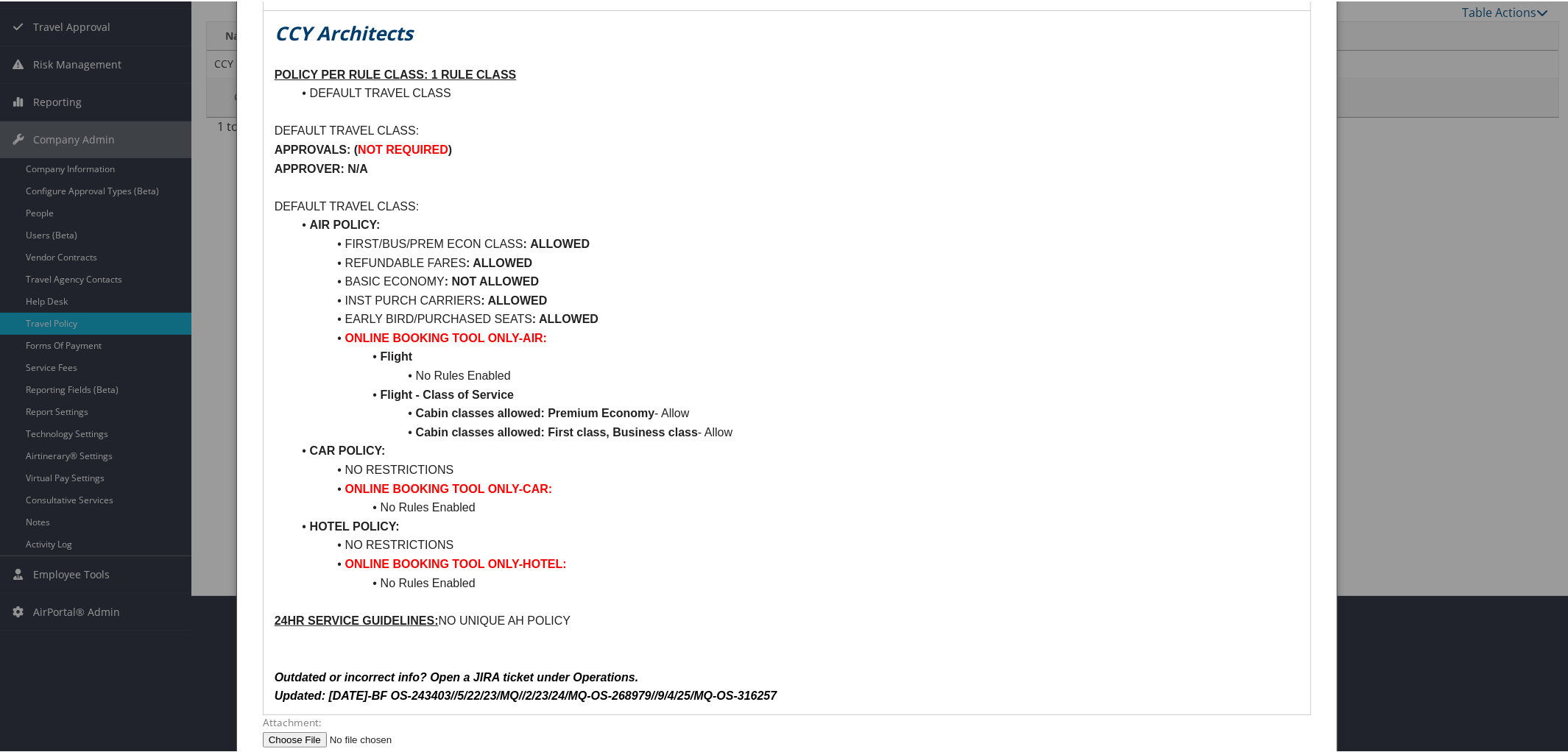
scroll to position [250, 0]
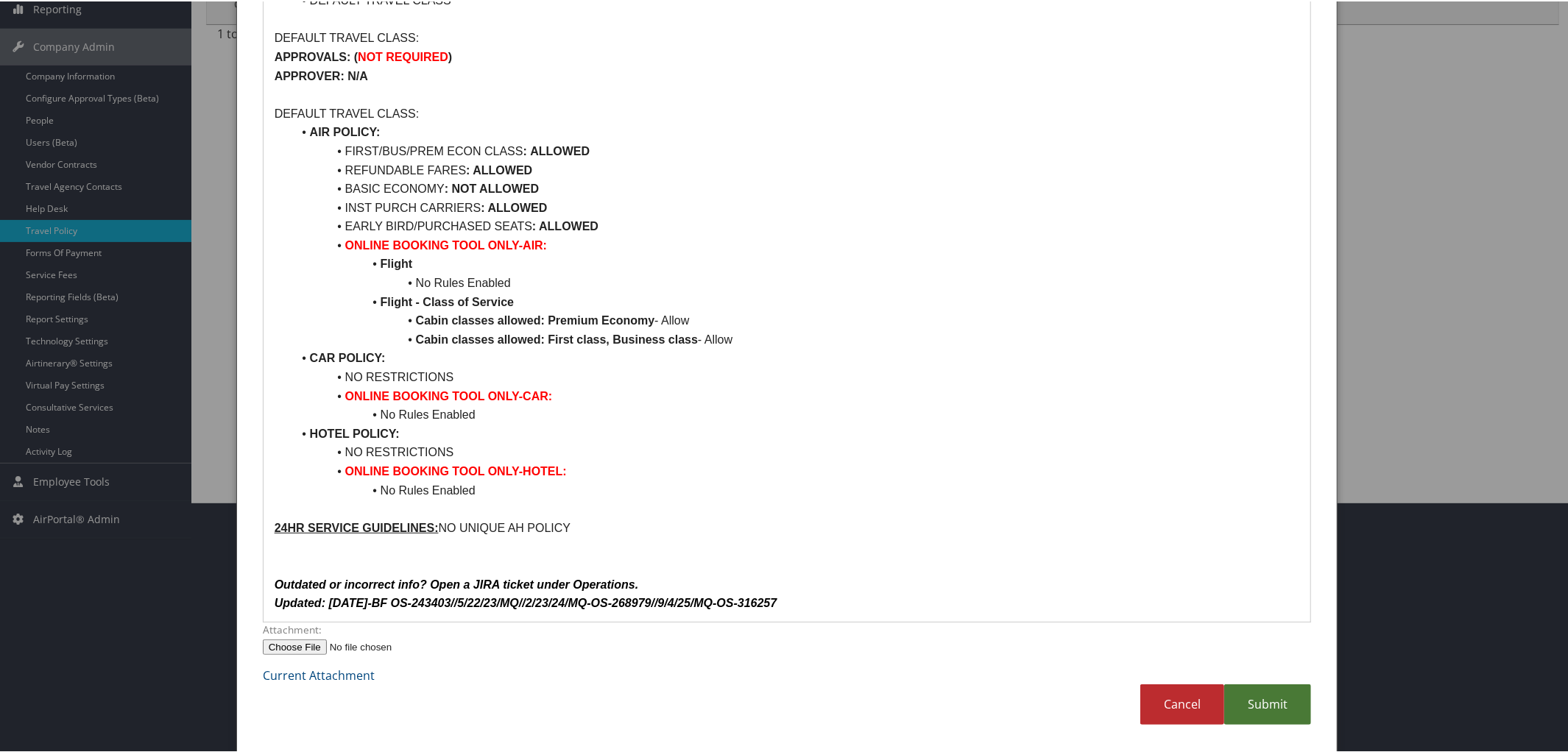
click at [1254, 697] on link "Submit" at bounding box center [1267, 703] width 87 height 40
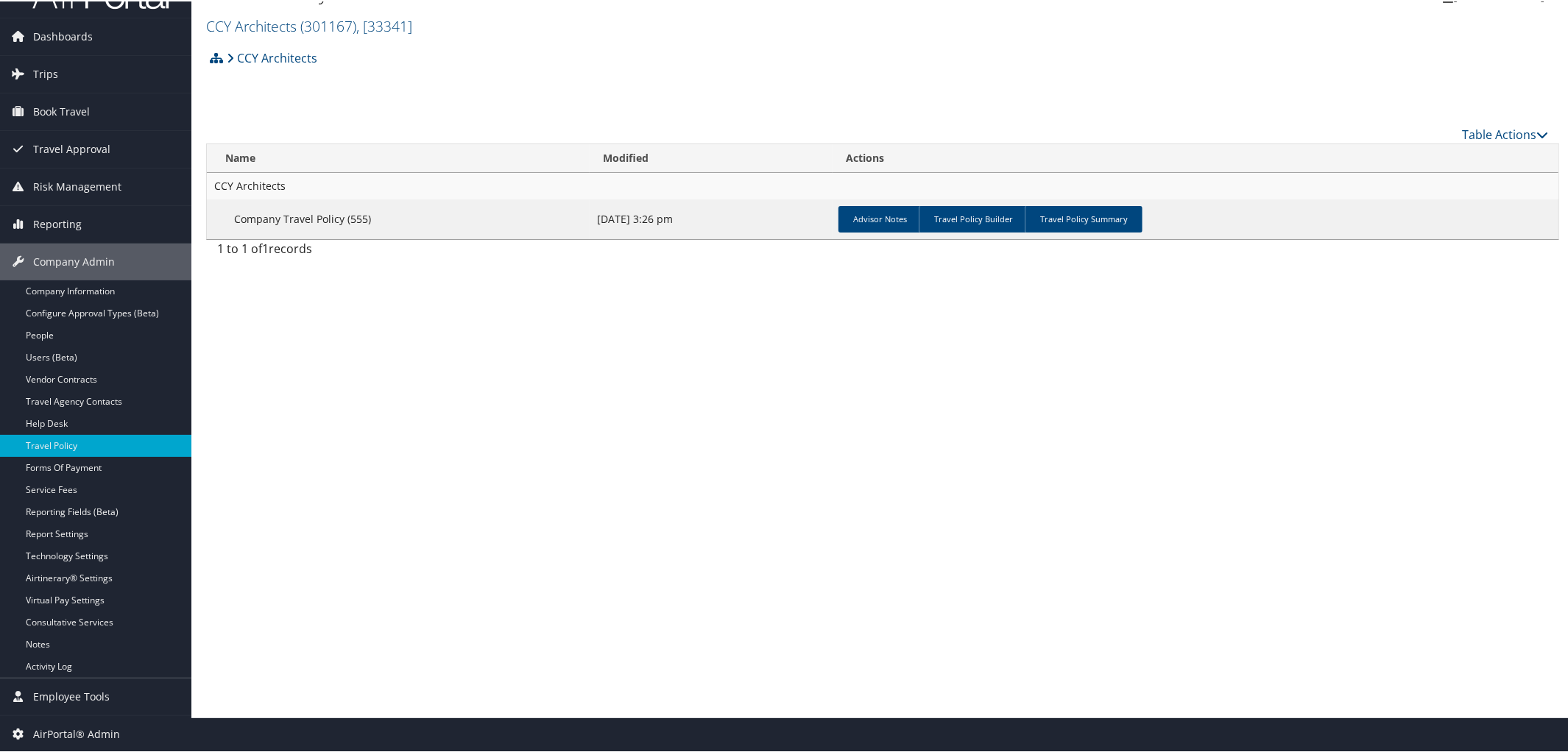
scroll to position [35, 0]
click at [51, 331] on link "People" at bounding box center [95, 335] width 191 height 22
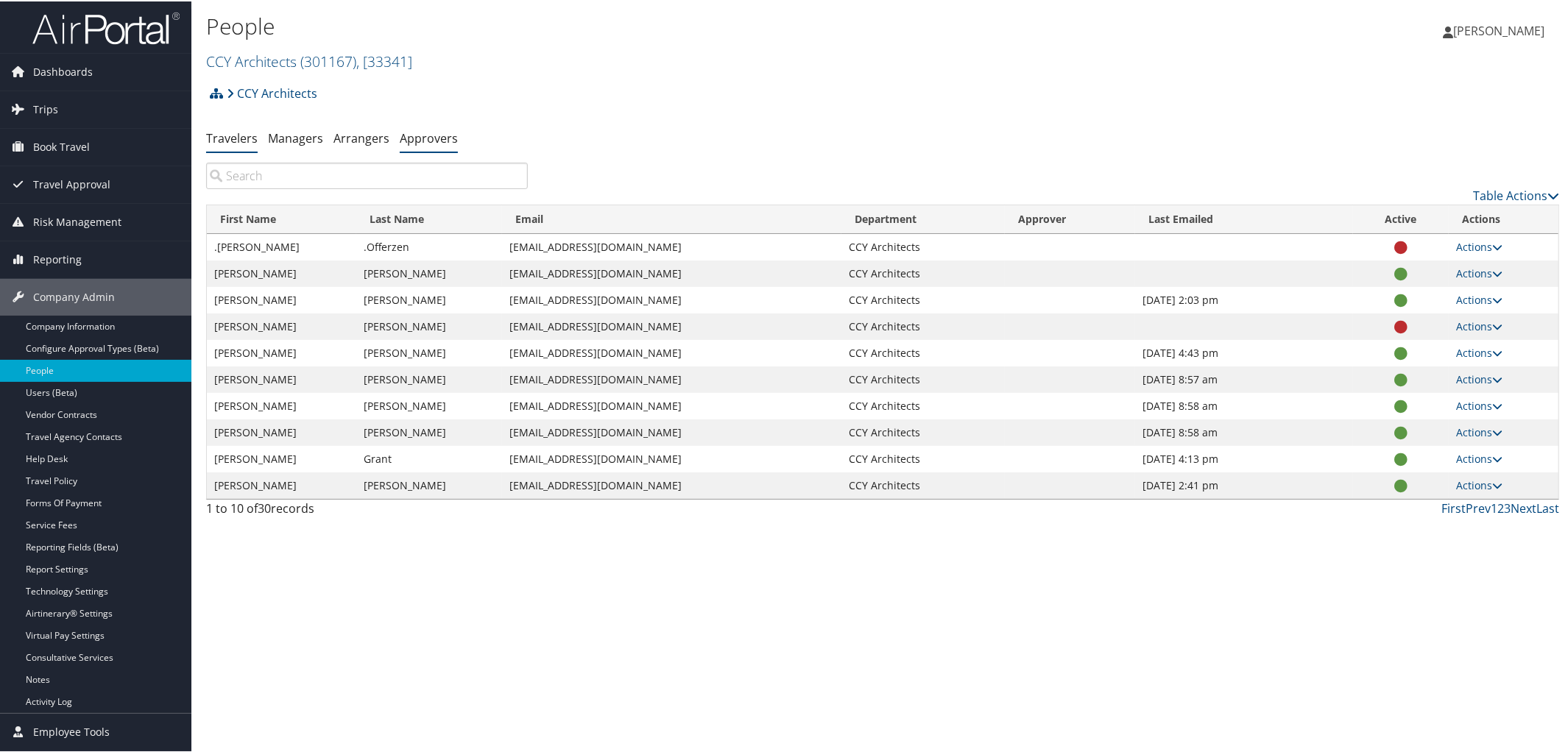
click at [421, 147] on li "Approvers" at bounding box center [428, 138] width 58 height 27
click at [438, 130] on link "Approvers" at bounding box center [428, 137] width 58 height 16
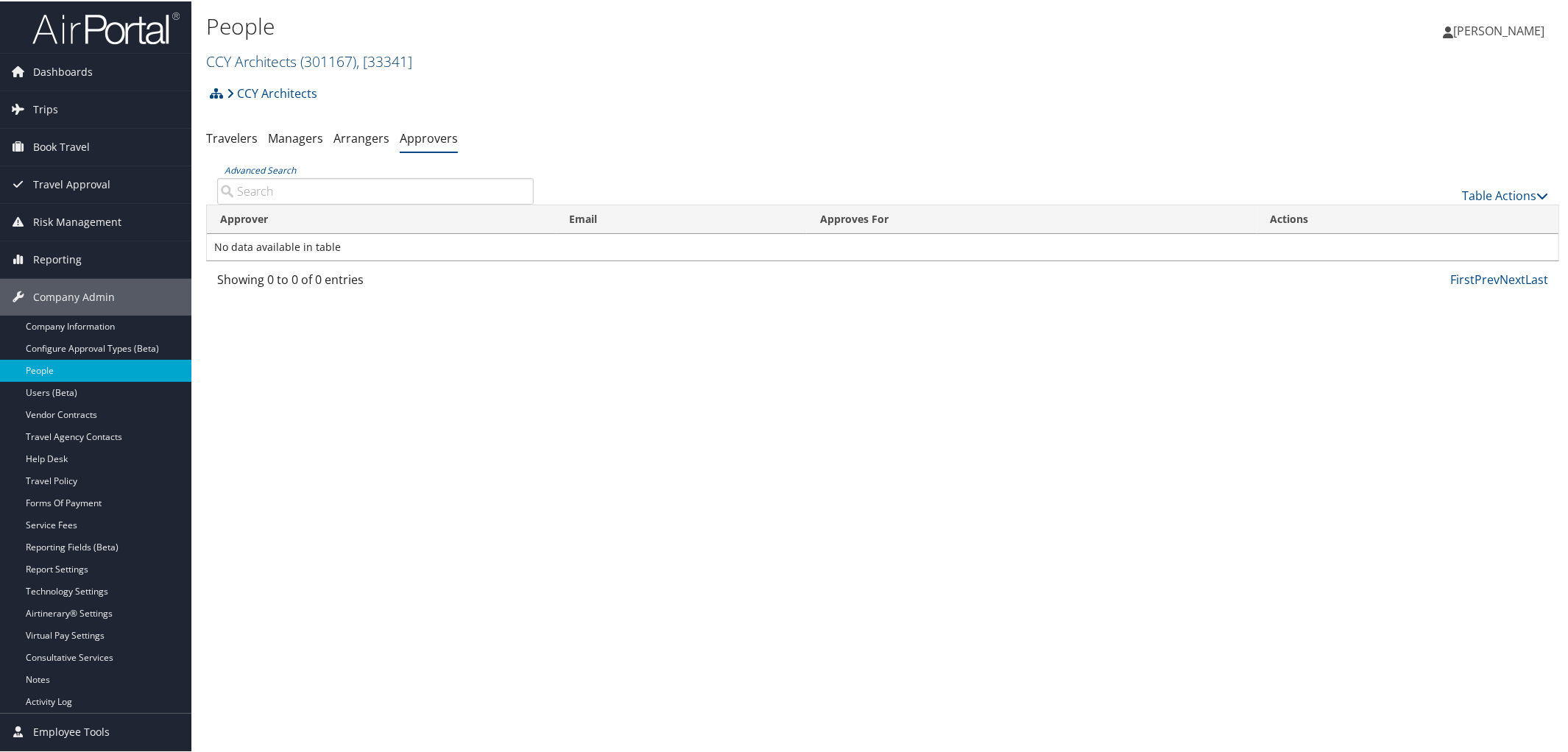
click at [309, 53] on span "( 301167 )" at bounding box center [328, 60] width 56 height 20
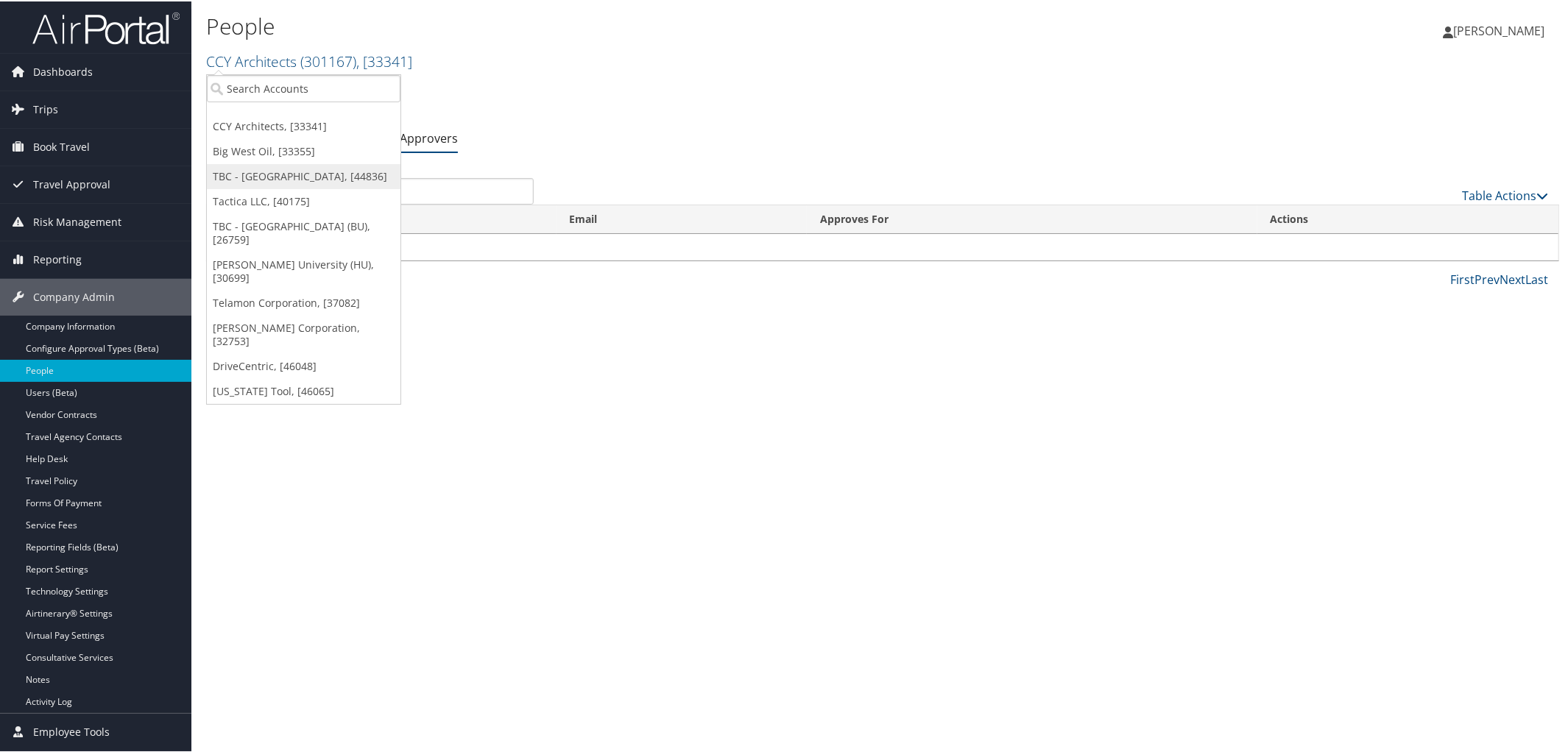
click at [288, 170] on link "TBC - [GEOGRAPHIC_DATA], [44836]" at bounding box center [303, 175] width 194 height 25
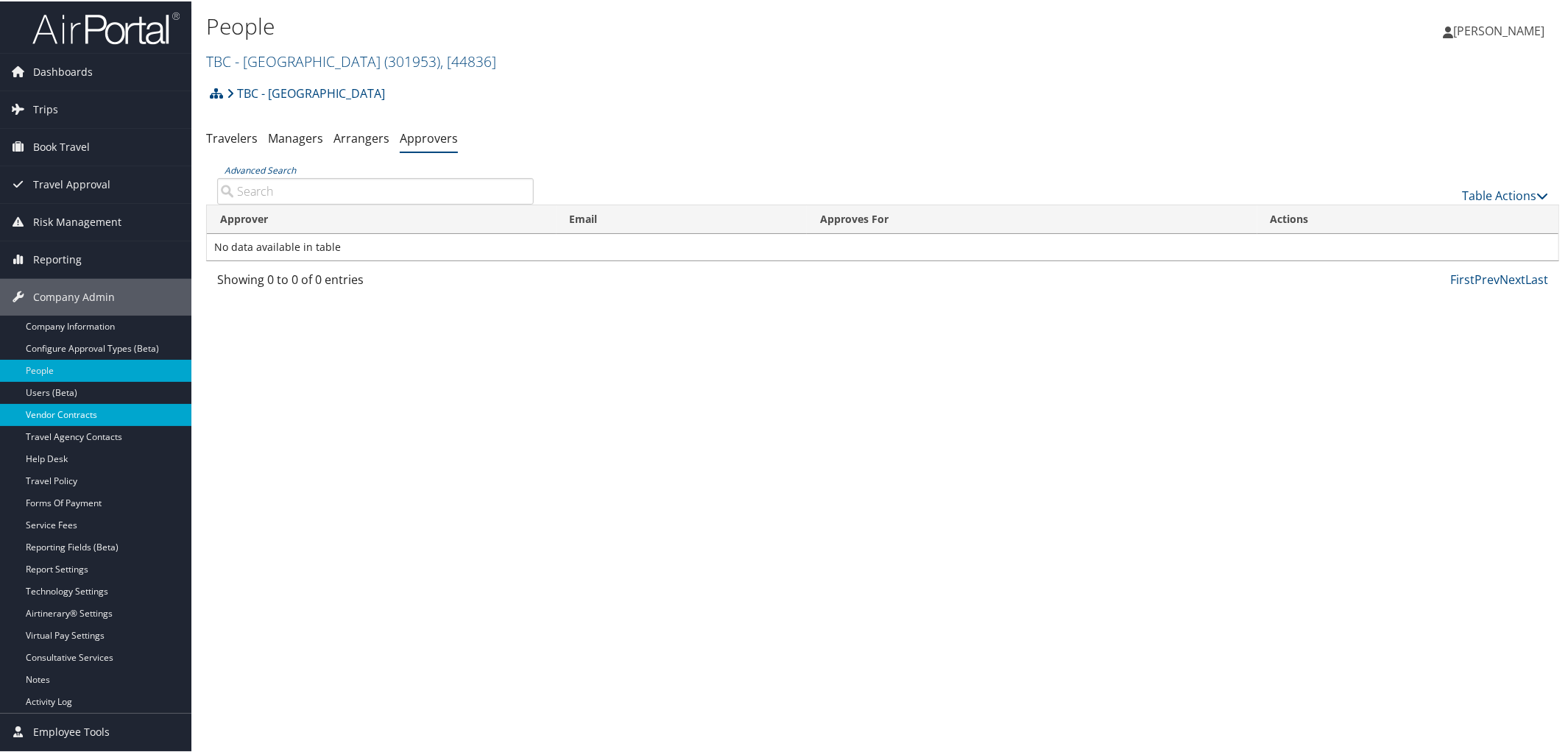
click at [76, 409] on link "Vendor Contracts" at bounding box center [95, 414] width 191 height 22
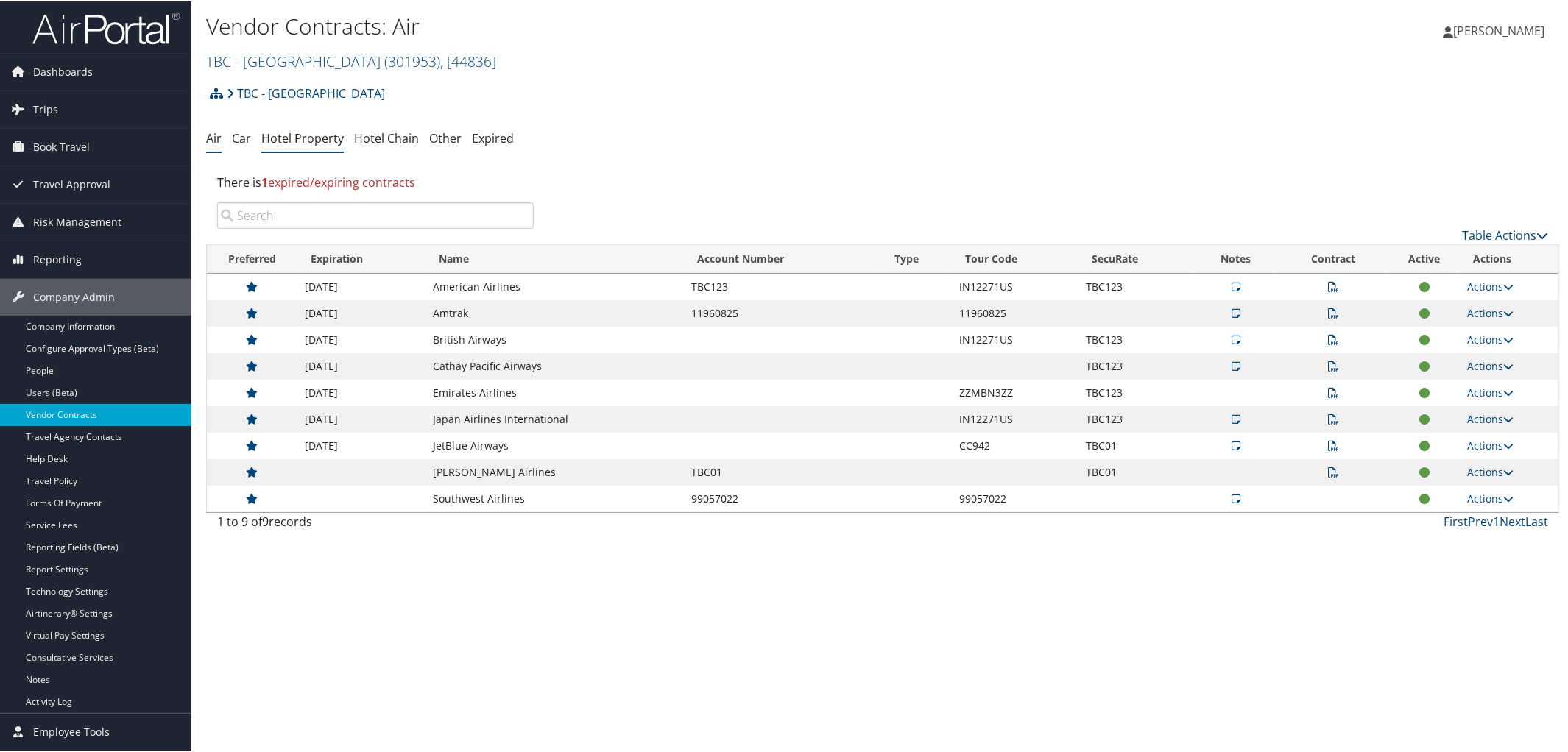
click at [313, 131] on link "Hotel Property" at bounding box center [302, 137] width 83 height 16
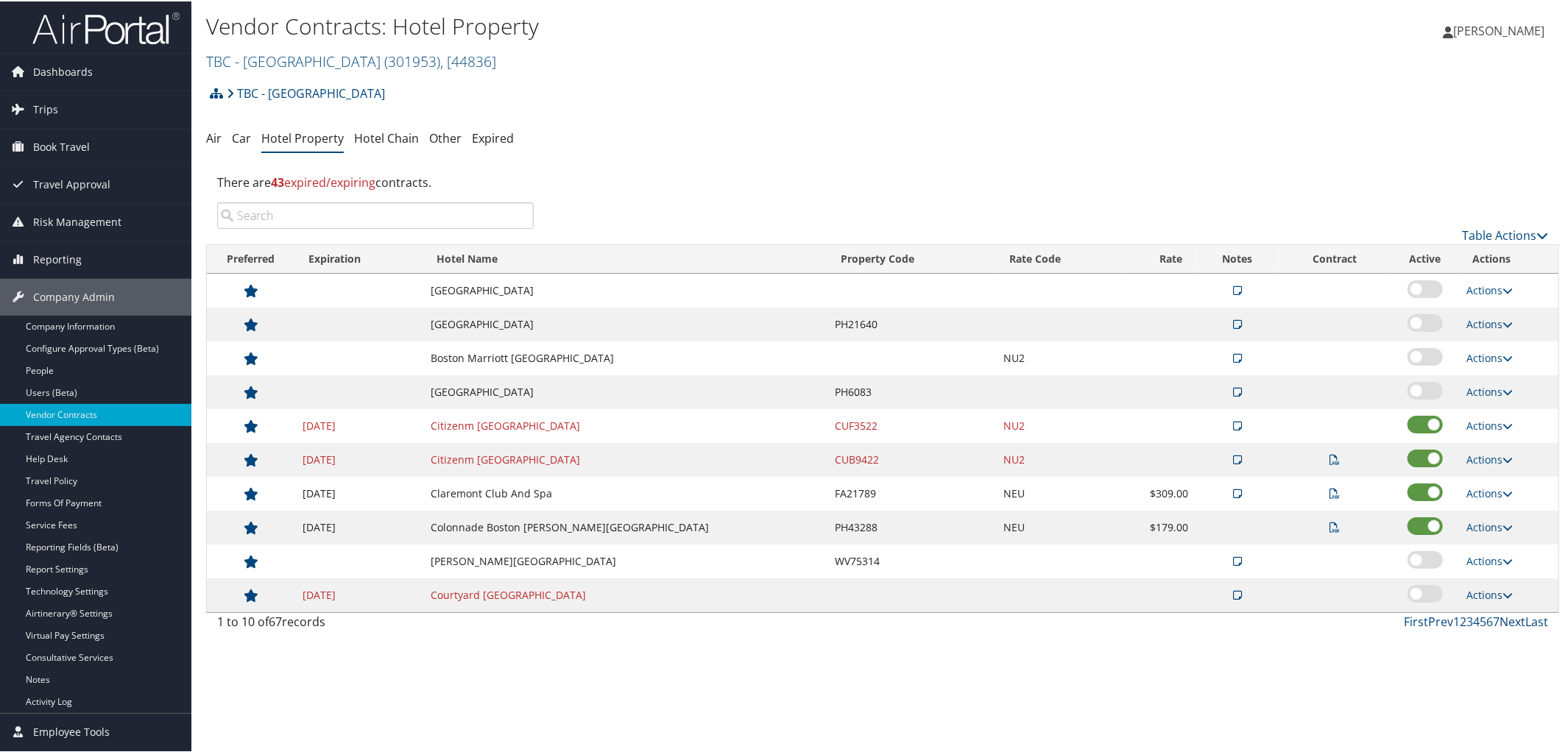
click at [1507, 625] on link "Next" at bounding box center [1511, 620] width 26 height 16
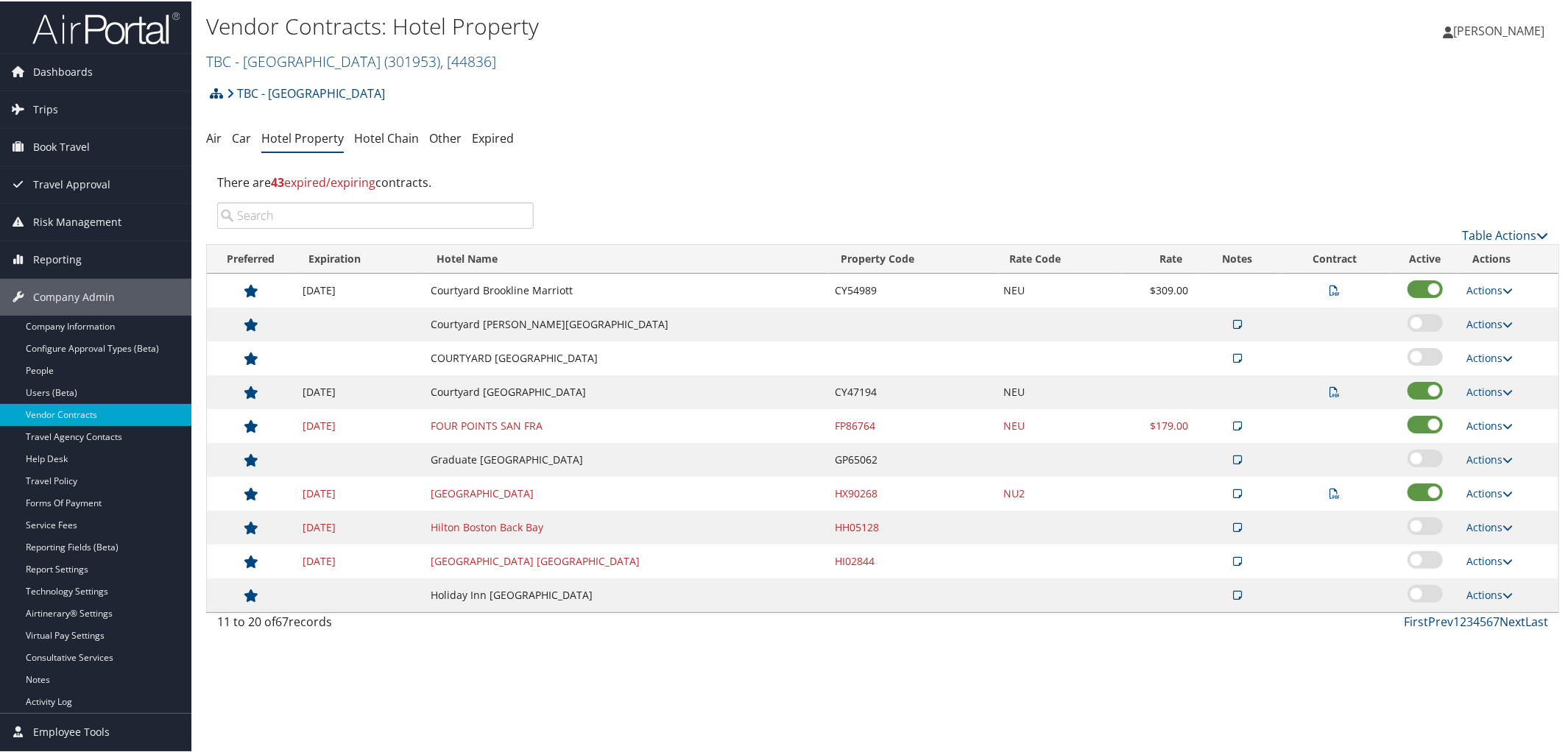
click at [1507, 625] on link "Next" at bounding box center [1511, 620] width 26 height 16
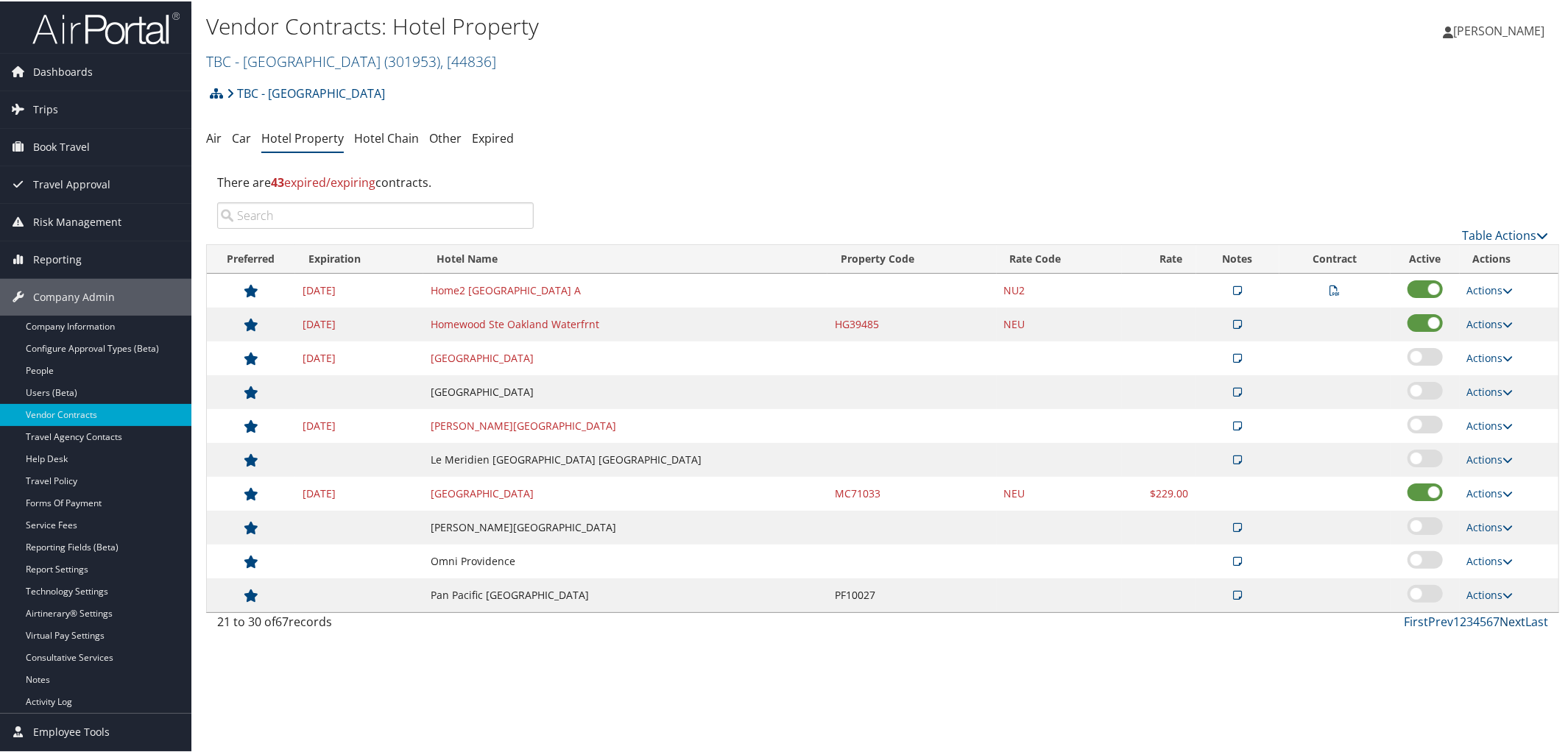
click at [1507, 625] on link "Next" at bounding box center [1511, 620] width 26 height 16
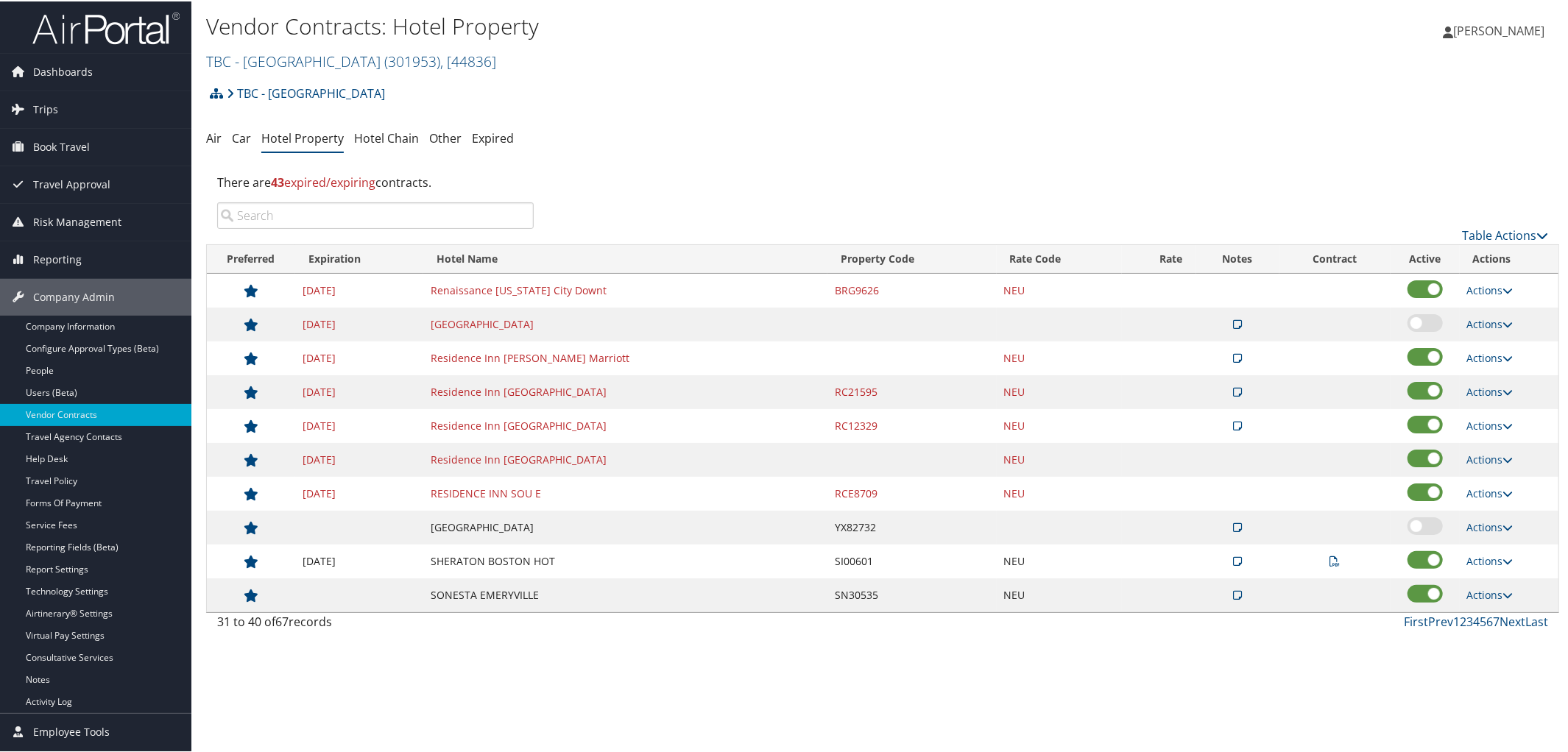
click at [1465, 23] on span "[PERSON_NAME]" at bounding box center [1499, 30] width 92 height 16
click at [1401, 263] on link "Sign Out" at bounding box center [1459, 265] width 164 height 25
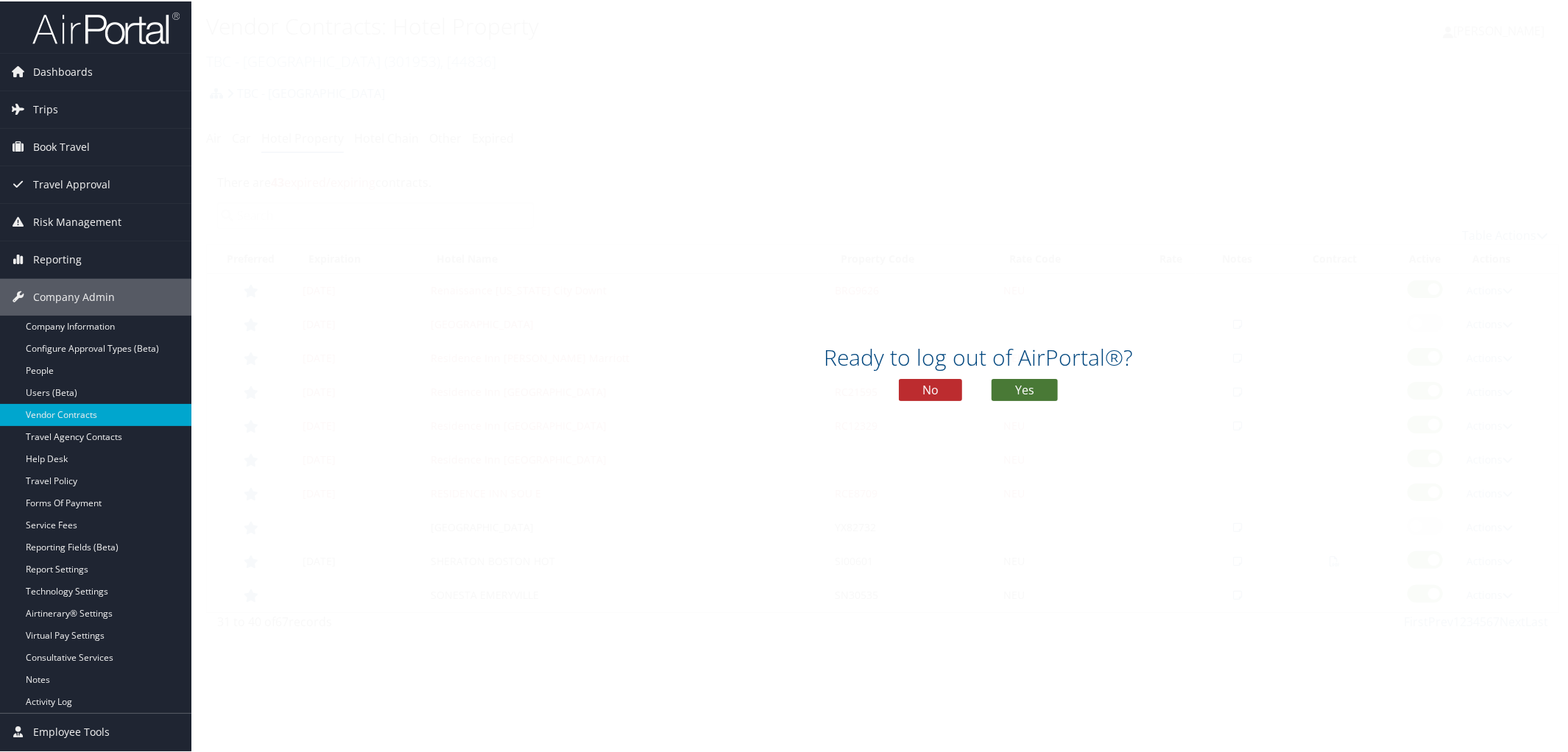
click at [1037, 389] on button "Yes" at bounding box center [1025, 389] width 66 height 22
